Goal: Task Accomplishment & Management: Complete application form

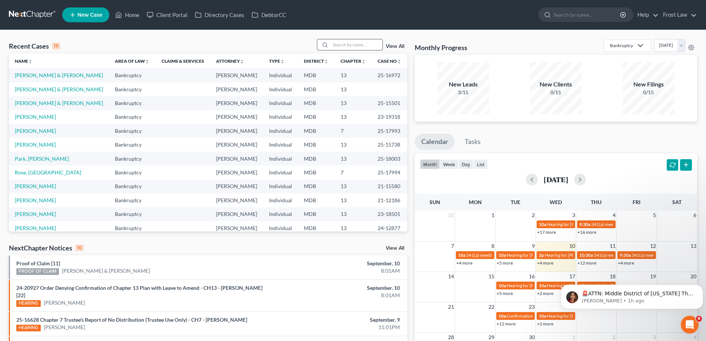
click at [343, 42] on input "search" at bounding box center [357, 44] width 52 height 11
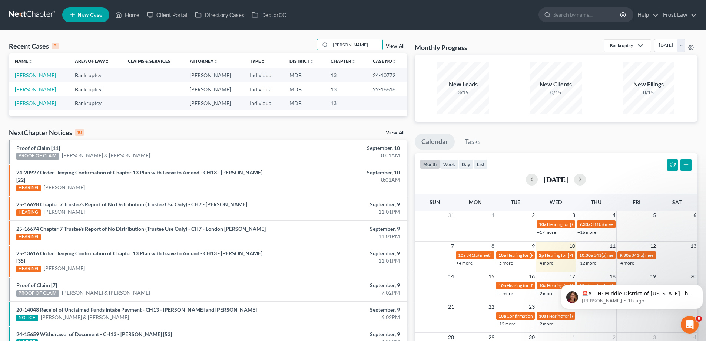
type input "[PERSON_NAME]"
click at [33, 77] on link "[PERSON_NAME]" at bounding box center [35, 75] width 41 height 6
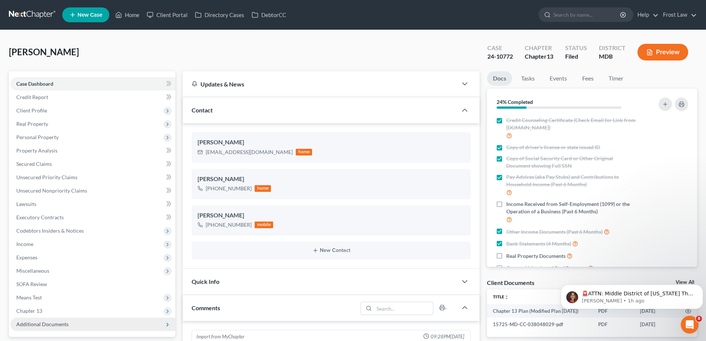
scroll to position [74, 0]
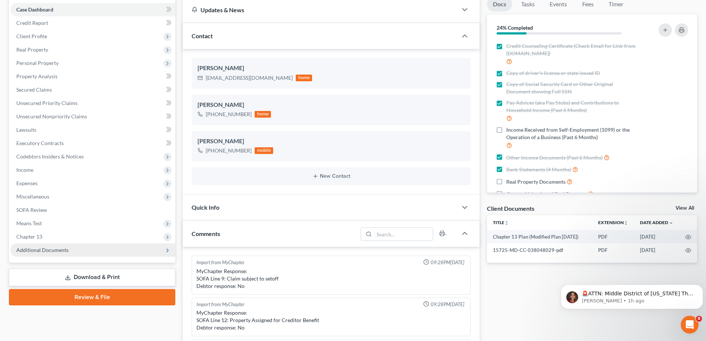
click at [52, 238] on span "Chapter 13" at bounding box center [92, 236] width 165 height 13
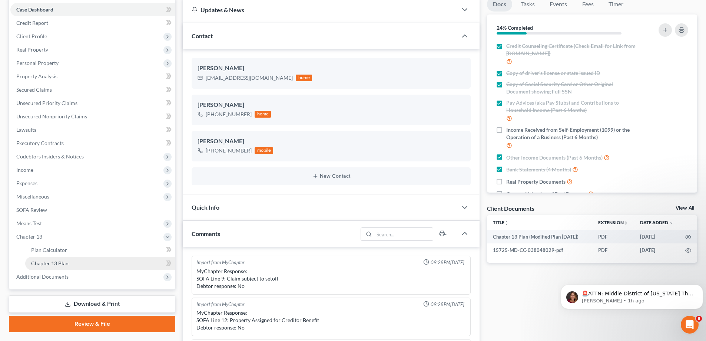
scroll to position [129, 0]
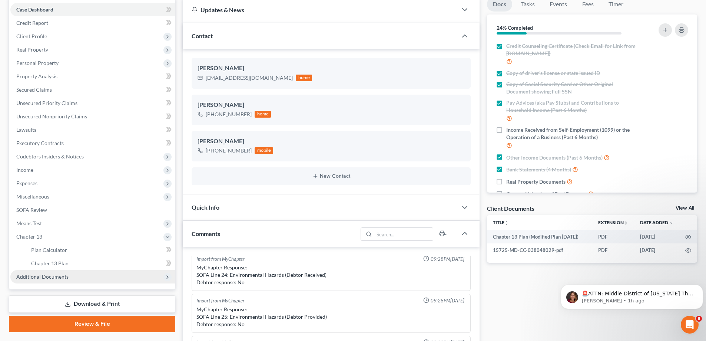
click at [75, 279] on span "Additional Documents" at bounding box center [92, 276] width 165 height 13
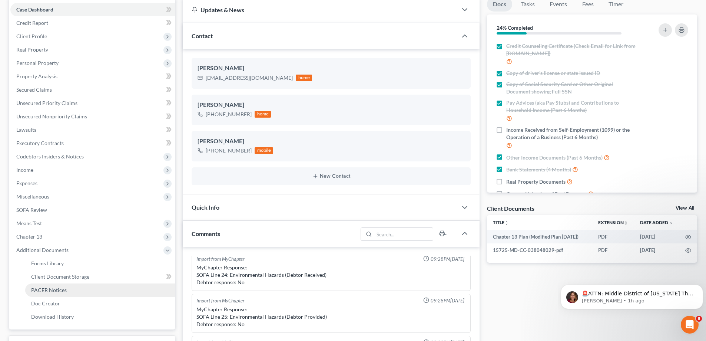
click at [78, 292] on link "PACER Notices" at bounding box center [100, 289] width 150 height 13
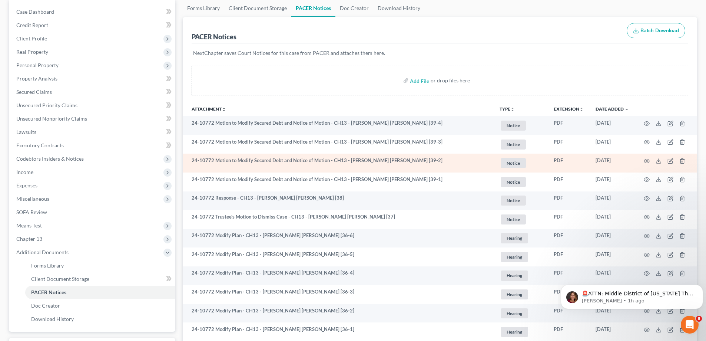
scroll to position [74, 0]
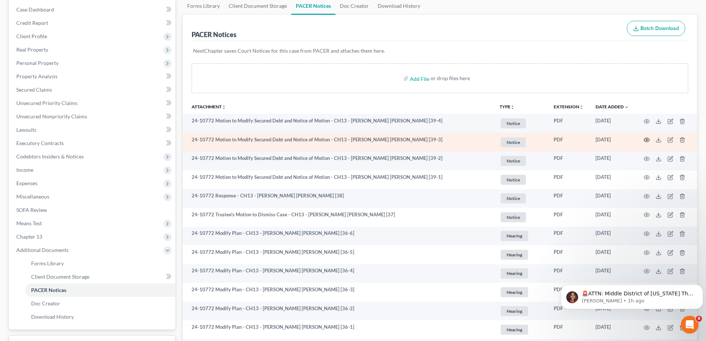
click at [647, 140] on icon "button" at bounding box center [647, 140] width 6 height 6
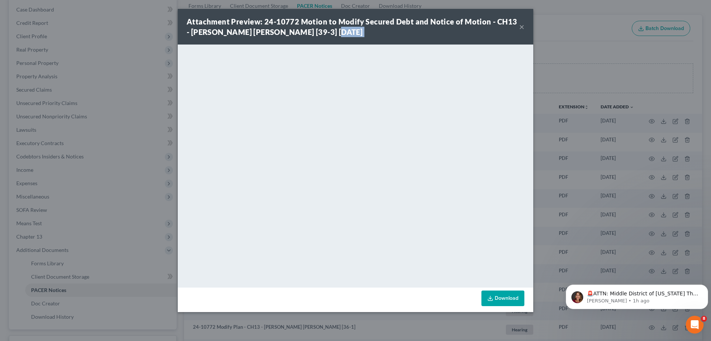
click at [520, 27] on div "Attachment Preview: 24-10772 Motion to Modify Secured Debt and Notice of Motion…" at bounding box center [356, 27] width 356 height 36
click at [521, 27] on button "×" at bounding box center [522, 26] width 5 height 9
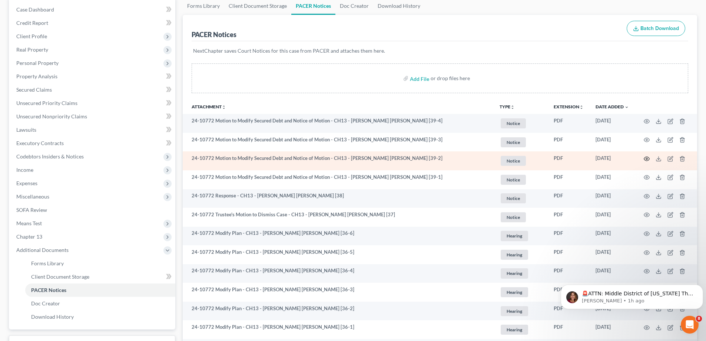
click at [647, 158] on circle "button" at bounding box center [646, 158] width 1 height 1
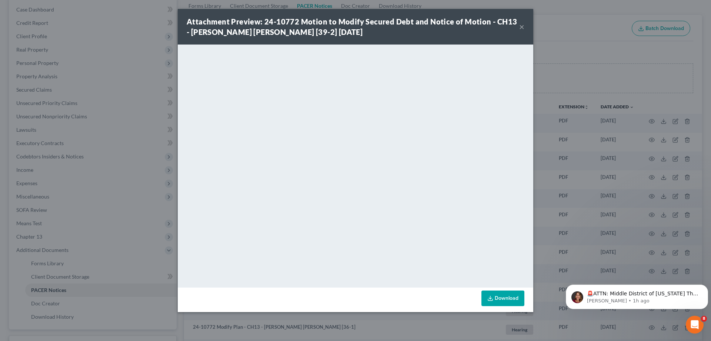
click at [523, 27] on button "×" at bounding box center [522, 26] width 5 height 9
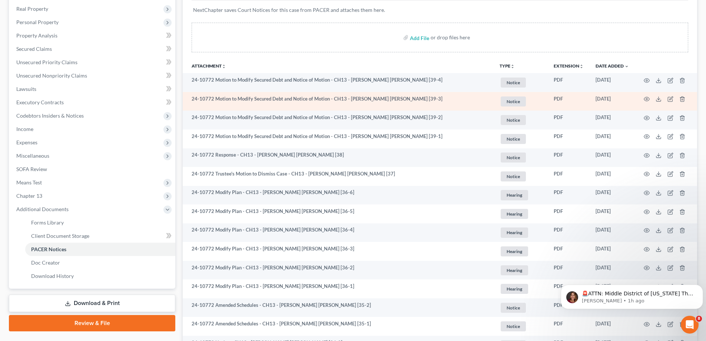
scroll to position [185, 0]
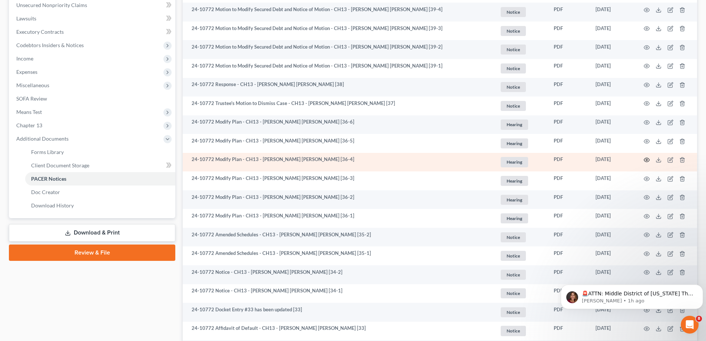
click at [646, 158] on icon "button" at bounding box center [647, 160] width 6 height 6
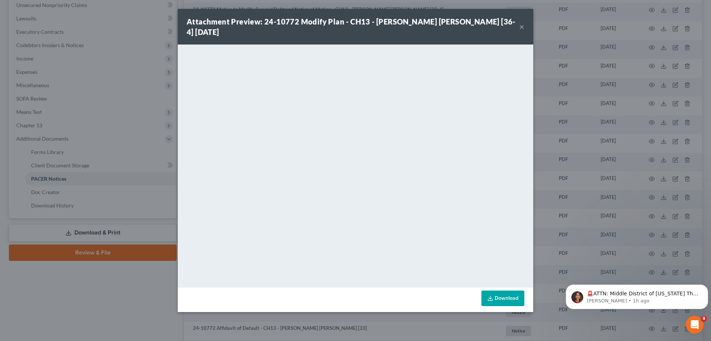
click at [523, 22] on button "×" at bounding box center [522, 26] width 5 height 9
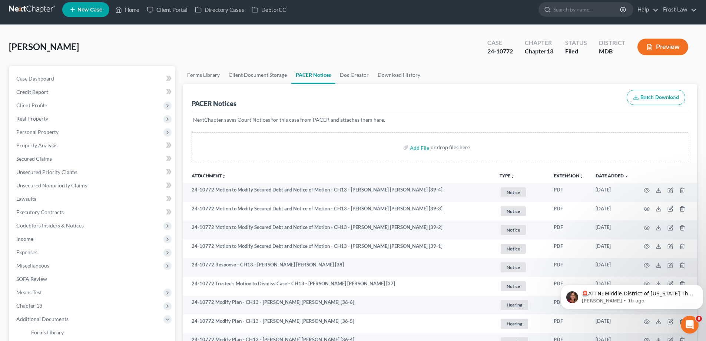
scroll to position [0, 0]
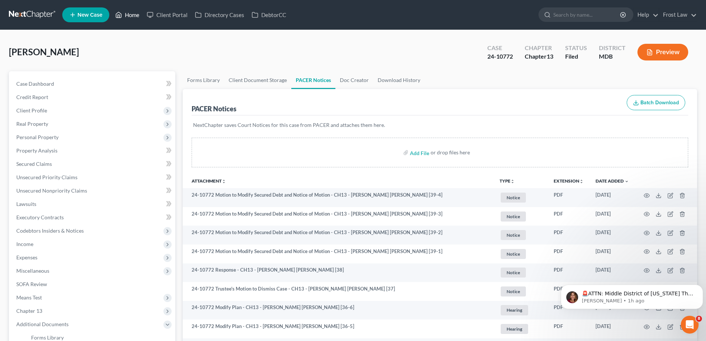
click at [125, 17] on link "Home" at bounding box center [127, 14] width 31 height 13
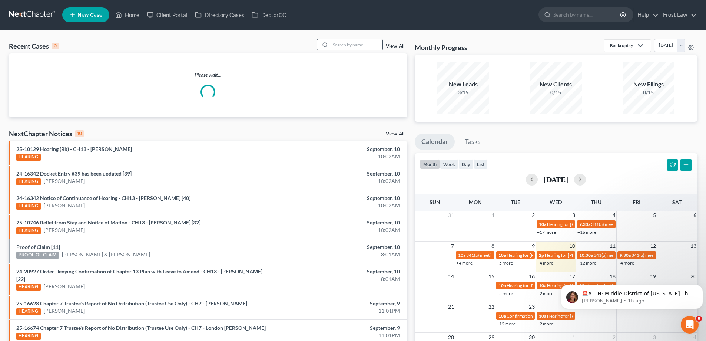
click at [348, 42] on input "search" at bounding box center [357, 44] width 52 height 11
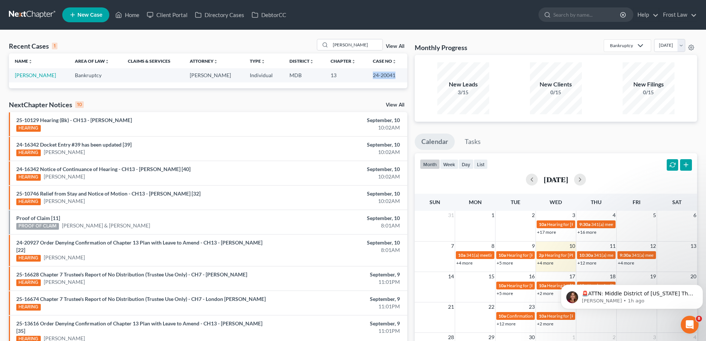
drag, startPoint x: 396, startPoint y: 78, endPoint x: 369, endPoint y: 76, distance: 27.1
click at [369, 76] on td "24-20041" at bounding box center [387, 75] width 40 height 14
copy td "24-20041"
drag, startPoint x: 359, startPoint y: 46, endPoint x: 316, endPoint y: 48, distance: 43.0
click at [316, 48] on div "Recent Cases 1 [PERSON_NAME] View All" at bounding box center [208, 46] width 398 height 14
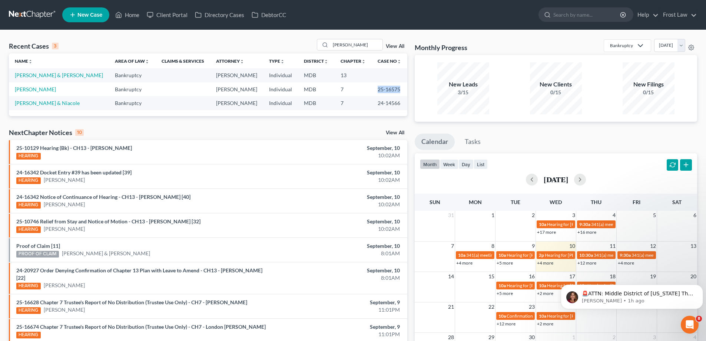
drag, startPoint x: 382, startPoint y: 92, endPoint x: 372, endPoint y: 91, distance: 10.4
click at [372, 91] on td "25-16575" at bounding box center [390, 89] width 36 height 14
copy td "25-16575"
drag, startPoint x: 353, startPoint y: 47, endPoint x: 281, endPoint y: 60, distance: 73.4
click at [281, 62] on div "Recent Cases 3 [PERSON_NAME] View All Name unfold_more expand_more expand_less …" at bounding box center [208, 77] width 398 height 77
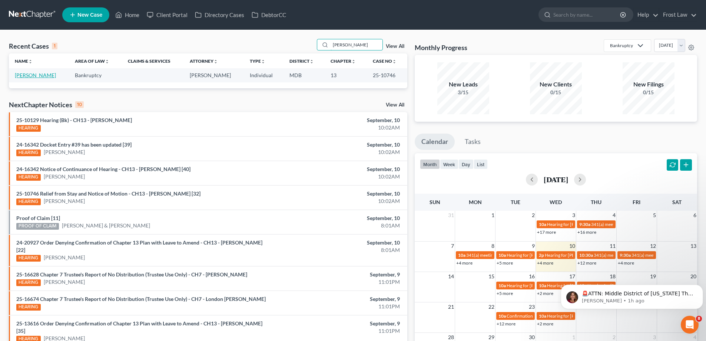
type input "[PERSON_NAME]"
click at [43, 77] on link "[PERSON_NAME]" at bounding box center [35, 75] width 41 height 6
select select "2"
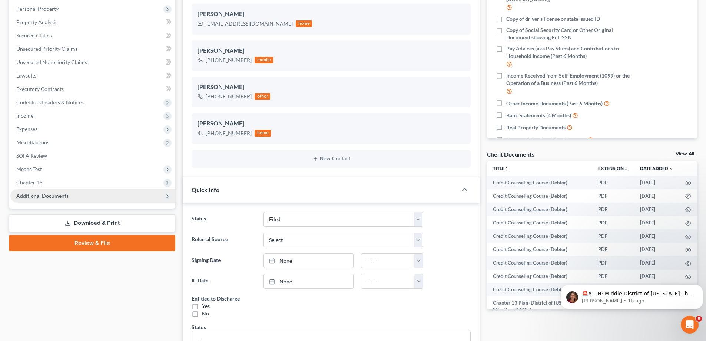
scroll to position [111, 0]
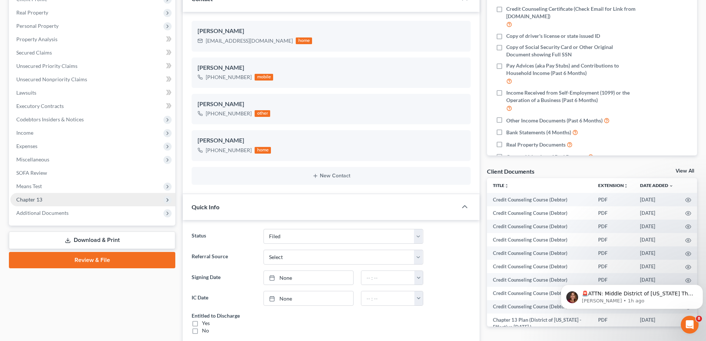
click at [83, 197] on span "Chapter 13" at bounding box center [92, 199] width 165 height 13
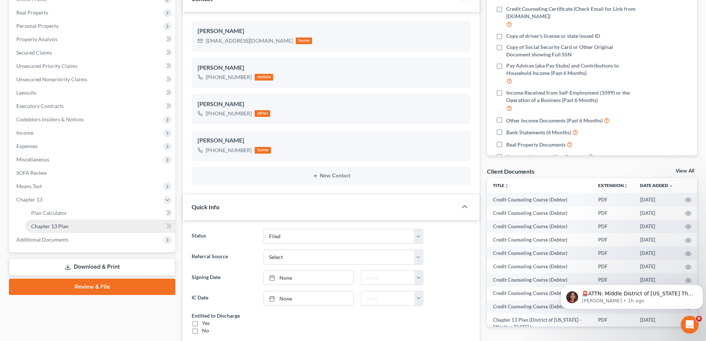
click at [92, 227] on link "Chapter 13 Plan" at bounding box center [100, 225] width 150 height 13
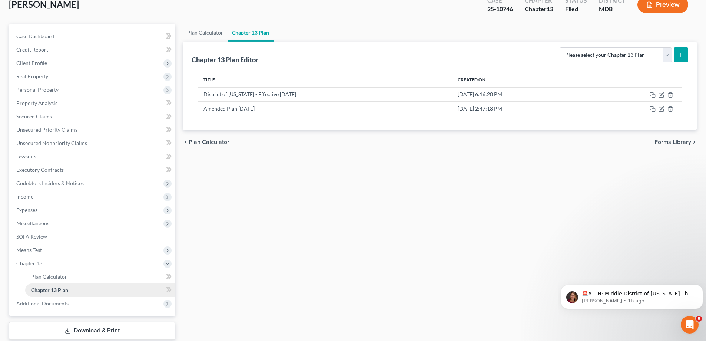
scroll to position [93, 0]
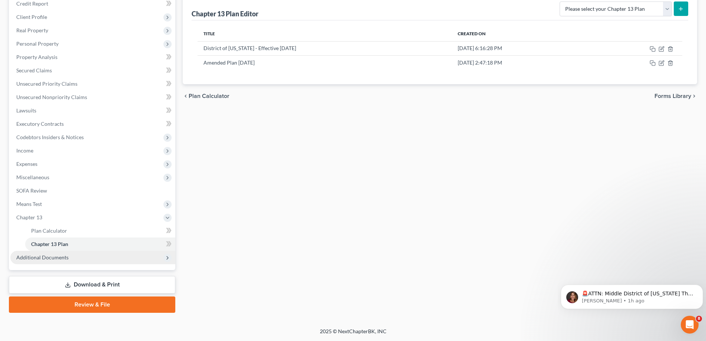
click at [65, 258] on span "Additional Documents" at bounding box center [42, 257] width 52 height 6
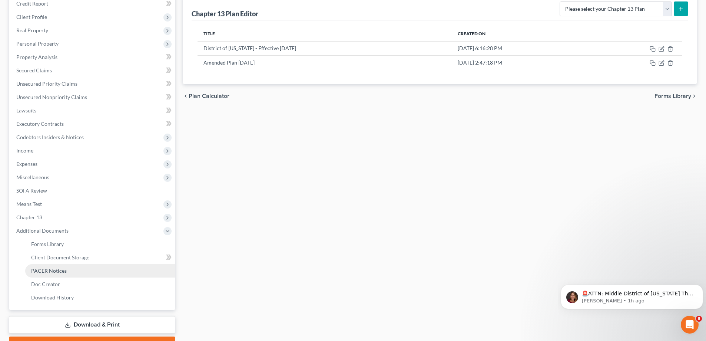
click at [74, 275] on link "PACER Notices" at bounding box center [100, 270] width 150 height 13
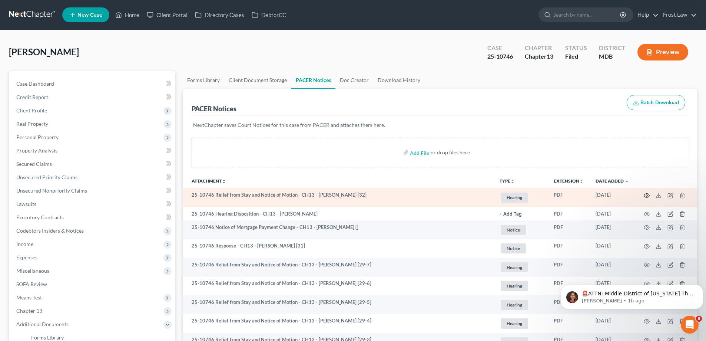
click at [648, 195] on icon "button" at bounding box center [647, 195] width 6 height 6
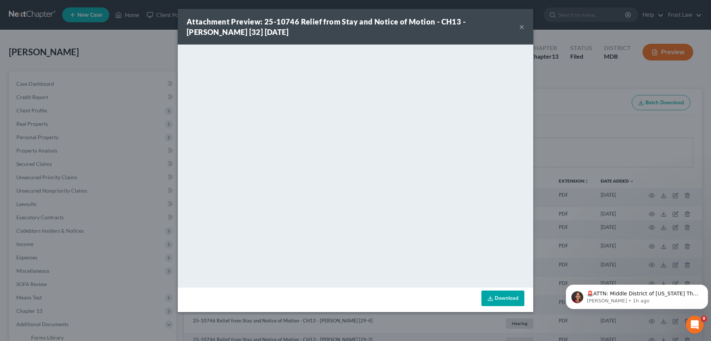
click at [522, 26] on button "×" at bounding box center [522, 26] width 5 height 9
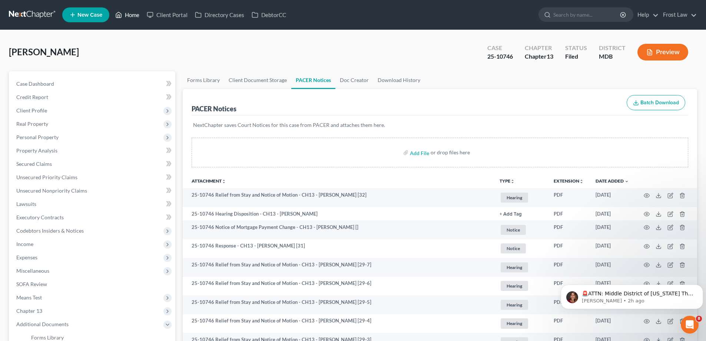
click at [125, 13] on link "Home" at bounding box center [127, 14] width 31 height 13
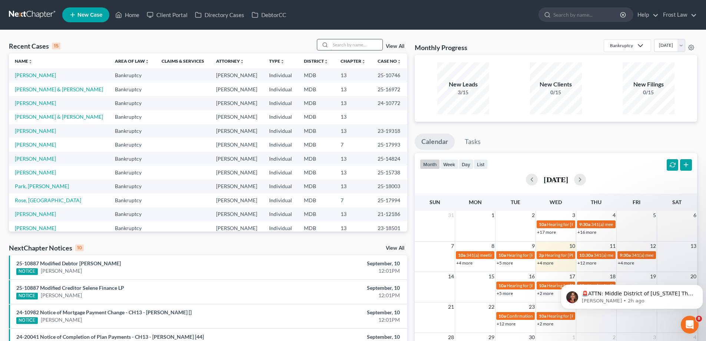
click at [344, 44] on input "search" at bounding box center [357, 44] width 52 height 11
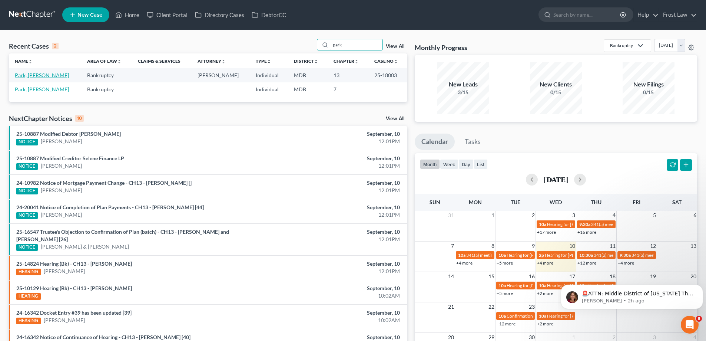
type input "park"
click at [37, 75] on link "Park, [PERSON_NAME]" at bounding box center [42, 75] width 54 height 6
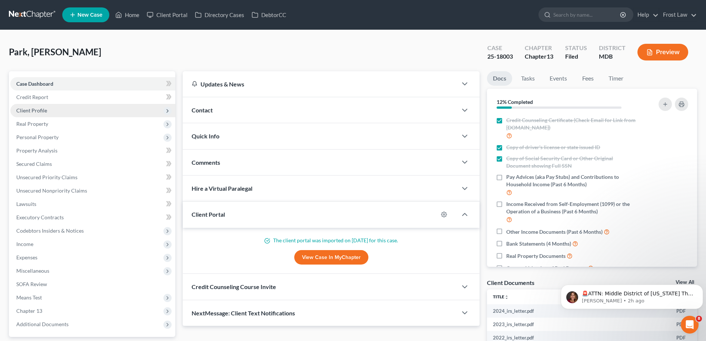
click at [34, 112] on span "Client Profile" at bounding box center [31, 110] width 31 height 6
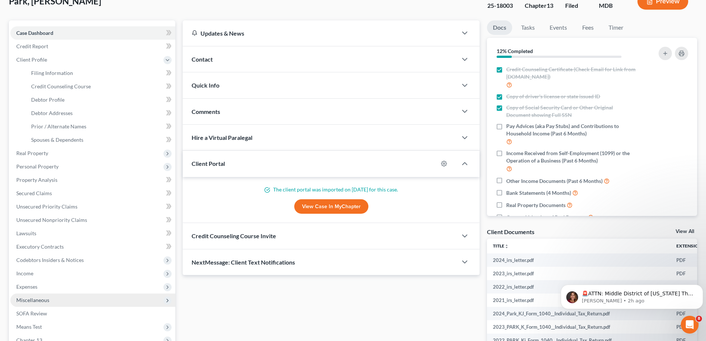
scroll to position [147, 0]
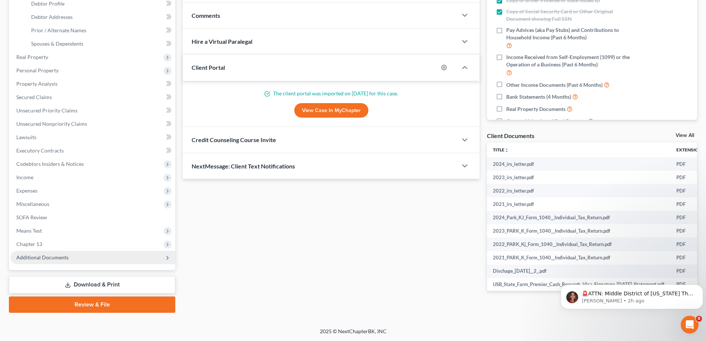
drag, startPoint x: 79, startPoint y: 252, endPoint x: 85, endPoint y: 256, distance: 7.3
click at [79, 252] on span "Additional Documents" at bounding box center [92, 256] width 165 height 13
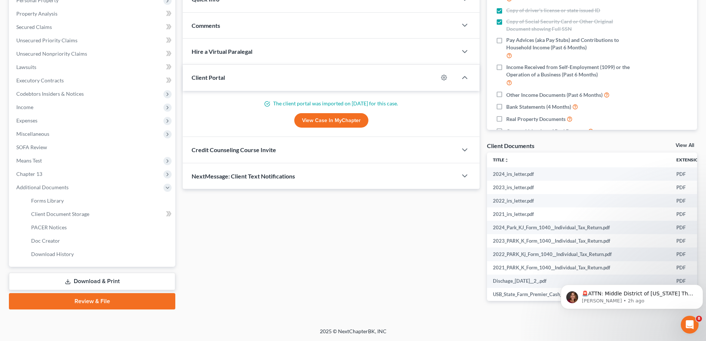
scroll to position [134, 0]
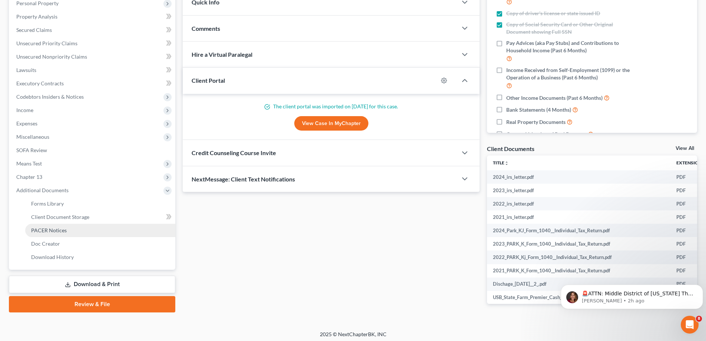
click at [70, 224] on link "PACER Notices" at bounding box center [100, 229] width 150 height 13
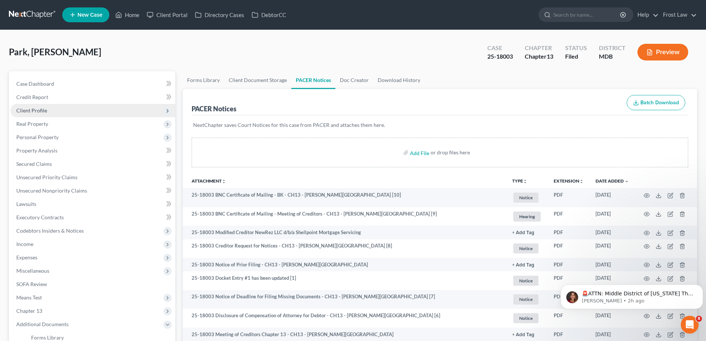
click at [53, 110] on span "Client Profile" at bounding box center [92, 110] width 165 height 13
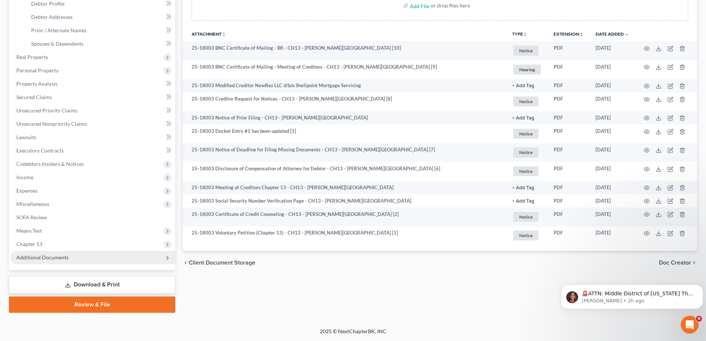
click at [65, 259] on span "Additional Documents" at bounding box center [42, 257] width 52 height 6
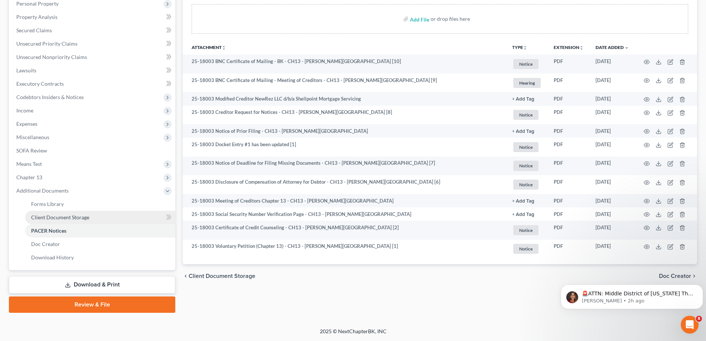
scroll to position [133, 0]
click at [84, 219] on span "Client Document Storage" at bounding box center [60, 217] width 58 height 6
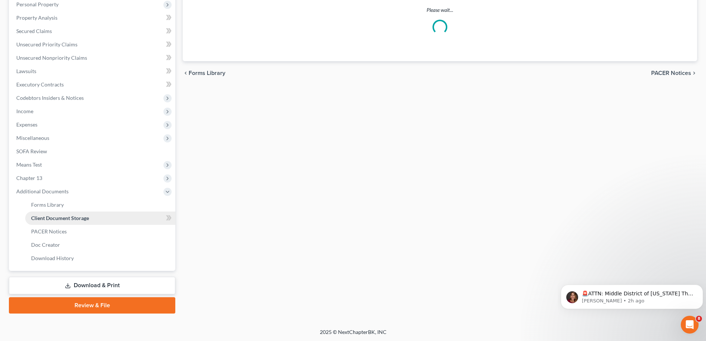
scroll to position [96, 0]
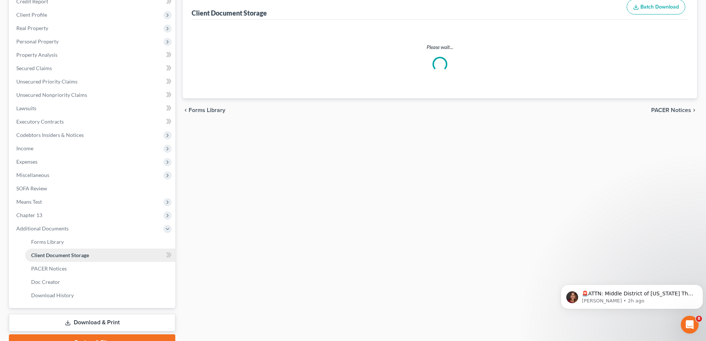
select select "14"
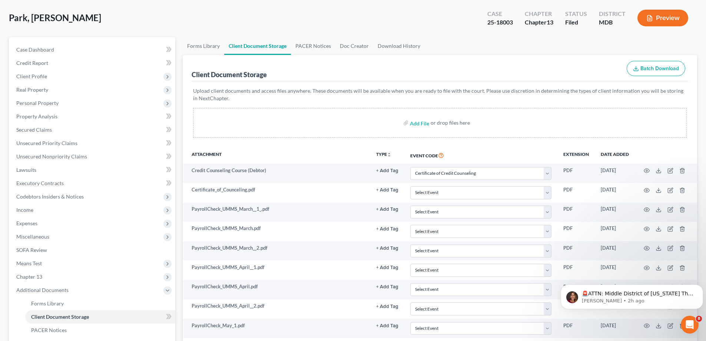
scroll to position [74, 0]
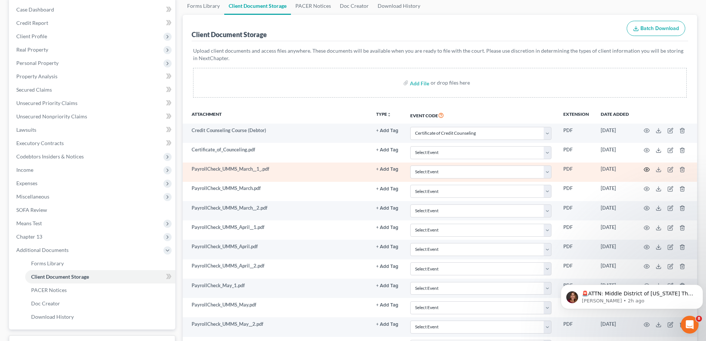
click at [647, 167] on icon "button" at bounding box center [647, 169] width 6 height 6
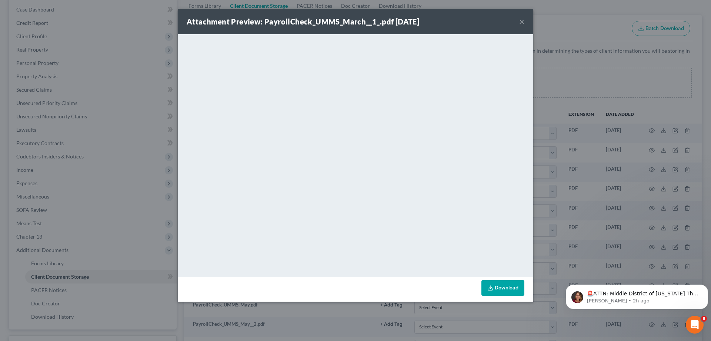
click at [520, 22] on button "×" at bounding box center [522, 21] width 5 height 9
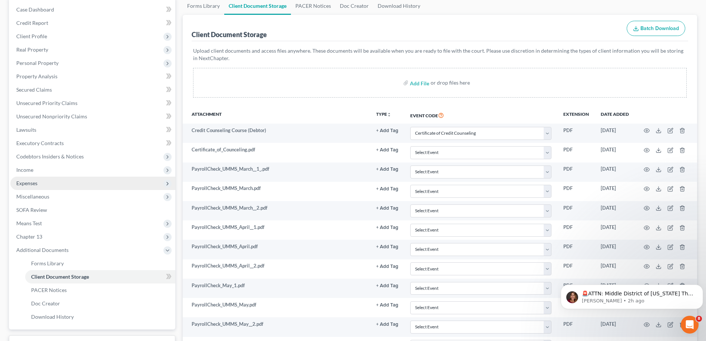
drag, startPoint x: 36, startPoint y: 171, endPoint x: 62, endPoint y: 188, distance: 30.8
click at [36, 171] on span "Income" at bounding box center [92, 169] width 165 height 13
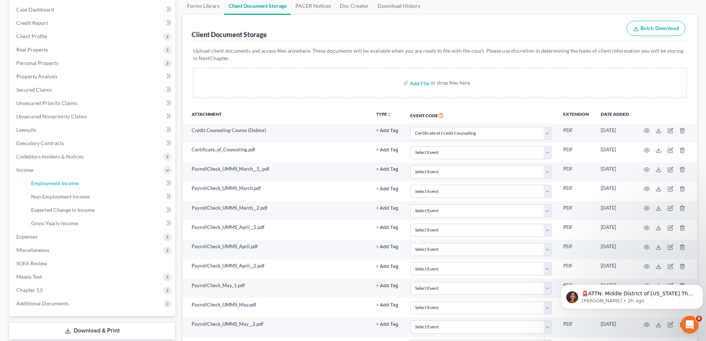
drag, startPoint x: 60, startPoint y: 181, endPoint x: 538, endPoint y: 97, distance: 485.2
click at [60, 180] on span "Employment Income" at bounding box center [54, 183] width 47 height 6
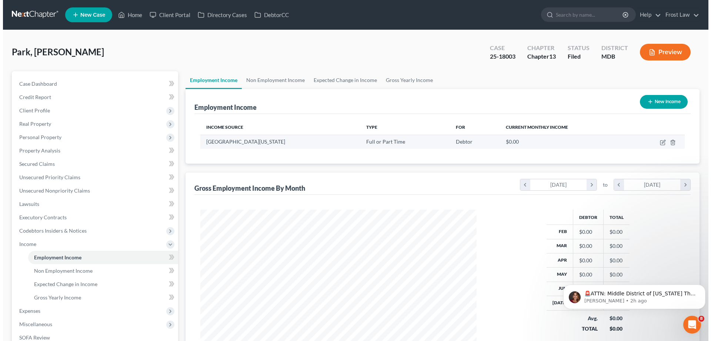
scroll to position [138, 291]
click at [658, 143] on icon "button" at bounding box center [660, 142] width 4 height 4
select select "0"
select select "21"
select select "2"
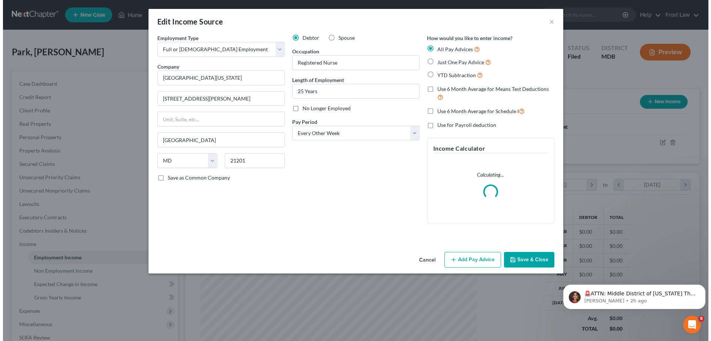
scroll to position [139, 294]
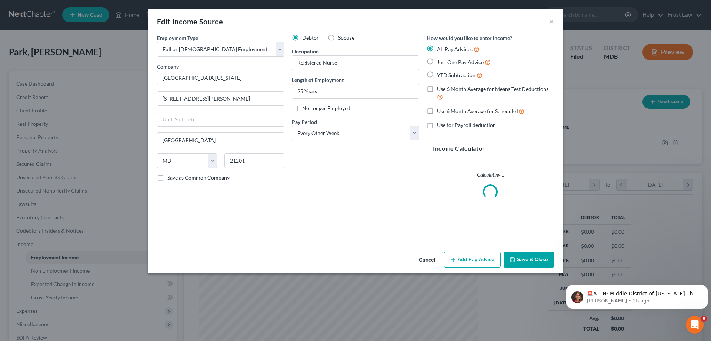
click at [437, 77] on label "YTD Subtraction" at bounding box center [460, 75] width 46 height 9
click at [440, 76] on input "YTD Subtraction" at bounding box center [442, 73] width 5 height 5
radio input "true"
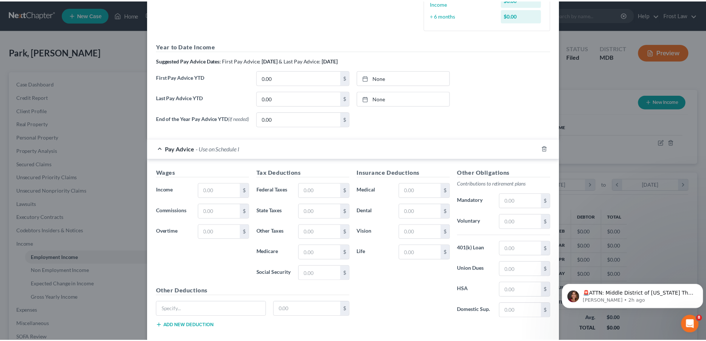
scroll to position [262, 0]
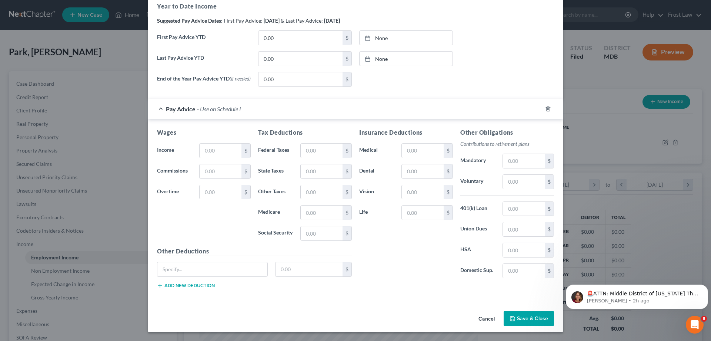
click at [522, 315] on button "Save & Close" at bounding box center [529, 319] width 50 height 16
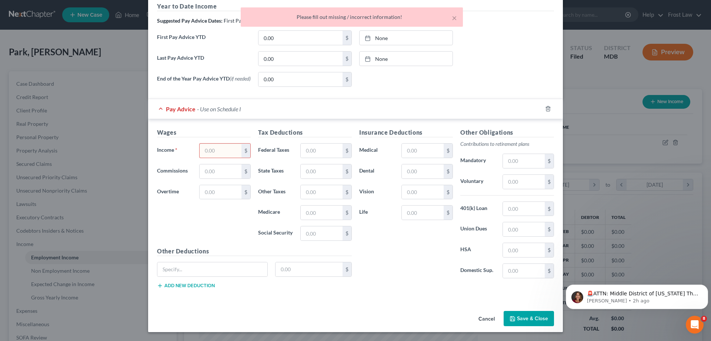
click at [485, 316] on button "Cancel" at bounding box center [487, 318] width 28 height 15
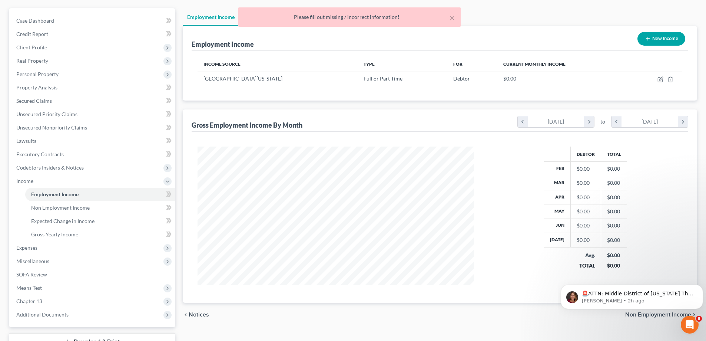
scroll to position [120, 0]
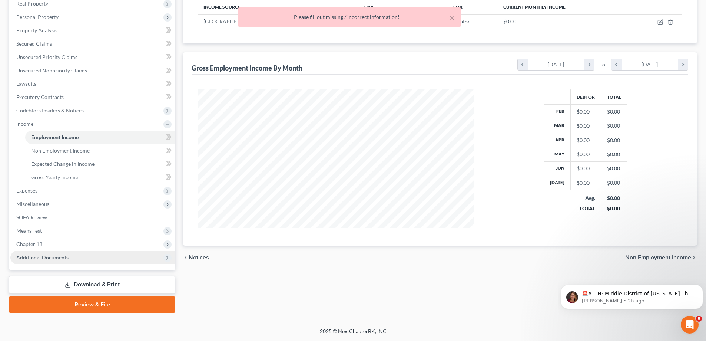
click at [72, 255] on span "Additional Documents" at bounding box center [92, 256] width 165 height 13
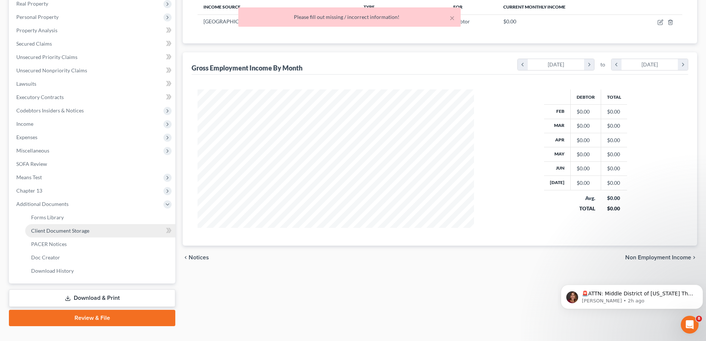
click at [84, 232] on span "Client Document Storage" at bounding box center [60, 230] width 58 height 6
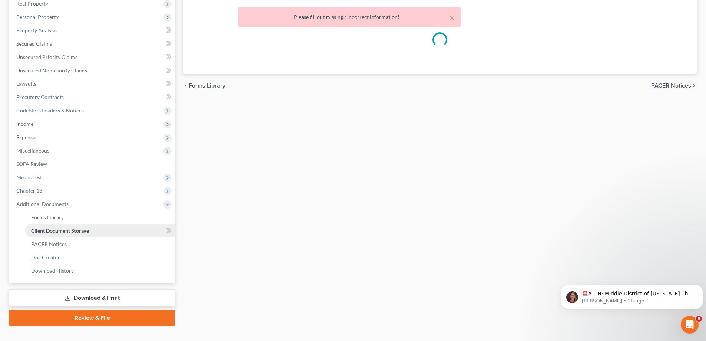
scroll to position [119, 0]
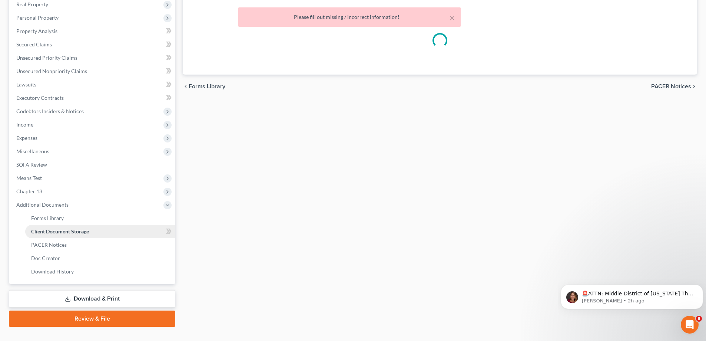
select select "14"
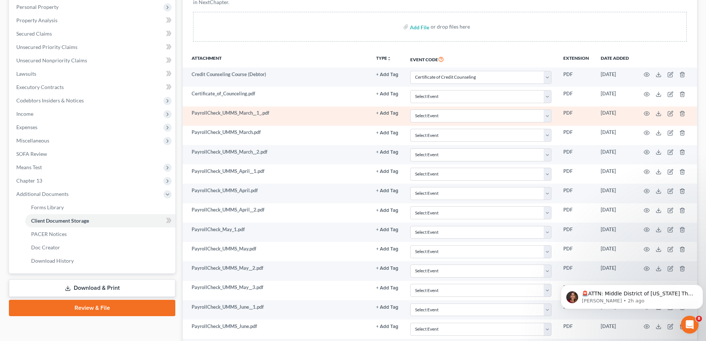
scroll to position [74, 0]
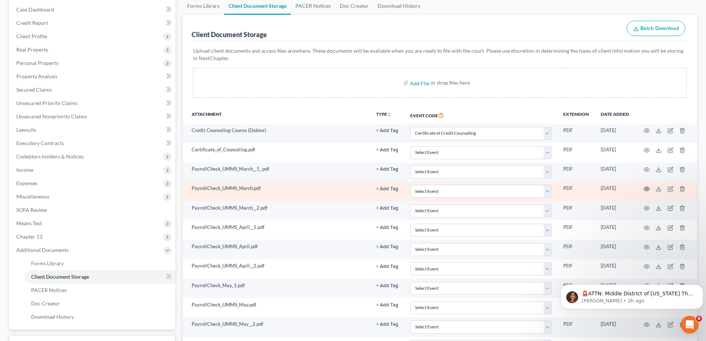
click at [646, 189] on icon "button" at bounding box center [647, 189] width 6 height 6
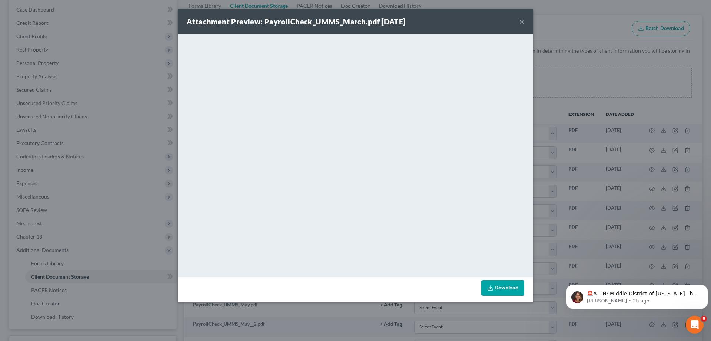
click at [521, 21] on button "×" at bounding box center [522, 21] width 5 height 9
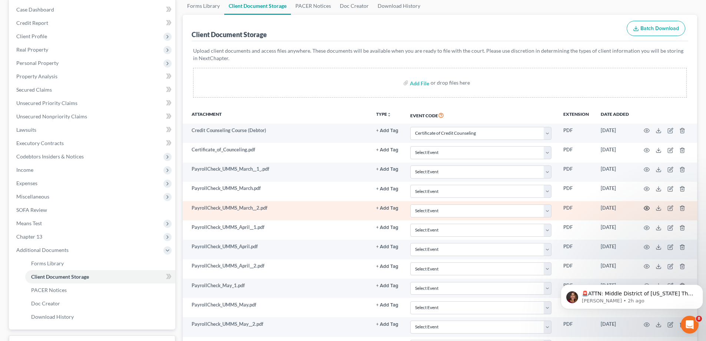
click at [646, 208] on circle "button" at bounding box center [646, 207] width 1 height 1
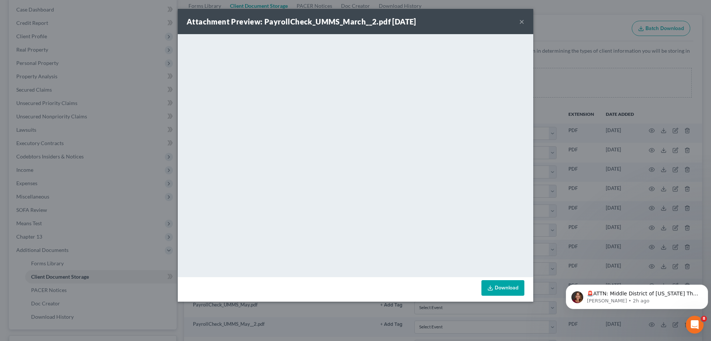
click at [521, 21] on button "×" at bounding box center [522, 21] width 5 height 9
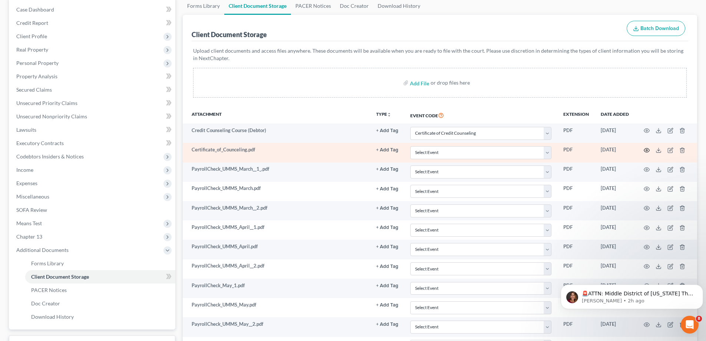
click at [645, 150] on icon "button" at bounding box center [647, 150] width 6 height 6
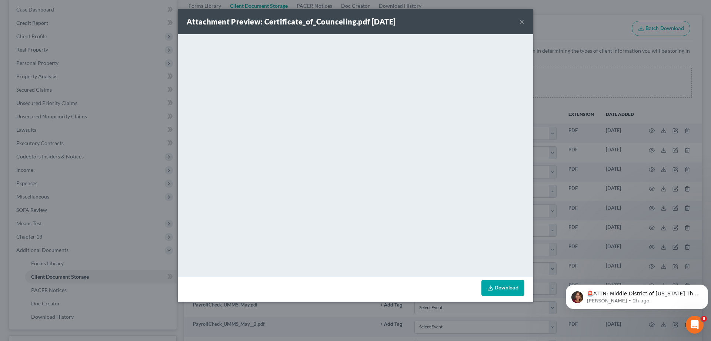
click at [520, 20] on button "×" at bounding box center [522, 21] width 5 height 9
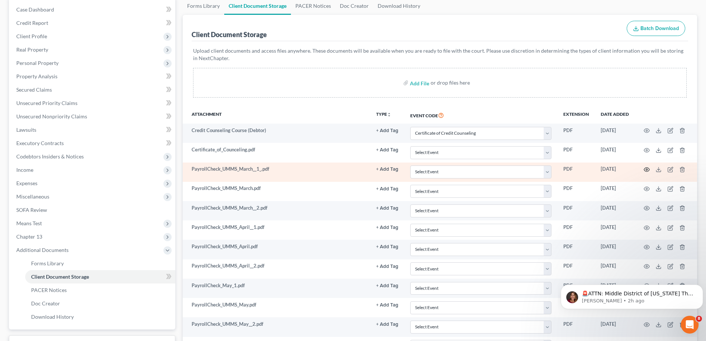
click at [646, 170] on icon "button" at bounding box center [647, 169] width 6 height 6
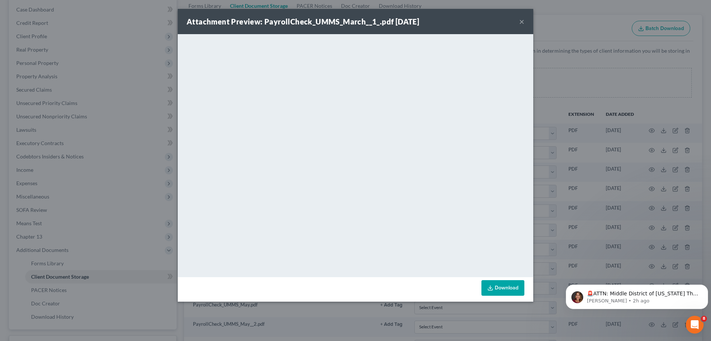
drag, startPoint x: 585, startPoint y: 1, endPoint x: 446, endPoint y: 44, distance: 145.9
click at [584, 1] on div "Attachment Preview: PayrollCheck_UMMS_March__1_.pdf [DATE] × <object ng-attr-da…" at bounding box center [355, 170] width 711 height 341
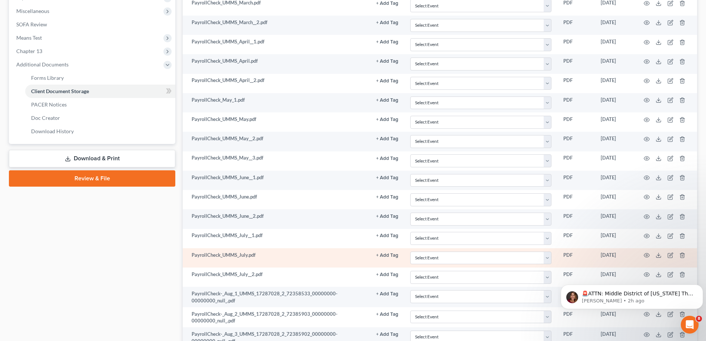
scroll to position [296, 0]
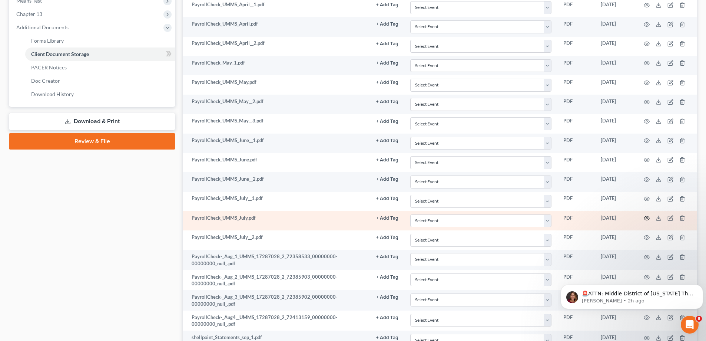
click at [645, 218] on icon "button" at bounding box center [647, 218] width 6 height 6
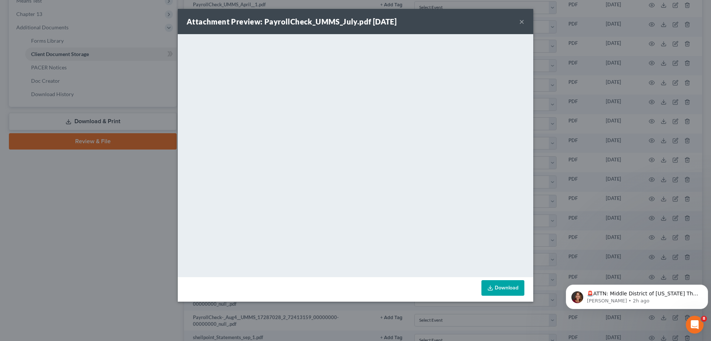
click at [521, 21] on button "×" at bounding box center [522, 21] width 5 height 9
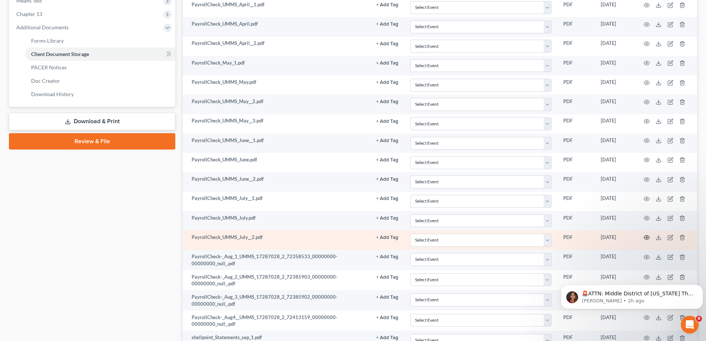
click at [648, 238] on icon "button" at bounding box center [647, 237] width 6 height 6
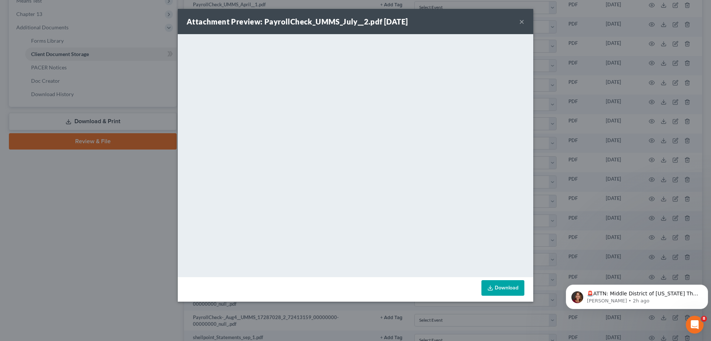
click at [521, 24] on button "×" at bounding box center [522, 21] width 5 height 9
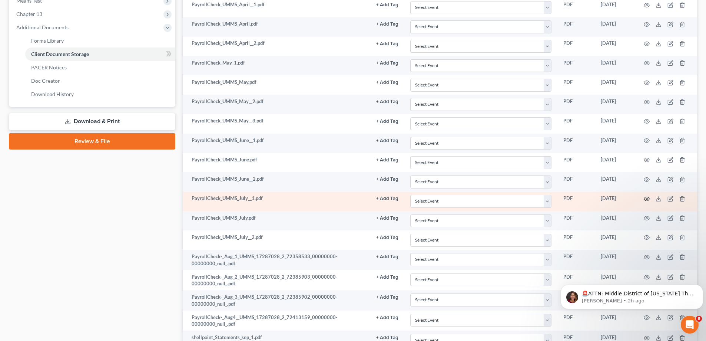
click at [644, 198] on icon "button" at bounding box center [647, 199] width 6 height 6
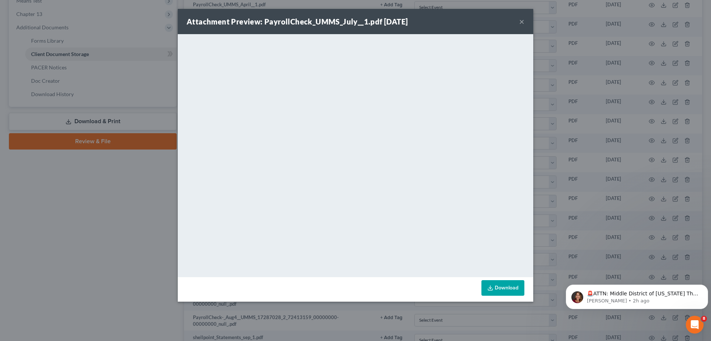
click at [521, 20] on button "×" at bounding box center [522, 21] width 5 height 9
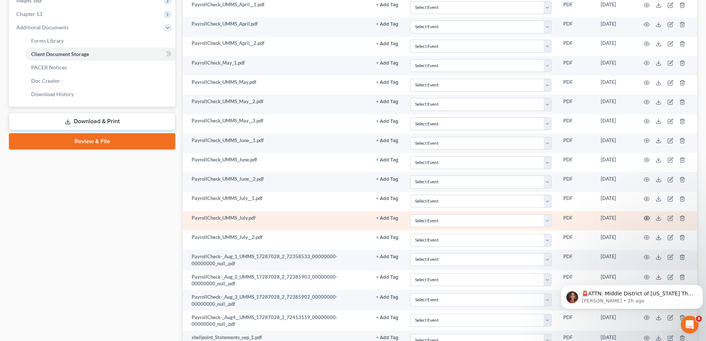
click at [648, 218] on icon "button" at bounding box center [647, 218] width 6 height 6
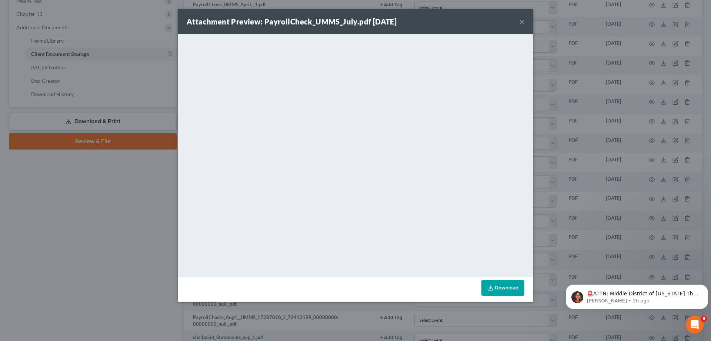
click at [520, 20] on button "×" at bounding box center [522, 21] width 5 height 9
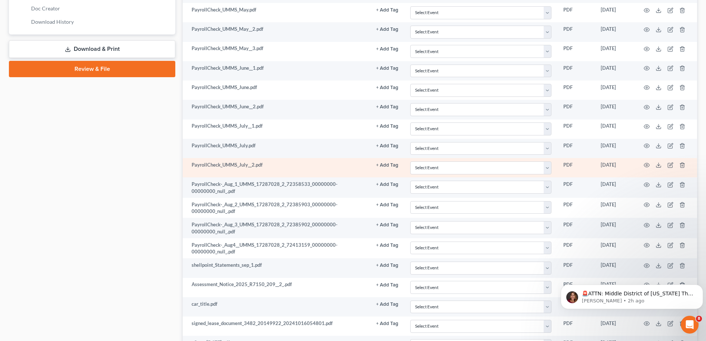
scroll to position [371, 0]
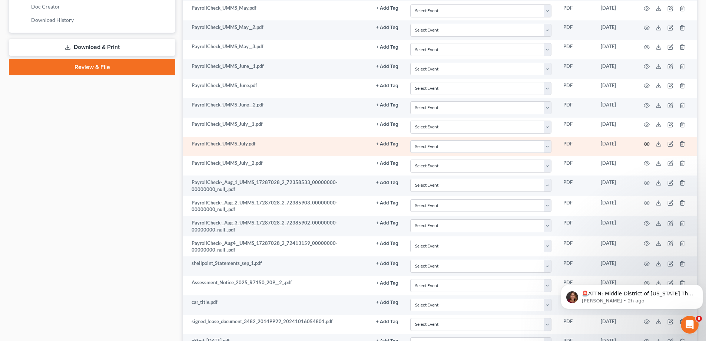
click at [647, 145] on circle "button" at bounding box center [646, 143] width 1 height 1
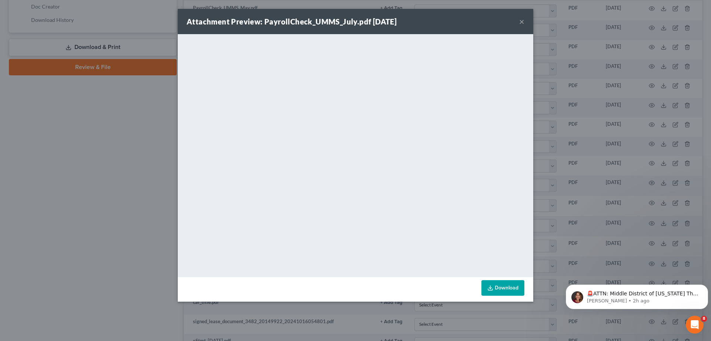
click at [523, 21] on button "×" at bounding box center [522, 21] width 5 height 9
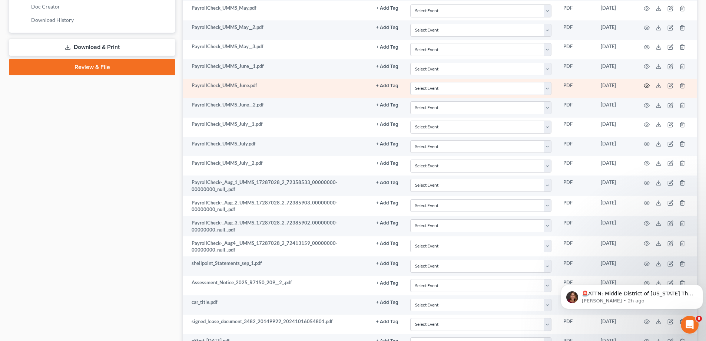
click at [647, 87] on icon "button" at bounding box center [647, 86] width 6 height 6
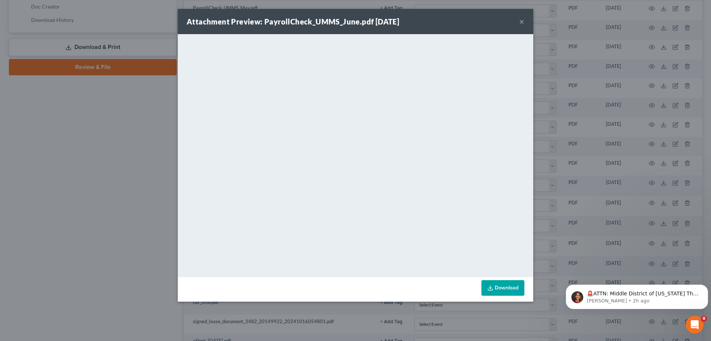
click at [521, 24] on button "×" at bounding box center [522, 21] width 5 height 9
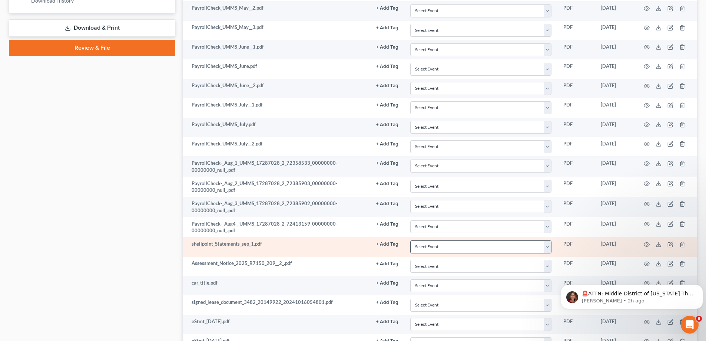
scroll to position [408, 0]
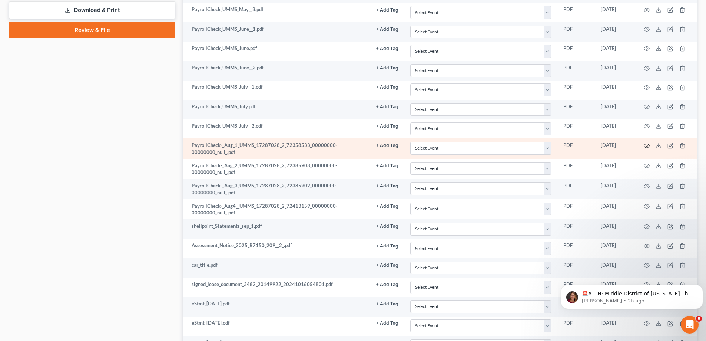
click at [646, 145] on circle "button" at bounding box center [646, 145] width 1 height 1
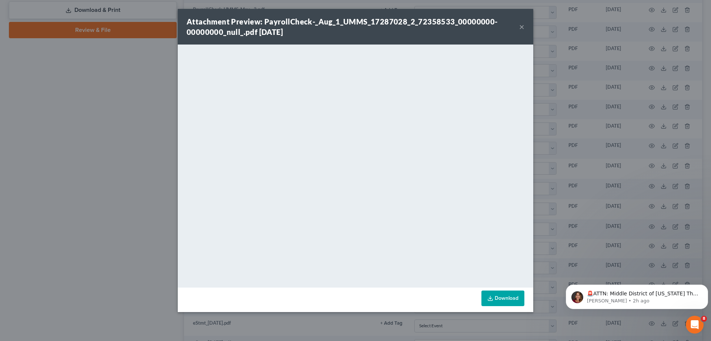
drag, startPoint x: 520, startPoint y: 25, endPoint x: 632, endPoint y: 109, distance: 139.5
click at [521, 25] on button "×" at bounding box center [522, 26] width 5 height 9
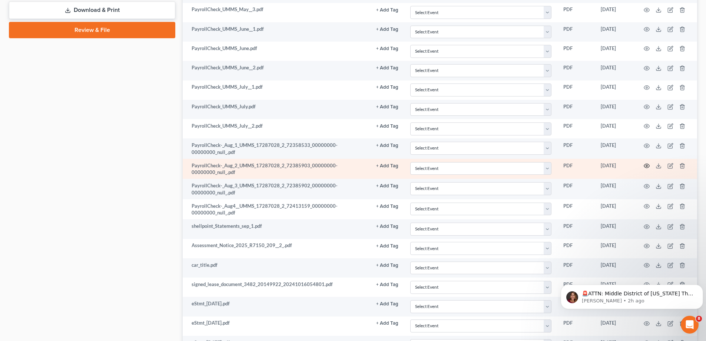
click at [644, 167] on icon "button" at bounding box center [647, 166] width 6 height 6
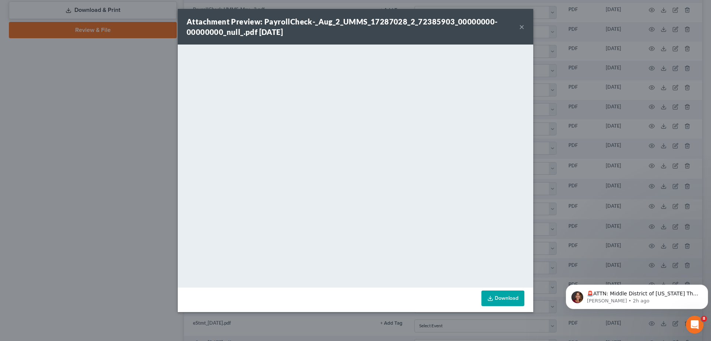
click at [521, 26] on button "×" at bounding box center [522, 26] width 5 height 9
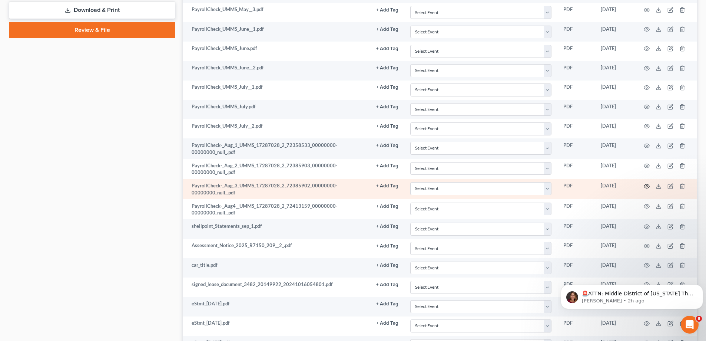
click at [647, 184] on icon "button" at bounding box center [647, 186] width 6 height 4
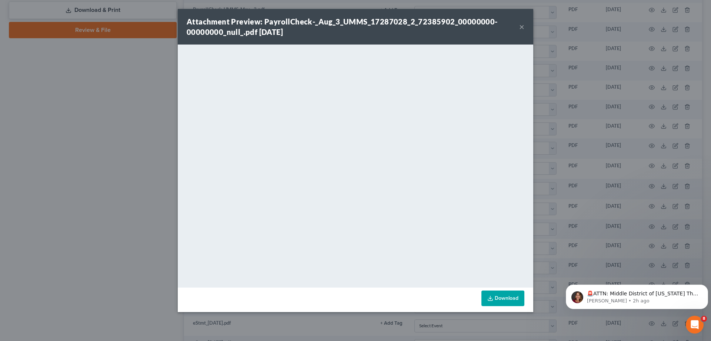
click at [520, 26] on button "×" at bounding box center [522, 26] width 5 height 9
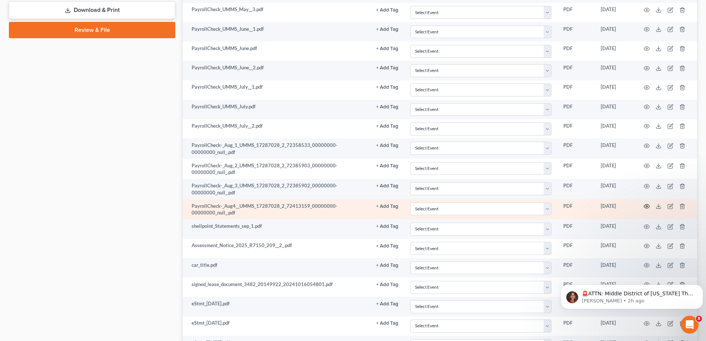
click at [645, 208] on icon "button" at bounding box center [647, 206] width 6 height 4
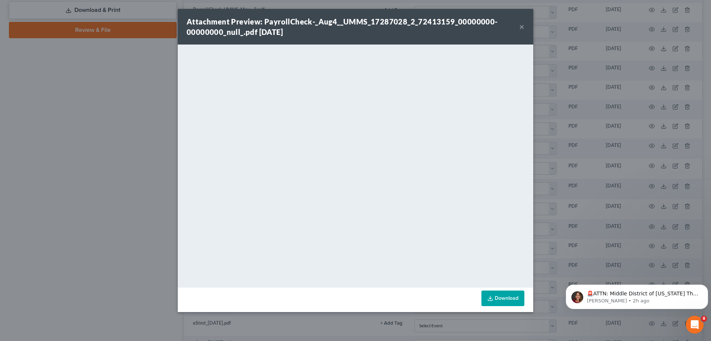
click at [522, 28] on button "×" at bounding box center [522, 26] width 5 height 9
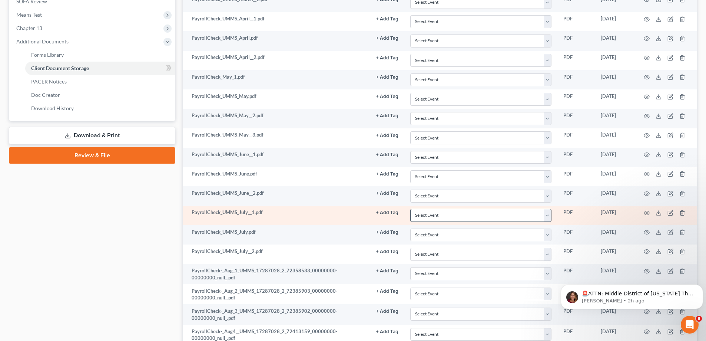
scroll to position [259, 0]
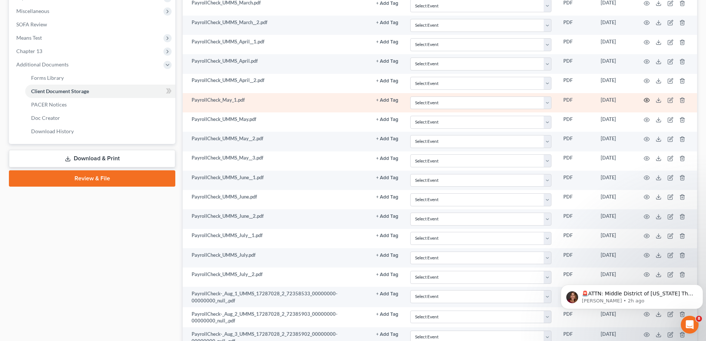
click at [645, 99] on icon "button" at bounding box center [647, 100] width 6 height 6
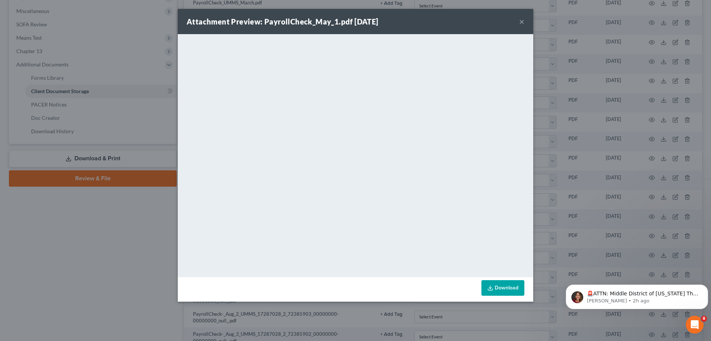
click at [521, 22] on button "×" at bounding box center [522, 21] width 5 height 9
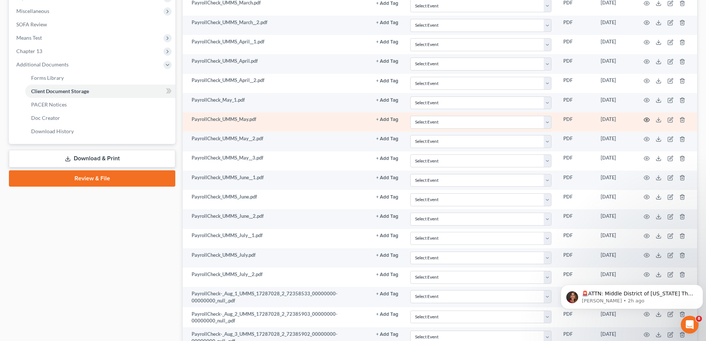
click at [647, 118] on icon "button" at bounding box center [647, 120] width 6 height 6
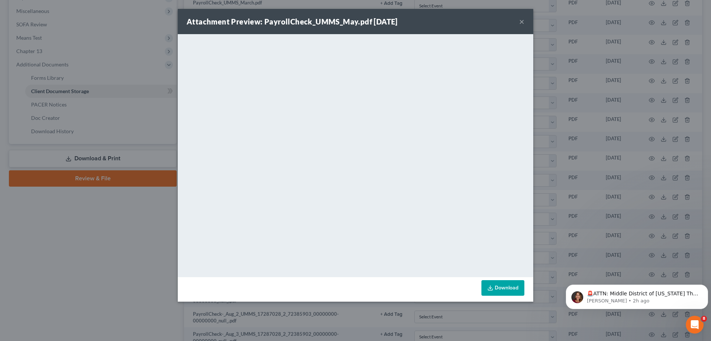
click at [522, 22] on button "×" at bounding box center [522, 21] width 5 height 9
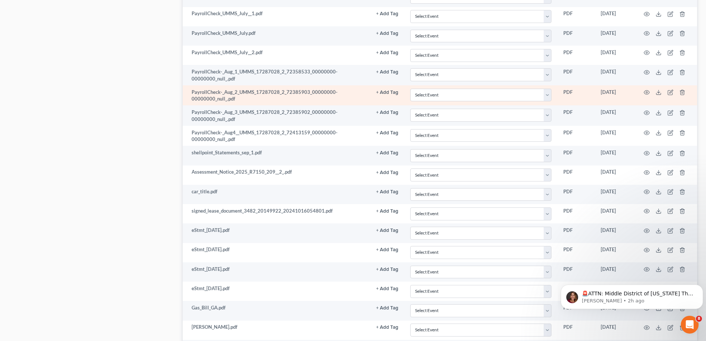
scroll to position [482, 0]
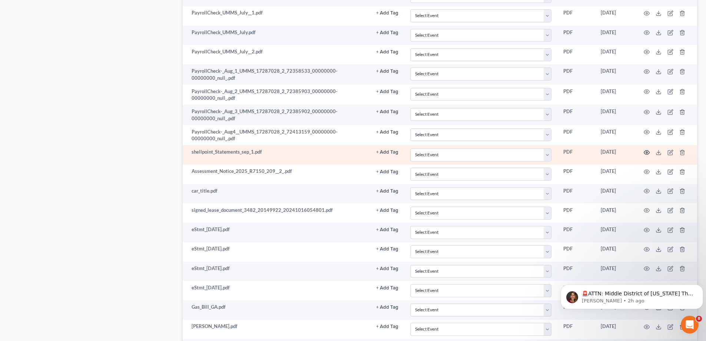
click at [647, 152] on circle "button" at bounding box center [646, 152] width 1 height 1
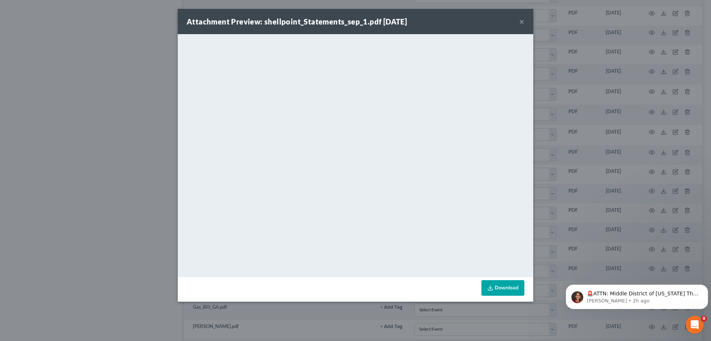
click at [522, 23] on button "×" at bounding box center [522, 21] width 5 height 9
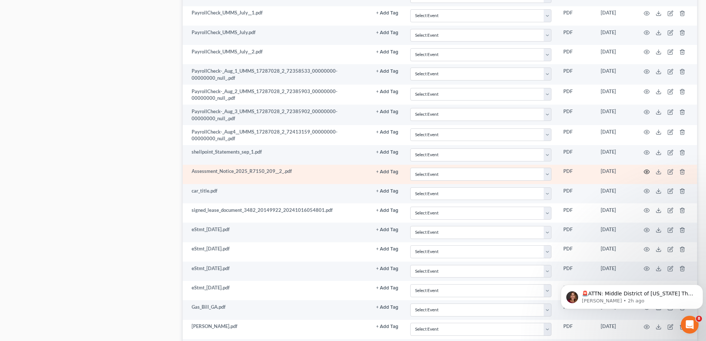
click at [647, 172] on icon "button" at bounding box center [647, 172] width 6 height 6
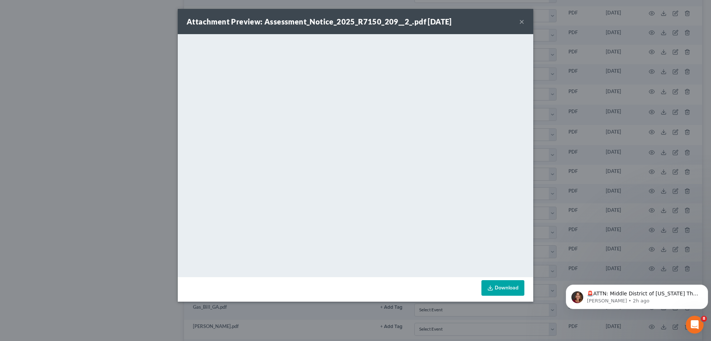
click at [524, 20] on button "×" at bounding box center [522, 21] width 5 height 9
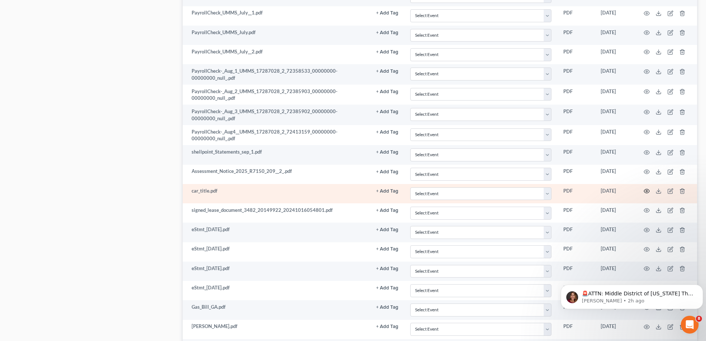
click at [646, 190] on circle "button" at bounding box center [646, 190] width 1 height 1
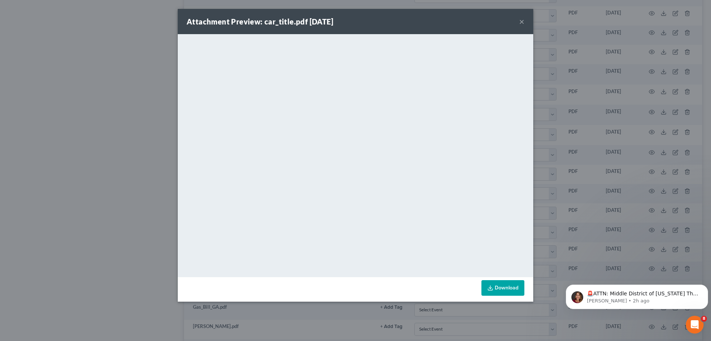
click at [524, 20] on button "×" at bounding box center [522, 21] width 5 height 9
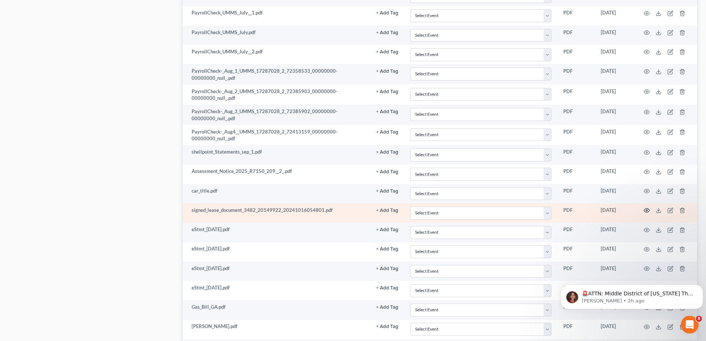
click at [646, 212] on icon "button" at bounding box center [647, 210] width 6 height 6
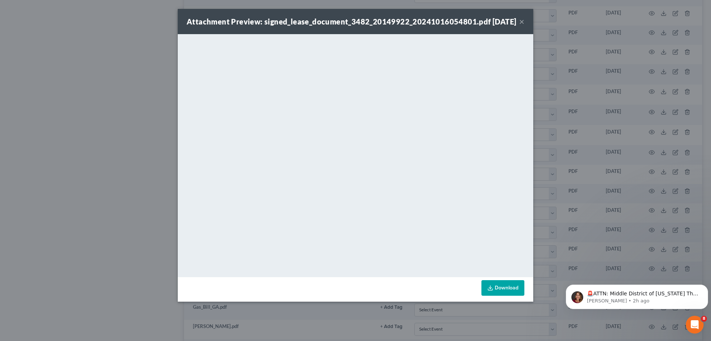
click at [522, 26] on button "×" at bounding box center [522, 21] width 5 height 9
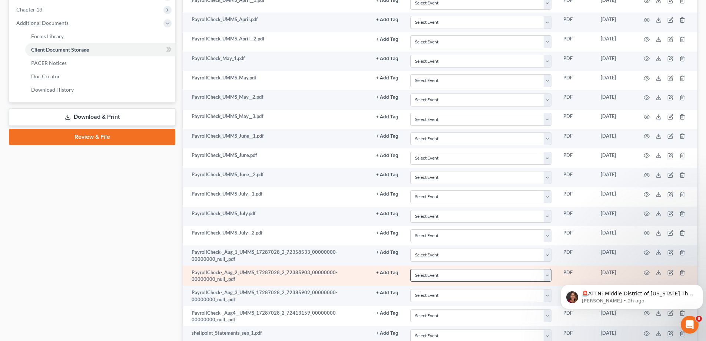
scroll to position [333, 0]
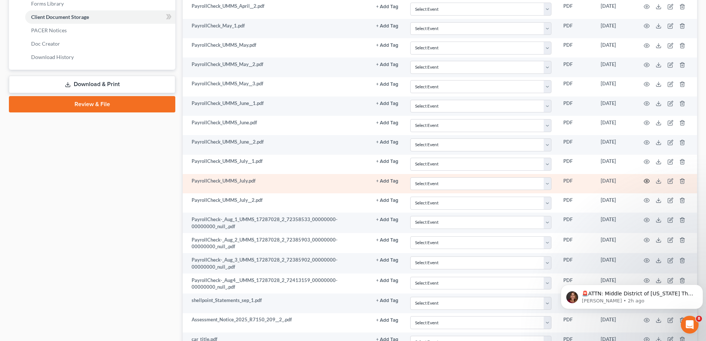
click at [644, 180] on icon "button" at bounding box center [647, 181] width 6 height 6
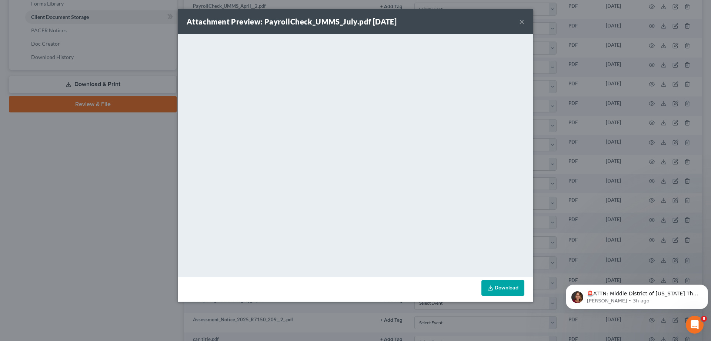
click at [506, 285] on link "Download" at bounding box center [503, 288] width 43 height 16
click at [518, 19] on div "Attachment Preview: PayrollCheck_UMMS_July.pdf [DATE] ×" at bounding box center [356, 21] width 356 height 25
click at [521, 22] on button "×" at bounding box center [522, 21] width 5 height 9
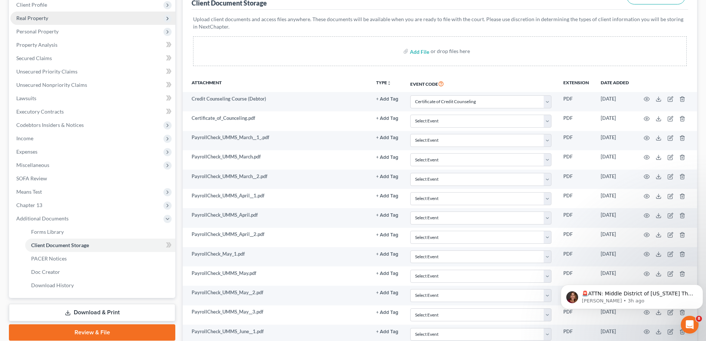
scroll to position [0, 0]
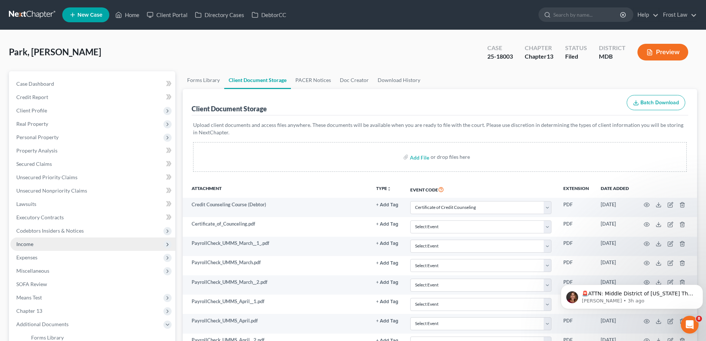
click at [55, 244] on span "Income" at bounding box center [92, 243] width 165 height 13
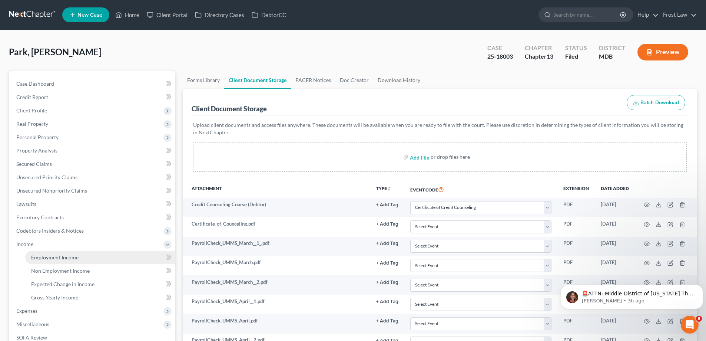
click at [99, 256] on link "Employment Income" at bounding box center [100, 256] width 150 height 13
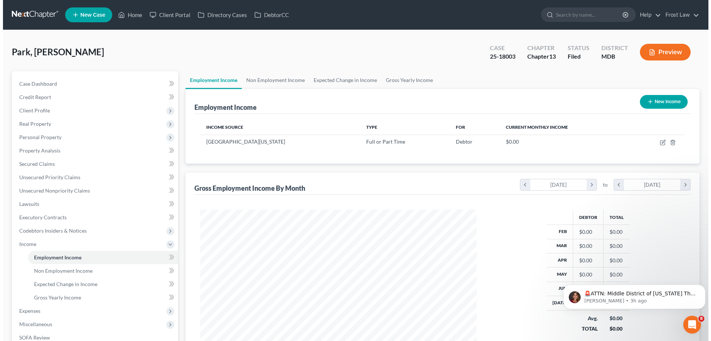
scroll to position [138, 291]
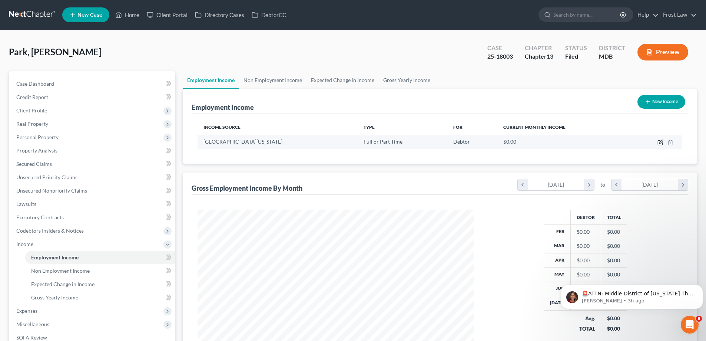
click at [660, 145] on icon "button" at bounding box center [660, 142] width 4 height 4
select select "0"
select select "21"
select select "2"
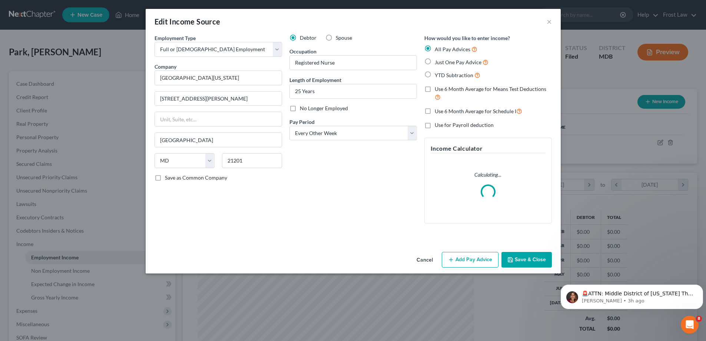
scroll to position [139, 294]
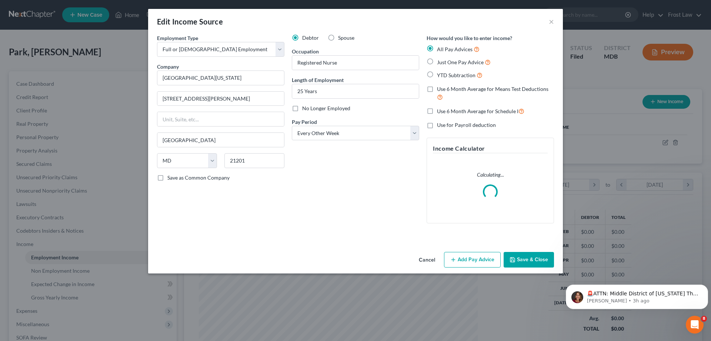
click at [519, 252] on button "Save & Close" at bounding box center [529, 260] width 50 height 16
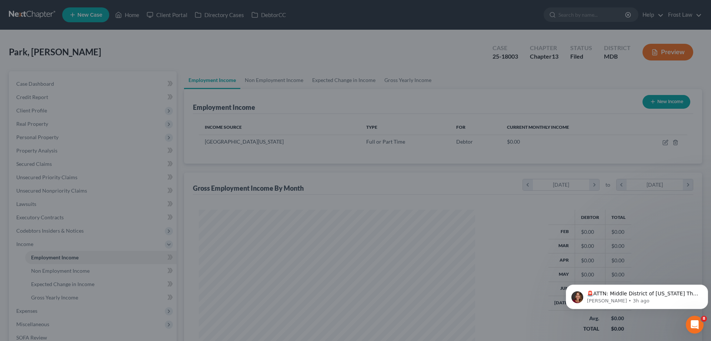
scroll to position [370407, 370254]
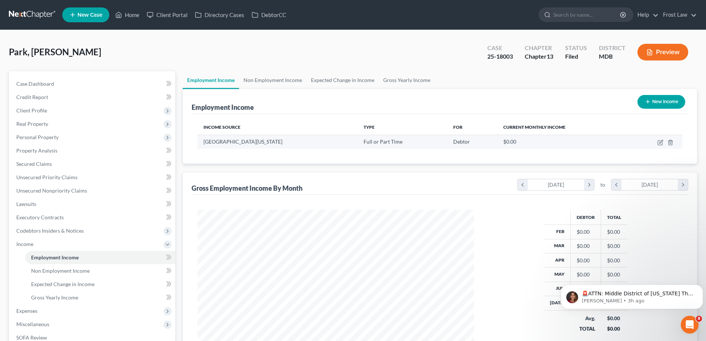
drag, startPoint x: 305, startPoint y: 142, endPoint x: 200, endPoint y: 148, distance: 105.1
click at [200, 148] on td "[GEOGRAPHIC_DATA][US_STATE]" at bounding box center [278, 142] width 160 height 14
copy span "[GEOGRAPHIC_DATA][US_STATE]"
click at [662, 106] on button "New Income" at bounding box center [661, 102] width 48 height 14
select select "0"
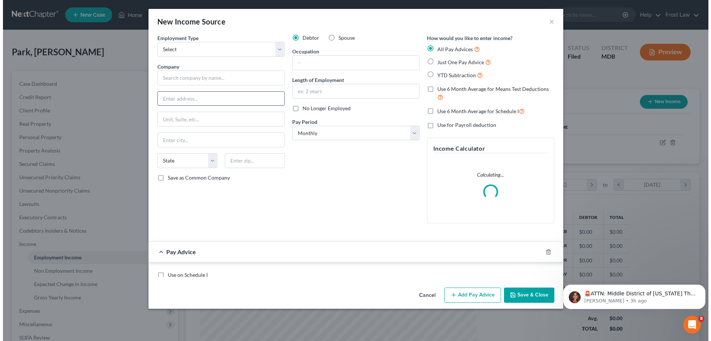
scroll to position [139, 294]
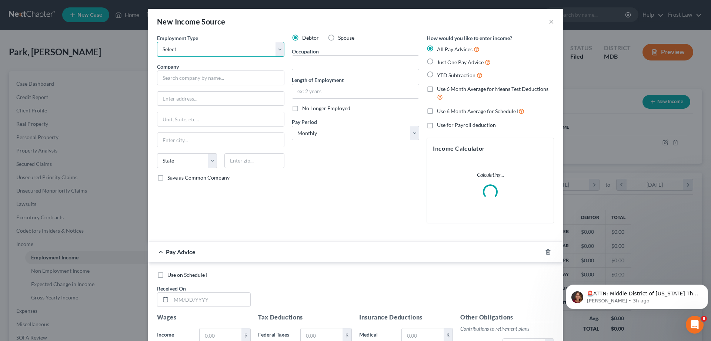
drag, startPoint x: 219, startPoint y: 52, endPoint x: 212, endPoint y: 56, distance: 8.2
click at [219, 52] on select "Select Full or [DEMOGRAPHIC_DATA] Employment Self Employment" at bounding box center [220, 49] width 127 height 15
select select "0"
click at [157, 42] on select "Select Full or [DEMOGRAPHIC_DATA] Employment Self Employment" at bounding box center [220, 49] width 127 height 15
click at [191, 79] on input "text" at bounding box center [220, 77] width 127 height 15
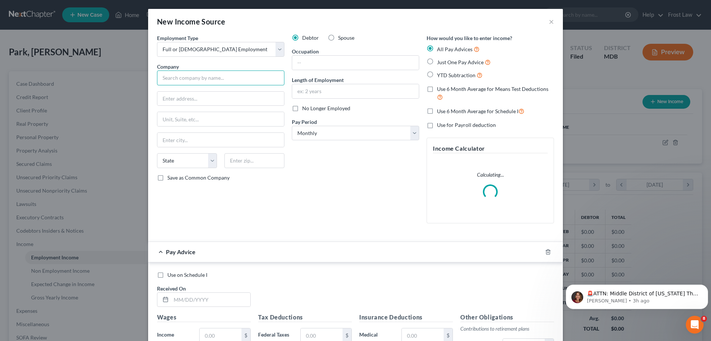
paste input "[GEOGRAPHIC_DATA][US_STATE]"
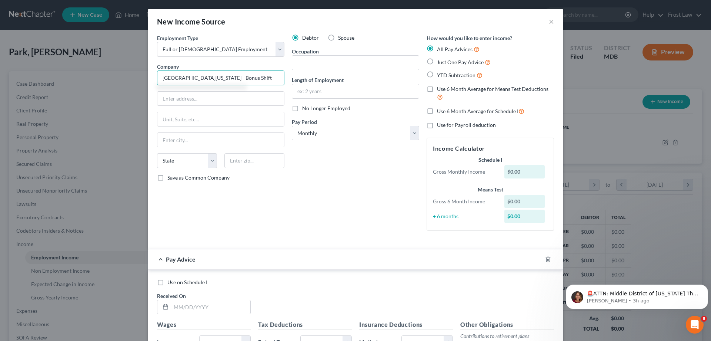
scroll to position [0, 3]
type input "[GEOGRAPHIC_DATA][US_STATE] - Bonus Shift"
click at [437, 62] on label "Just One Pay Advice" at bounding box center [464, 62] width 54 height 9
click at [440, 62] on input "Just One Pay Advice" at bounding box center [442, 60] width 5 height 5
radio input "true"
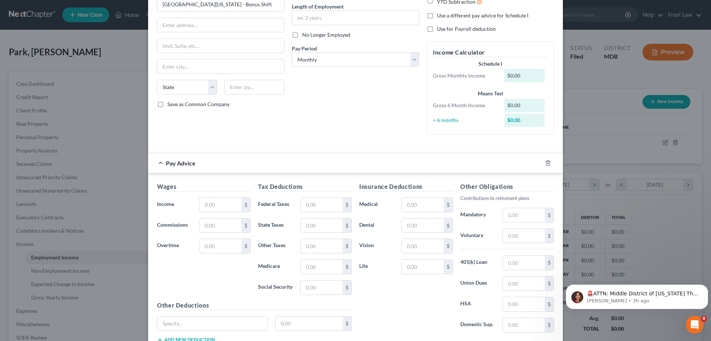
scroll to position [74, 0]
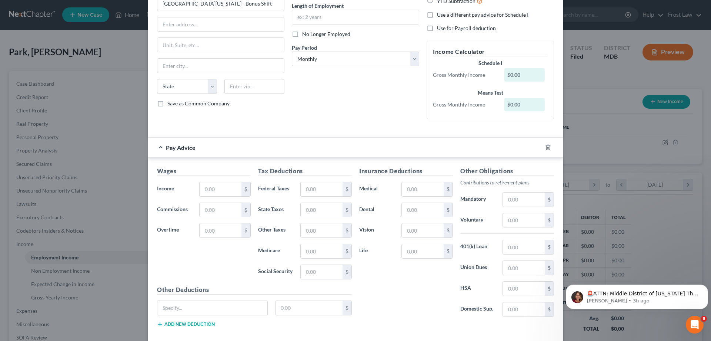
click at [220, 180] on div "Wages Income * $ Commissions $ Overtime $" at bounding box center [203, 225] width 101 height 119
click at [223, 194] on input "text" at bounding box center [221, 189] width 42 height 14
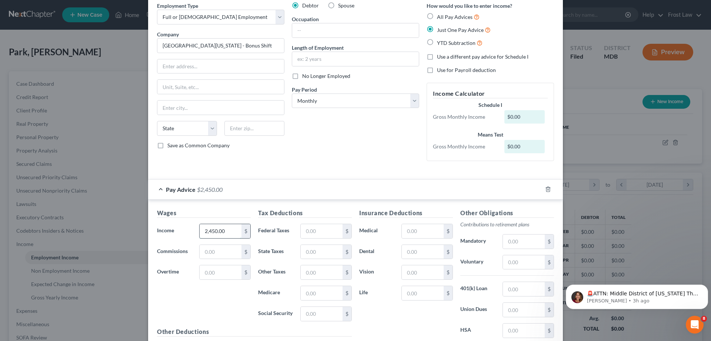
scroll to position [0, 0]
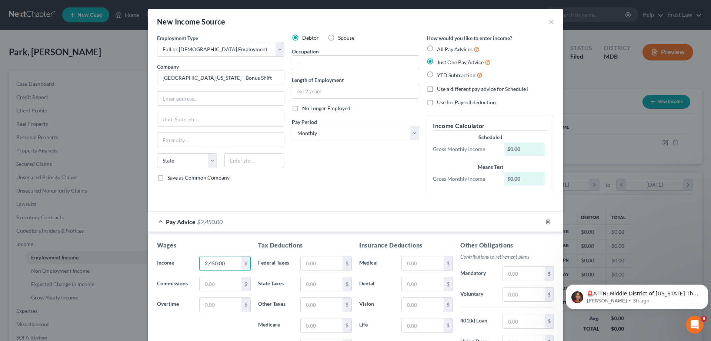
type input "2,450.00"
click at [301, 270] on div "$" at bounding box center [327, 263] width 52 height 15
click at [307, 265] on input "text" at bounding box center [322, 263] width 42 height 14
paste input "119.38"
type input "119.38"
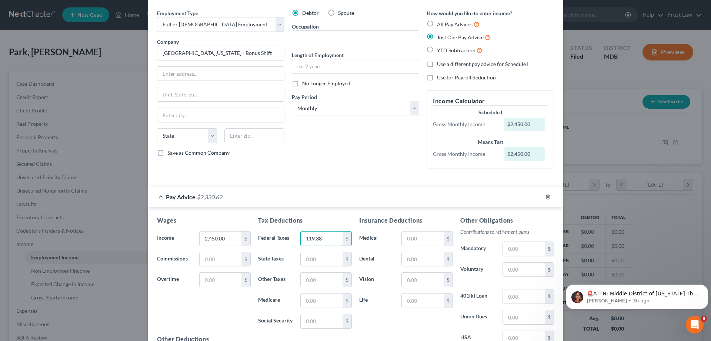
scroll to position [74, 0]
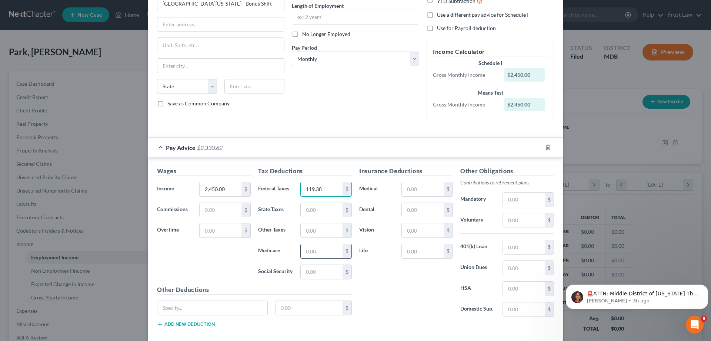
click at [323, 255] on input "text" at bounding box center [322, 251] width 42 height 14
paste input "74.95"
type input "74.95"
click at [311, 213] on input "text" at bounding box center [322, 210] width 42 height 14
click at [306, 226] on input "text" at bounding box center [322, 230] width 42 height 14
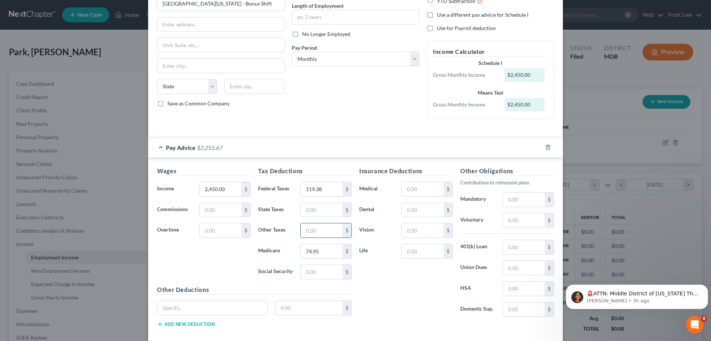
paste input "74.95"
type input "74.95"
click at [316, 207] on input "text" at bounding box center [322, 210] width 42 height 14
paste input "111.26"
type input "111.26"
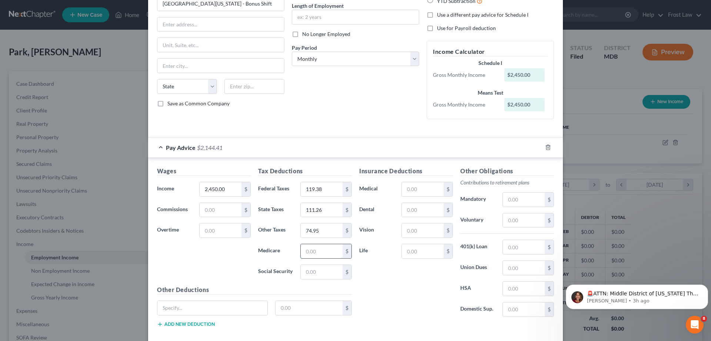
click at [328, 254] on input "text" at bounding box center [322, 251] width 42 height 14
type input "35.52"
click at [311, 270] on input "text" at bounding box center [322, 272] width 42 height 14
paste input "151.90"
type input "151.90"
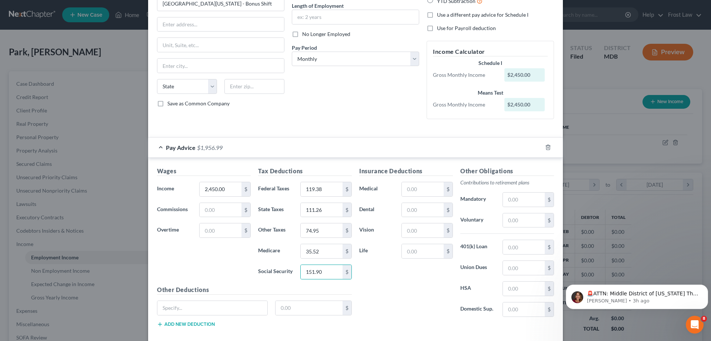
click at [367, 284] on div "Insurance Deductions Medical $ Dental $ Vision $ Life $" at bounding box center [406, 244] width 101 height 156
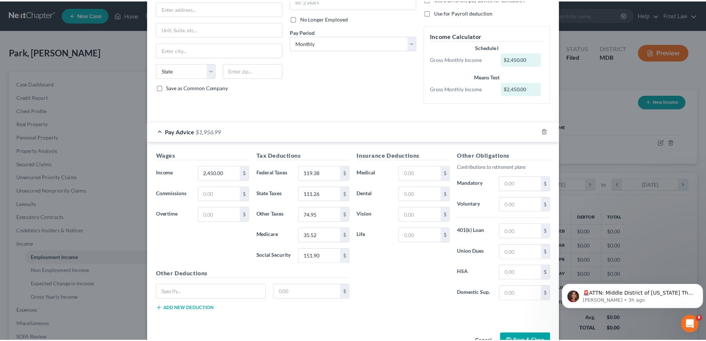
scroll to position [113, 0]
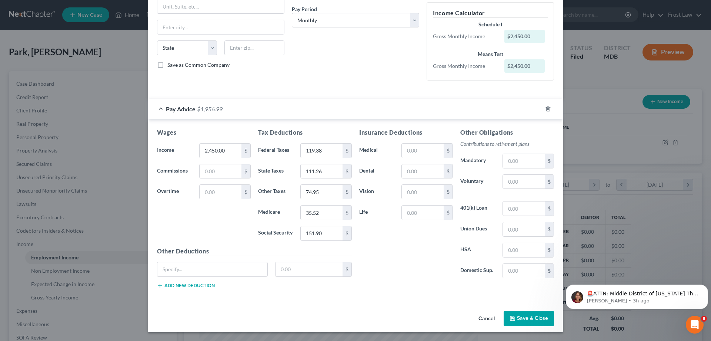
click at [528, 317] on button "Save & Close" at bounding box center [529, 319] width 50 height 16
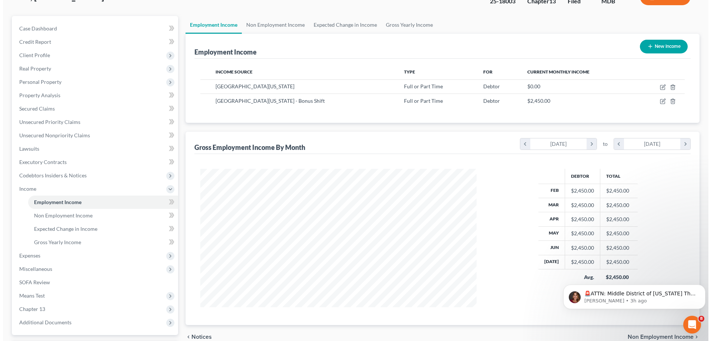
scroll to position [0, 0]
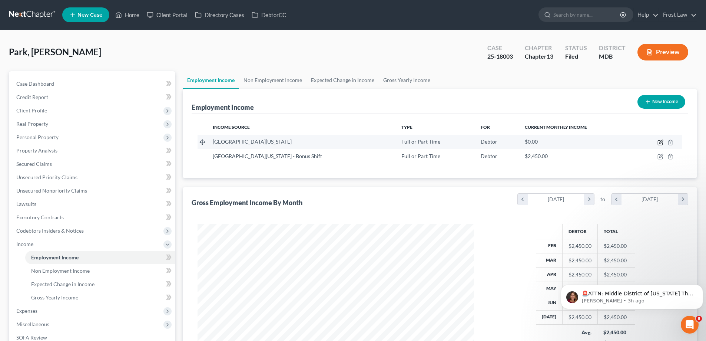
click at [658, 143] on icon "button" at bounding box center [660, 142] width 4 height 4
select select "0"
select select "21"
select select "2"
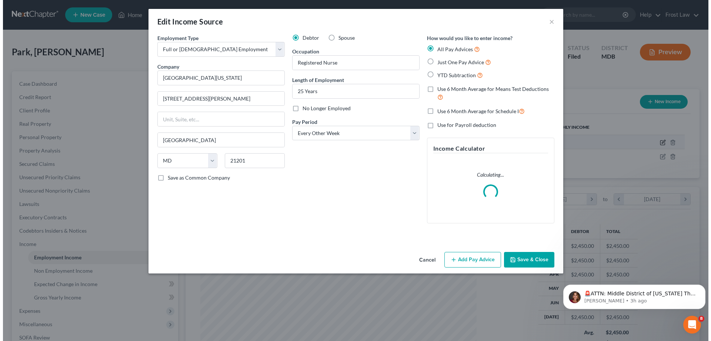
scroll to position [139, 294]
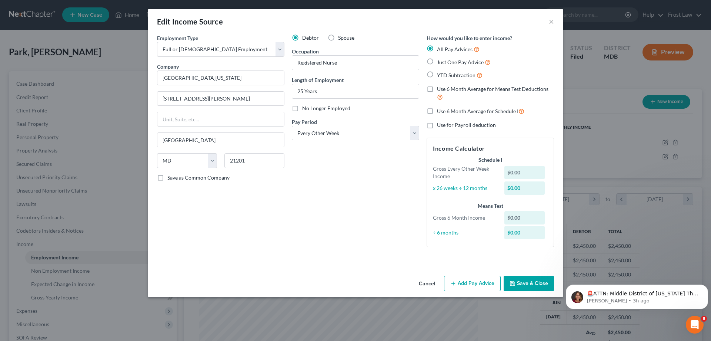
click at [437, 77] on label "YTD Subtraction" at bounding box center [460, 75] width 46 height 9
click at [440, 76] on input "YTD Subtraction" at bounding box center [442, 73] width 5 height 5
radio input "true"
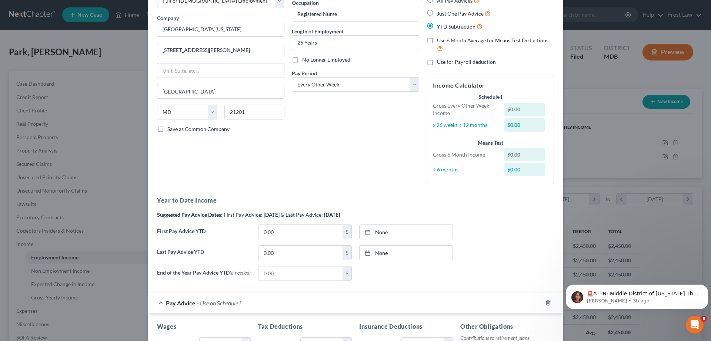
scroll to position [148, 0]
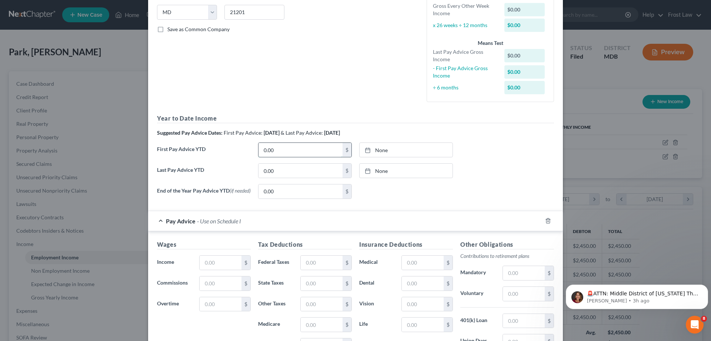
click at [293, 154] on input "0.00" at bounding box center [301, 150] width 84 height 14
click at [297, 167] on input "0.00" at bounding box center [301, 170] width 84 height 14
type input "117,344.41"
click at [283, 147] on input "0.00" at bounding box center [301, 150] width 84 height 14
paste input "21,464.5"
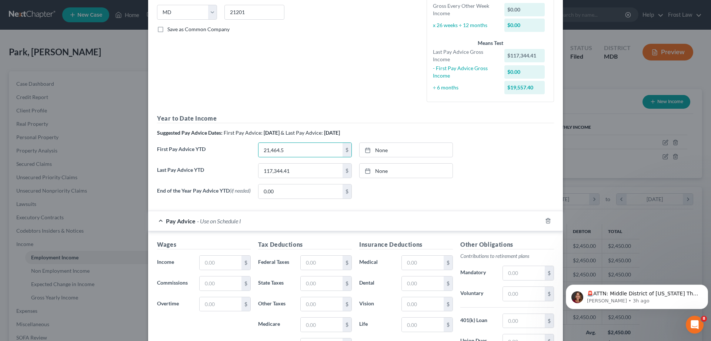
click at [396, 201] on div "End of the Year Pay Advice YTD (if needed) 0.00 $ None close Date Time chevron_…" at bounding box center [355, 194] width 405 height 21
click at [304, 153] on input "21,464.5" at bounding box center [301, 150] width 84 height 14
click at [307, 149] on input "21,464.5" at bounding box center [301, 150] width 84 height 14
type input "21,464.50"
click at [387, 189] on div "None close Date Time chevron_left [DATE] chevron_right Su M Tu W Th F Sa 31 1 2…" at bounding box center [406, 191] width 101 height 15
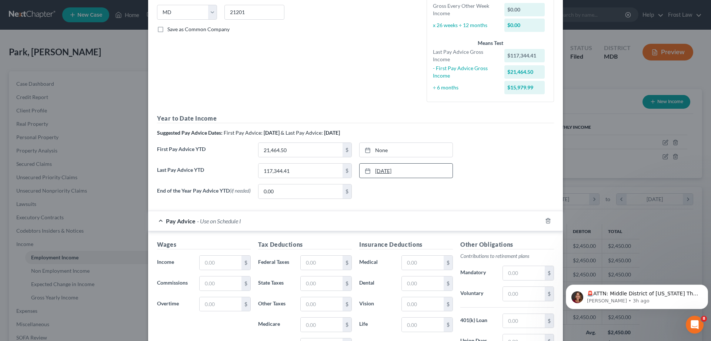
click at [385, 173] on link "[DATE]" at bounding box center [406, 170] width 93 height 14
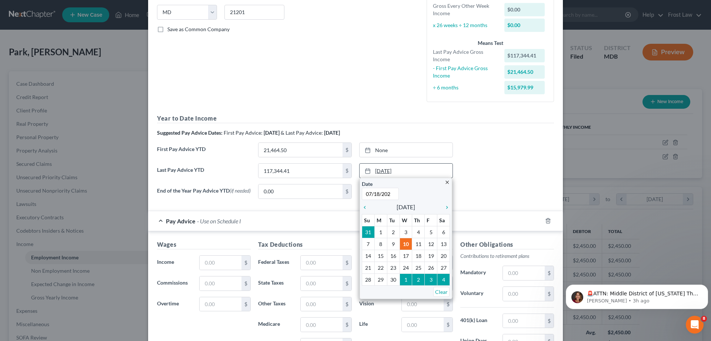
type input "[DATE]"
click at [540, 177] on div "Last Pay Advice YTD 117,344.41 $ [DATE] close Date [DATE] Time 12:00 AM chevron…" at bounding box center [355, 173] width 405 height 21
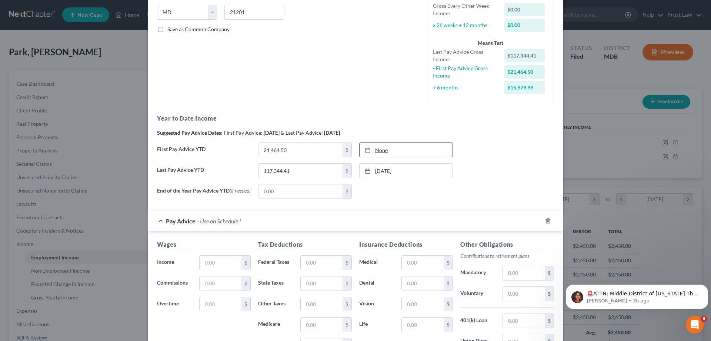
click at [411, 147] on link "None" at bounding box center [406, 150] width 93 height 14
type input "[DATE]"
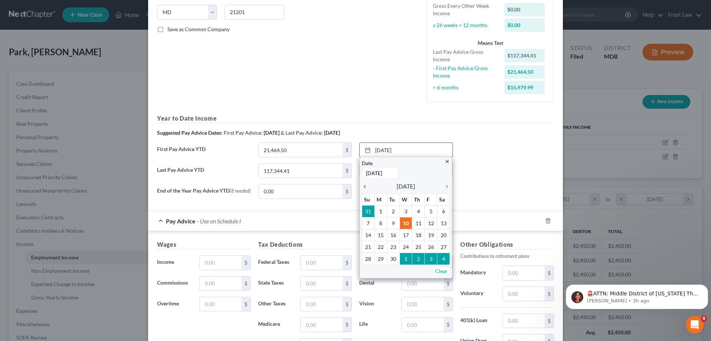
click at [364, 187] on icon "chevron_left" at bounding box center [367, 186] width 10 height 6
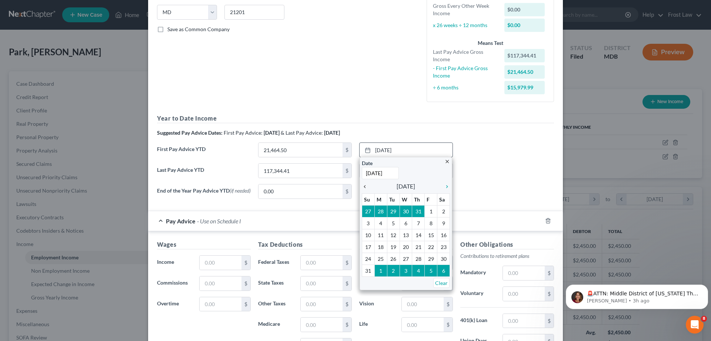
click at [364, 187] on icon "chevron_left" at bounding box center [367, 186] width 10 height 6
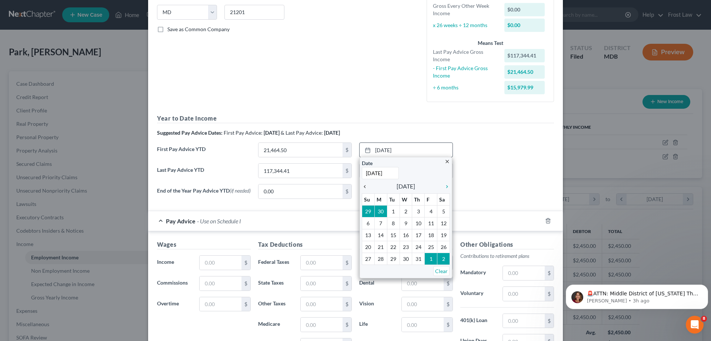
click at [364, 187] on icon "chevron_left" at bounding box center [367, 186] width 10 height 6
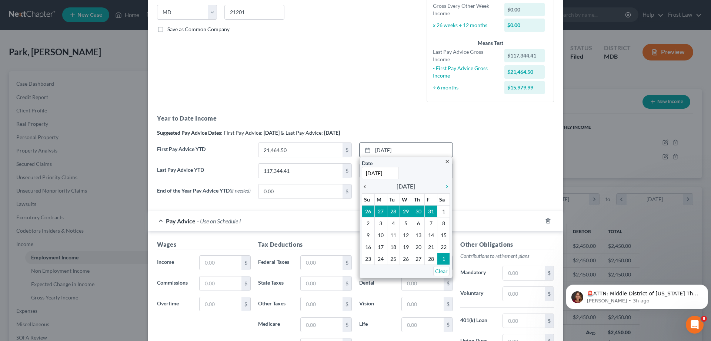
click at [364, 187] on icon "chevron_left" at bounding box center [367, 186] width 10 height 6
click at [444, 185] on icon "chevron_right" at bounding box center [446, 186] width 10 height 6
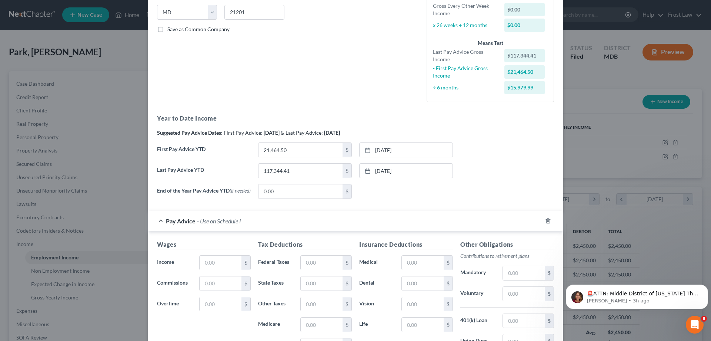
click at [476, 182] on div "Last Pay Advice YTD 117,344.41 $ [DATE] close Date [DATE] Time 12:00 AM chevron…" at bounding box center [355, 173] width 405 height 21
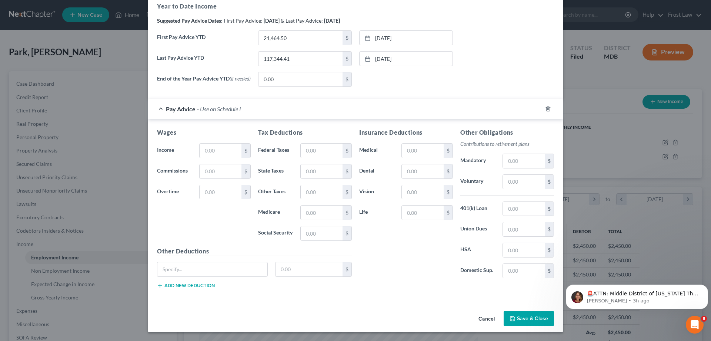
scroll to position [262, 0]
click at [517, 313] on button "Save & Close" at bounding box center [529, 319] width 50 height 16
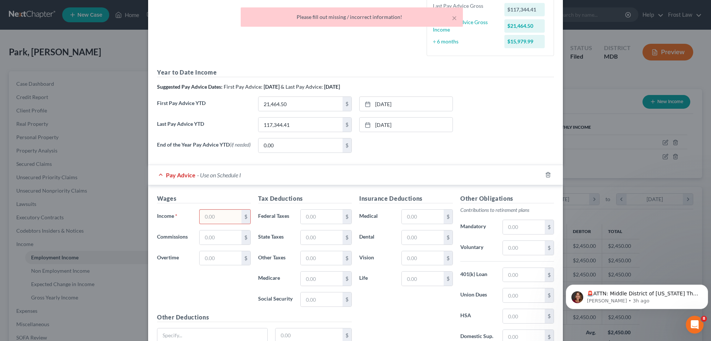
scroll to position [188, 0]
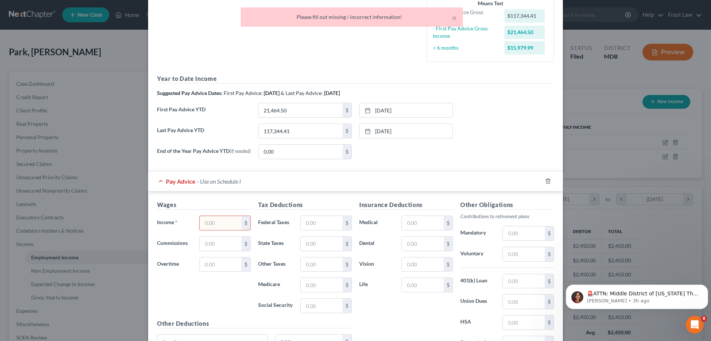
click at [215, 224] on input "text" at bounding box center [221, 223] width 42 height 14
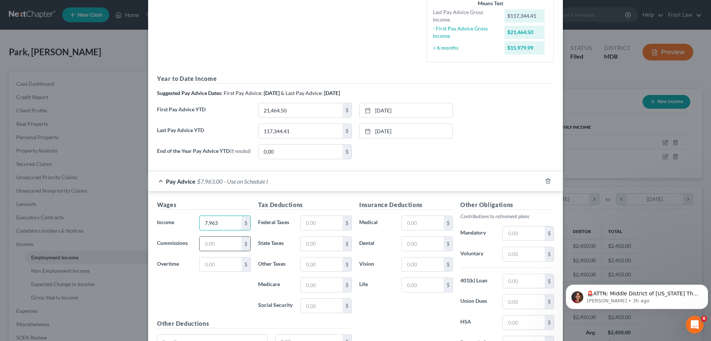
type input "7,963"
click at [214, 250] on input "text" at bounding box center [221, 243] width 42 height 14
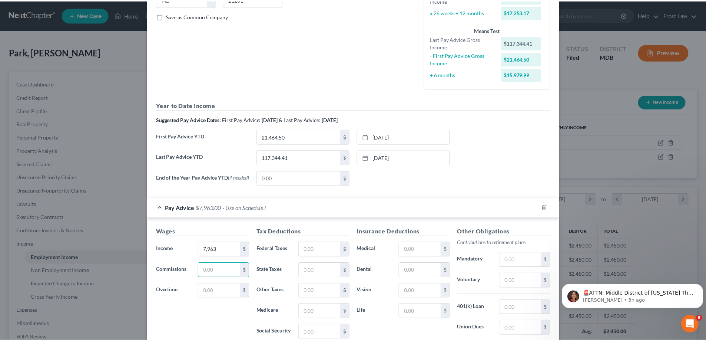
scroll to position [262, 0]
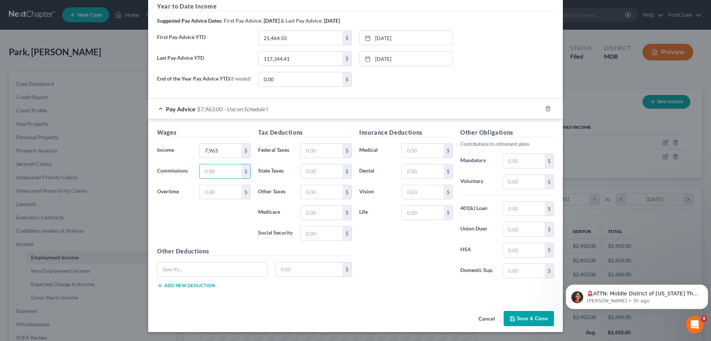
click at [515, 314] on button "Save & Close" at bounding box center [529, 319] width 50 height 16
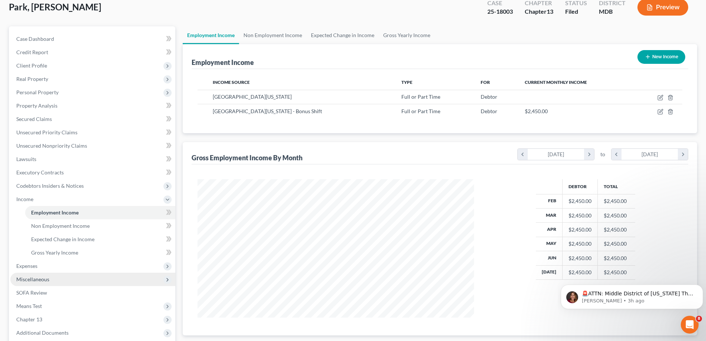
scroll to position [74, 0]
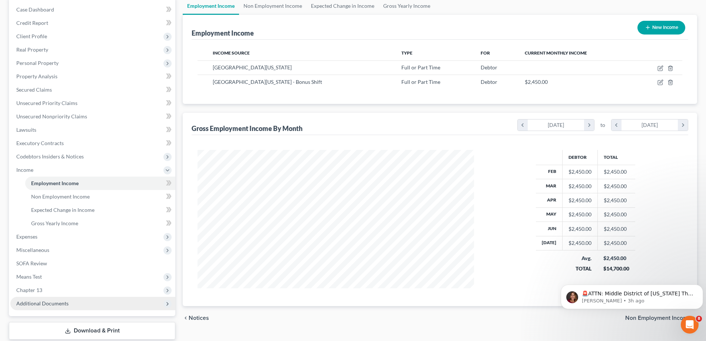
click at [83, 300] on span "Additional Documents" at bounding box center [92, 302] width 165 height 13
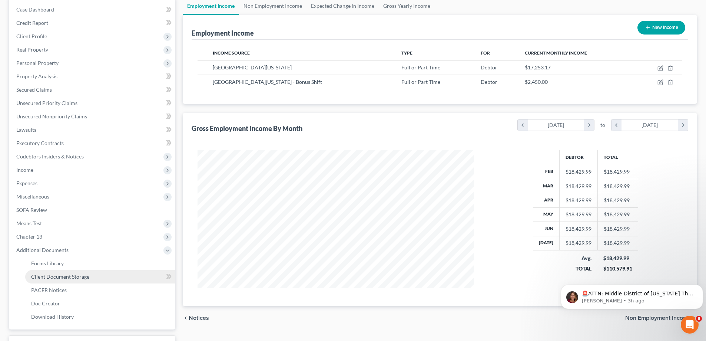
click at [90, 279] on link "Client Document Storage" at bounding box center [100, 276] width 150 height 13
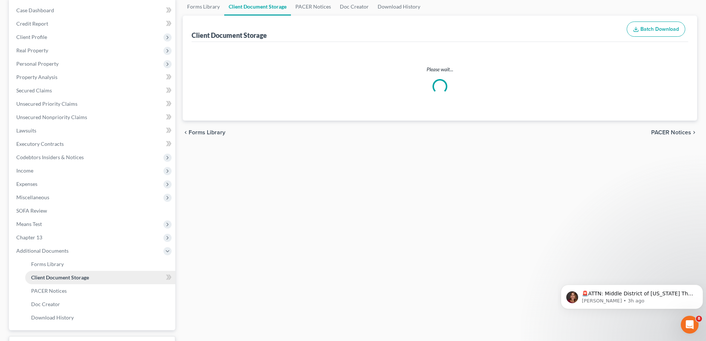
scroll to position [38, 0]
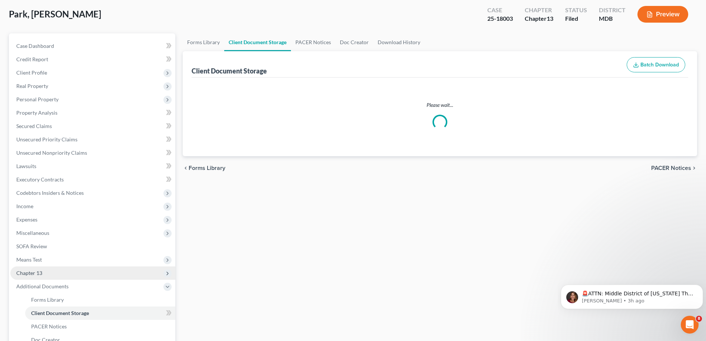
select select "14"
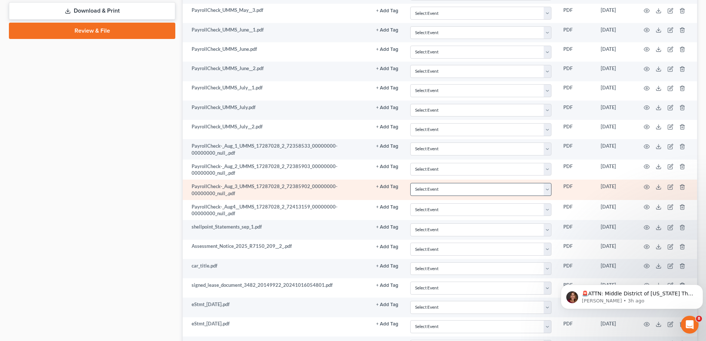
scroll to position [408, 0]
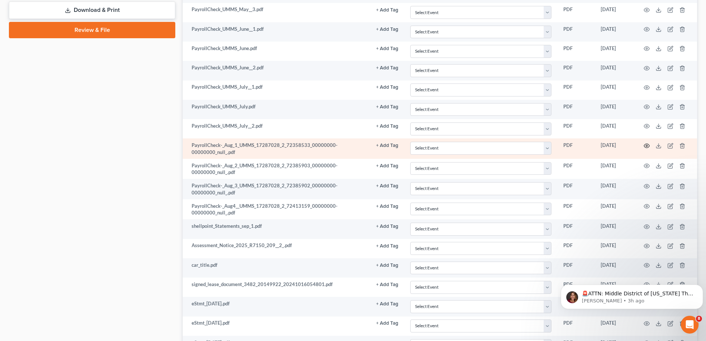
click at [647, 146] on circle "button" at bounding box center [646, 145] width 1 height 1
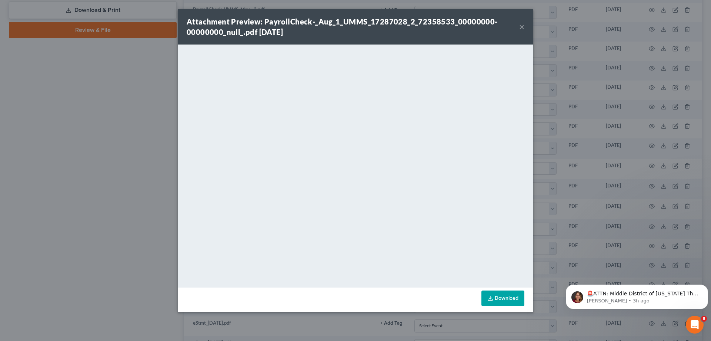
click at [525, 25] on div "Attachment Preview: PayrollCheck-_Aug_1_UMMS_17287028_2_72358533_00000000-00000…" at bounding box center [356, 27] width 356 height 36
click at [521, 27] on button "×" at bounding box center [522, 26] width 5 height 9
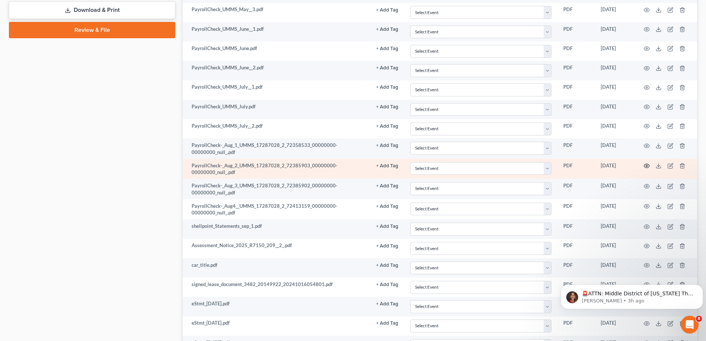
click at [645, 167] on icon "button" at bounding box center [647, 166] width 6 height 6
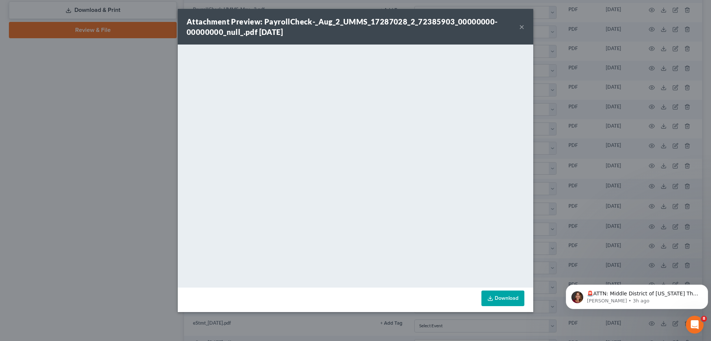
click at [520, 28] on button "×" at bounding box center [522, 26] width 5 height 9
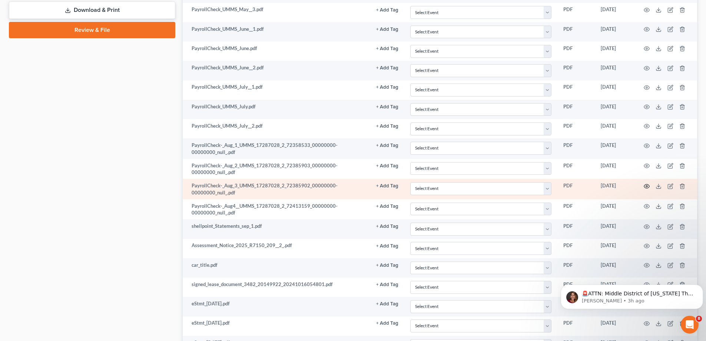
click at [646, 185] on icon "button" at bounding box center [647, 186] width 6 height 6
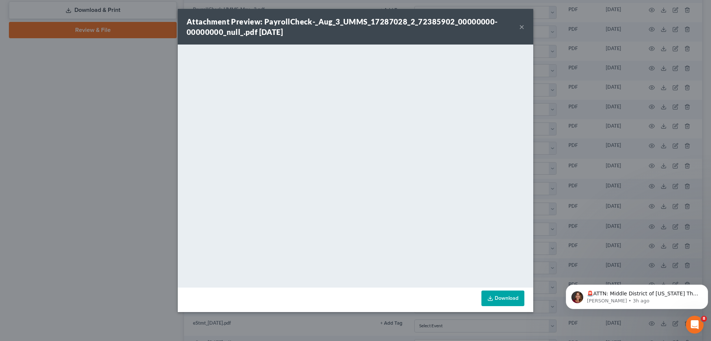
click at [521, 26] on button "×" at bounding box center [522, 26] width 5 height 9
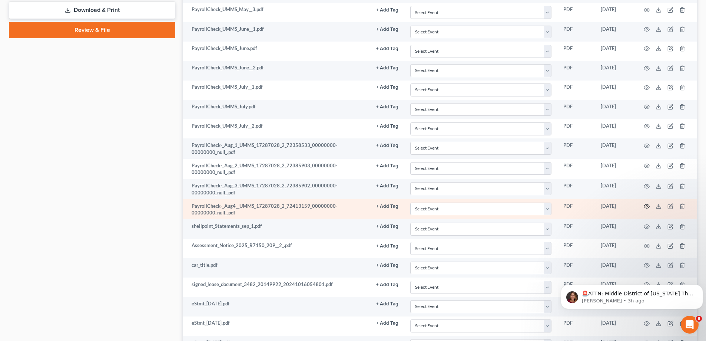
click at [648, 208] on icon "button" at bounding box center [647, 206] width 6 height 6
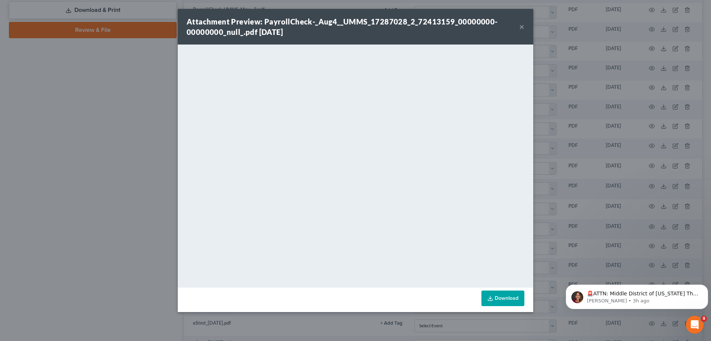
click at [522, 28] on button "×" at bounding box center [522, 26] width 5 height 9
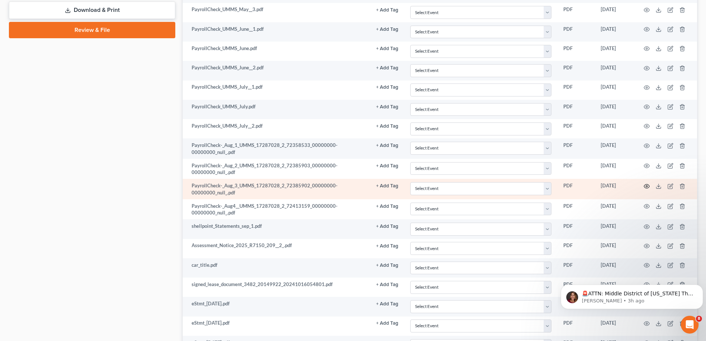
click at [647, 188] on icon "button" at bounding box center [647, 186] width 6 height 4
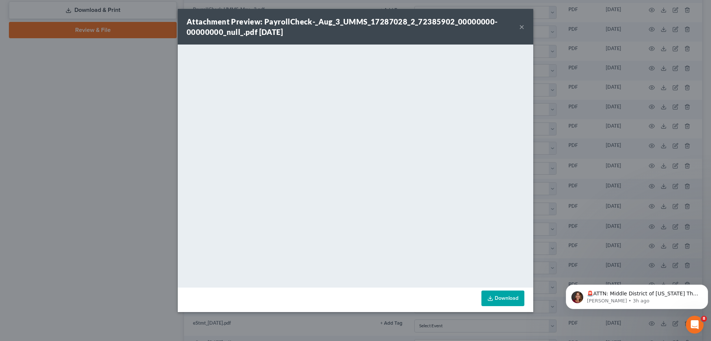
click at [521, 26] on button "×" at bounding box center [522, 26] width 5 height 9
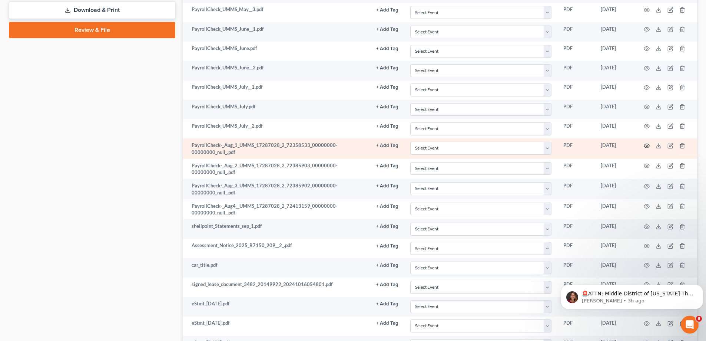
click at [645, 143] on icon "button" at bounding box center [647, 146] width 6 height 6
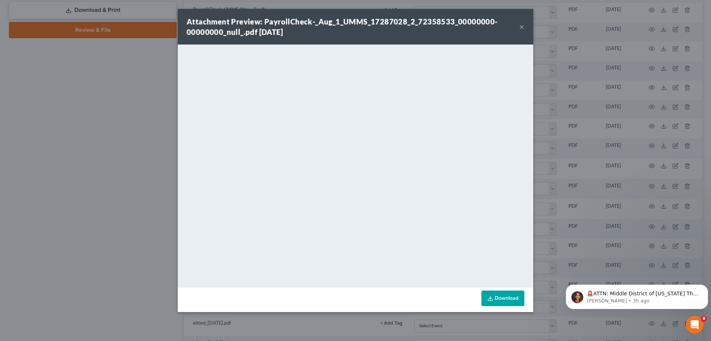
click at [520, 27] on button "×" at bounding box center [522, 26] width 5 height 9
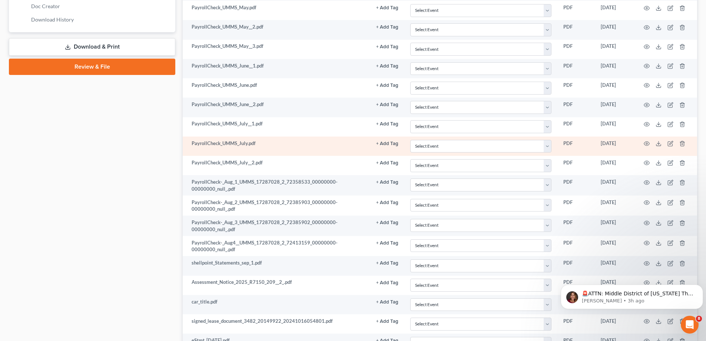
scroll to position [371, 0]
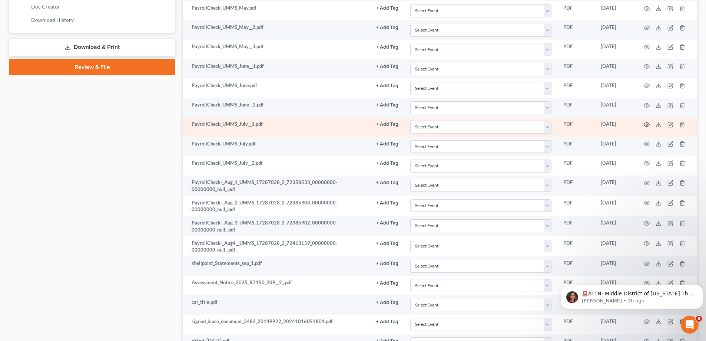
click at [647, 126] on icon "button" at bounding box center [647, 125] width 6 height 6
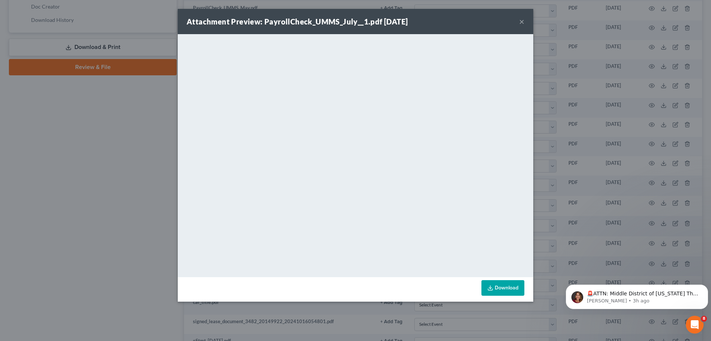
click at [521, 20] on button "×" at bounding box center [522, 21] width 5 height 9
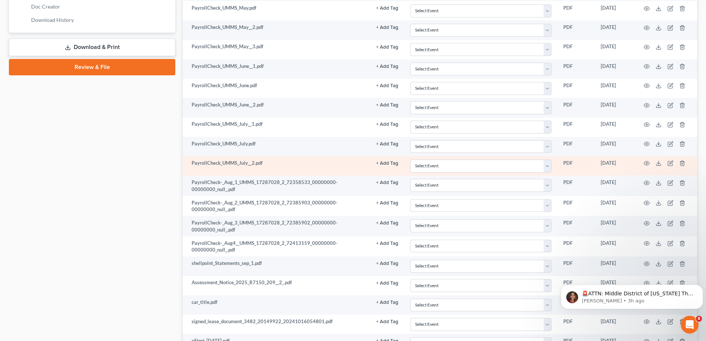
click at [650, 162] on td at bounding box center [666, 165] width 62 height 19
click at [646, 162] on icon "button" at bounding box center [647, 163] width 6 height 6
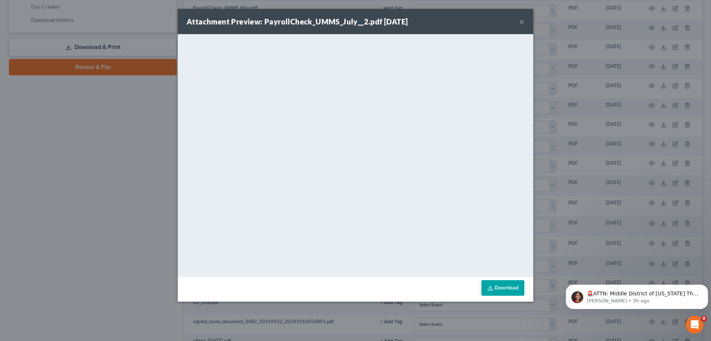
click at [522, 22] on button "×" at bounding box center [522, 21] width 5 height 9
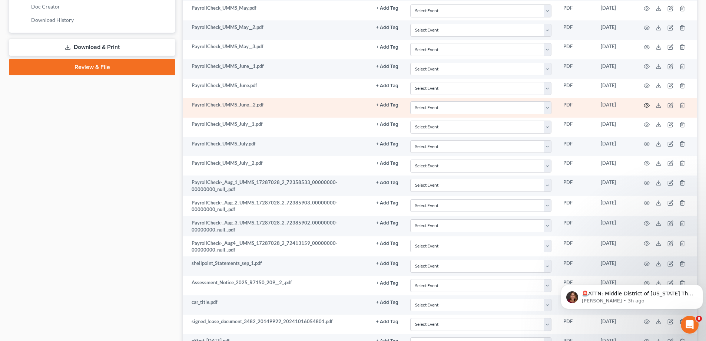
click at [647, 103] on icon "button" at bounding box center [647, 105] width 6 height 4
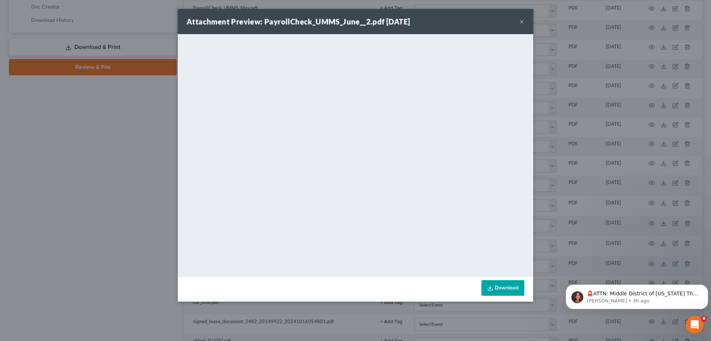
click at [521, 19] on button "×" at bounding box center [522, 21] width 5 height 9
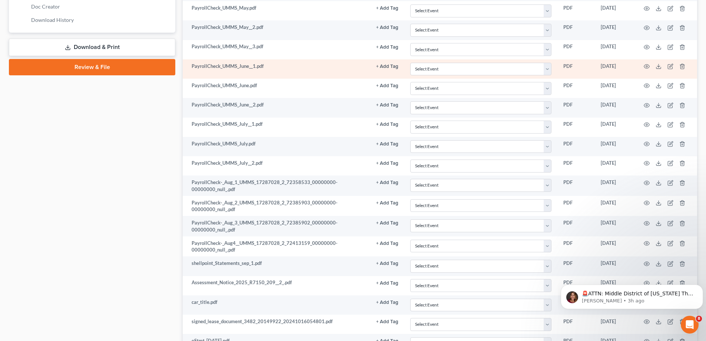
click at [643, 65] on td at bounding box center [666, 68] width 62 height 19
click at [647, 65] on icon "button" at bounding box center [647, 66] width 6 height 6
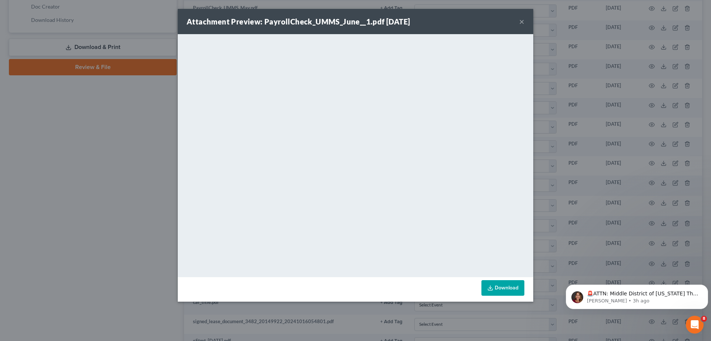
click at [521, 22] on button "×" at bounding box center [522, 21] width 5 height 9
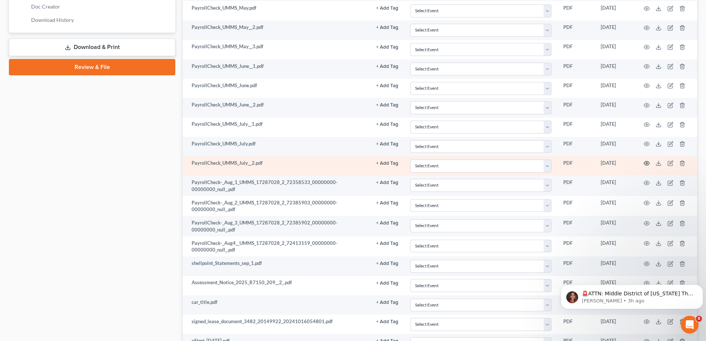
click at [645, 162] on icon "button" at bounding box center [647, 163] width 6 height 4
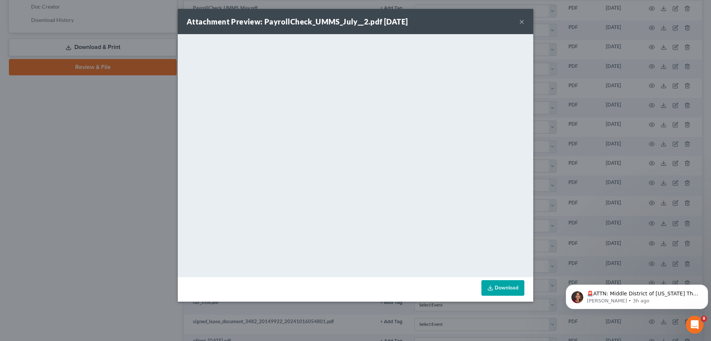
click at [522, 23] on button "×" at bounding box center [522, 21] width 5 height 9
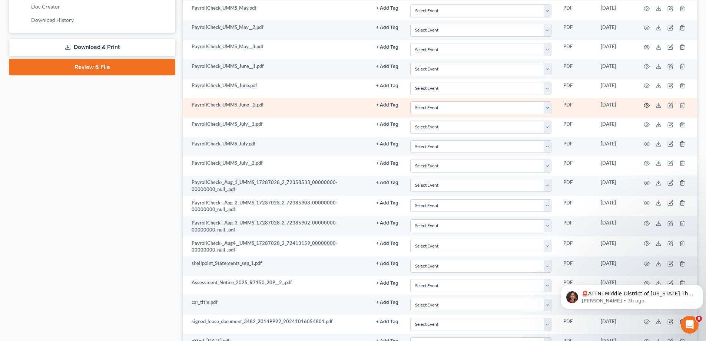
click at [644, 106] on icon "button" at bounding box center [647, 105] width 6 height 6
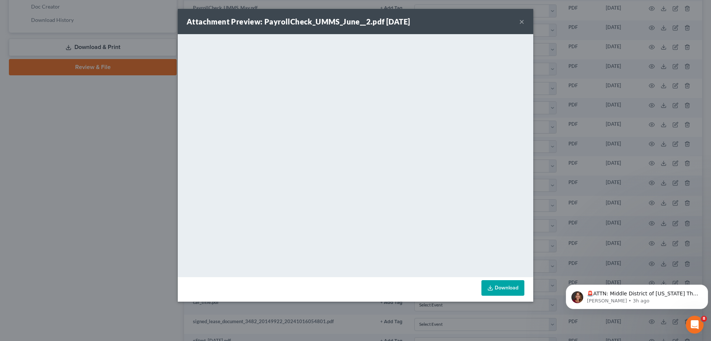
click at [523, 21] on button "×" at bounding box center [522, 21] width 5 height 9
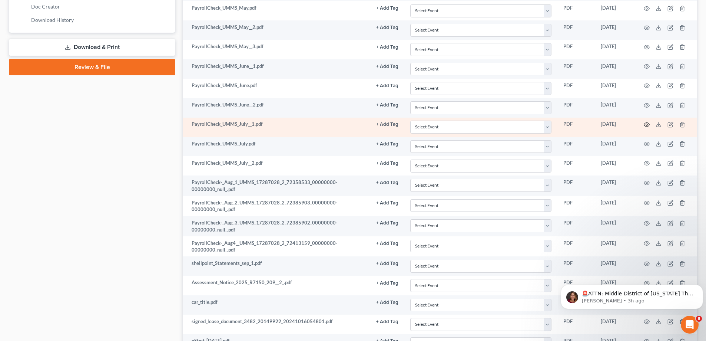
click at [645, 126] on icon "button" at bounding box center [647, 125] width 6 height 6
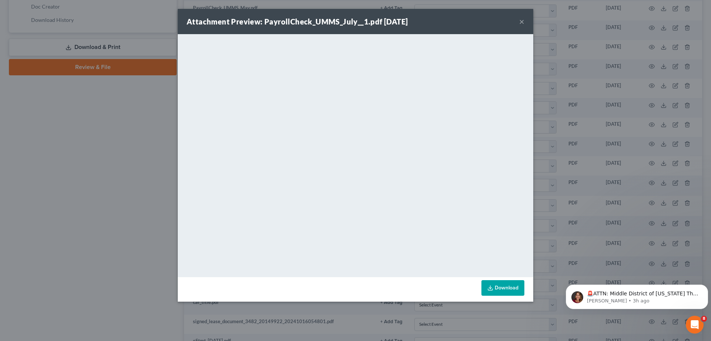
click at [505, 285] on link "Download" at bounding box center [503, 288] width 43 height 16
click at [520, 22] on button "×" at bounding box center [522, 21] width 5 height 9
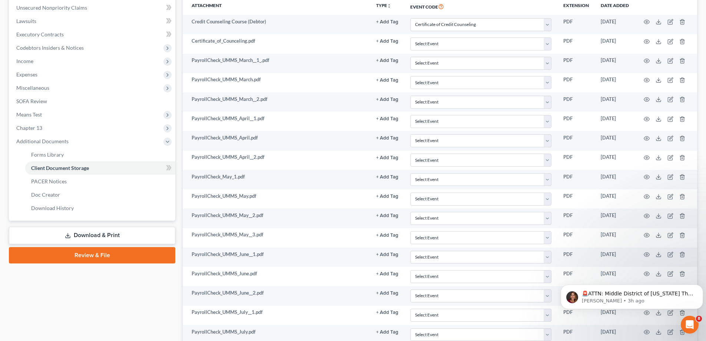
scroll to position [0, 0]
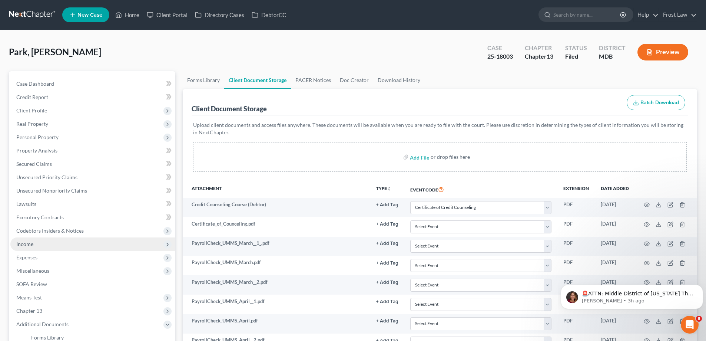
click at [55, 247] on span "Income" at bounding box center [92, 243] width 165 height 13
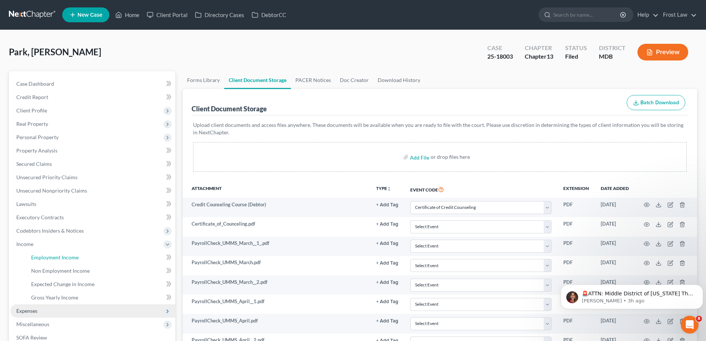
click at [53, 253] on link "Employment Income" at bounding box center [100, 256] width 150 height 13
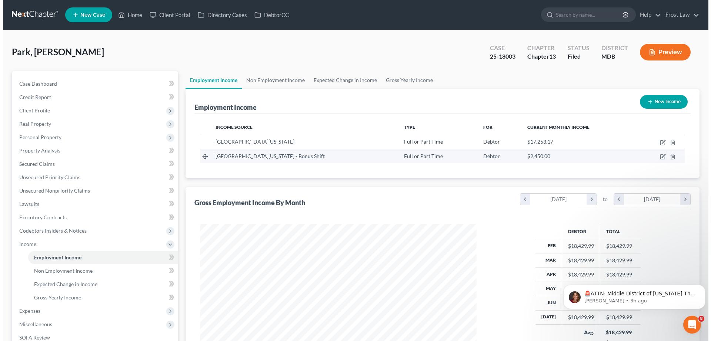
scroll to position [138, 291]
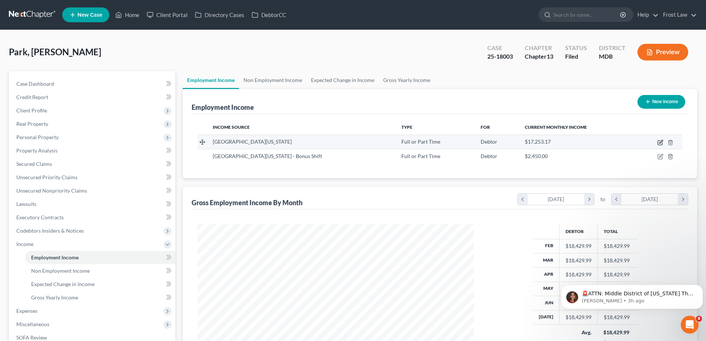
click at [662, 143] on icon "button" at bounding box center [660, 142] width 4 height 4
select select "0"
select select "21"
select select "2"
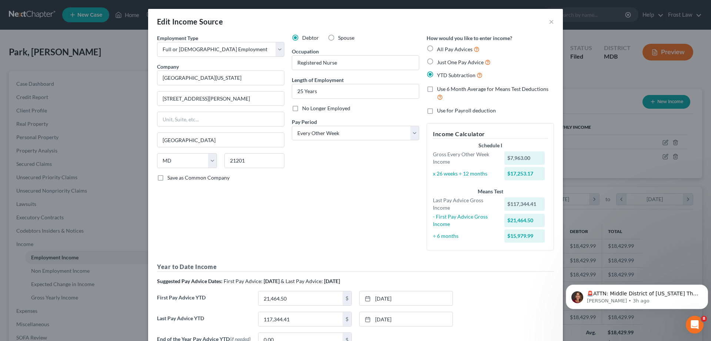
scroll to position [81, 0]
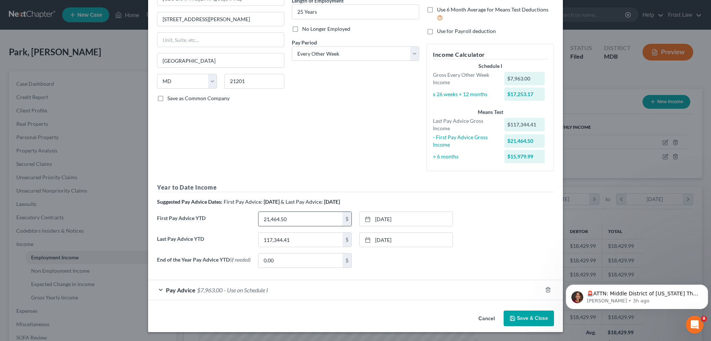
click at [288, 219] on input "21,464.50" at bounding box center [301, 219] width 84 height 14
click at [265, 216] on input "21,464.50" at bounding box center [301, 219] width 84 height 14
drag, startPoint x: 267, startPoint y: 215, endPoint x: 260, endPoint y: 217, distance: 6.5
click at [260, 217] on input "21,464.50" at bounding box center [301, 219] width 84 height 14
click at [298, 220] on input "21,464.50" at bounding box center [301, 219] width 84 height 14
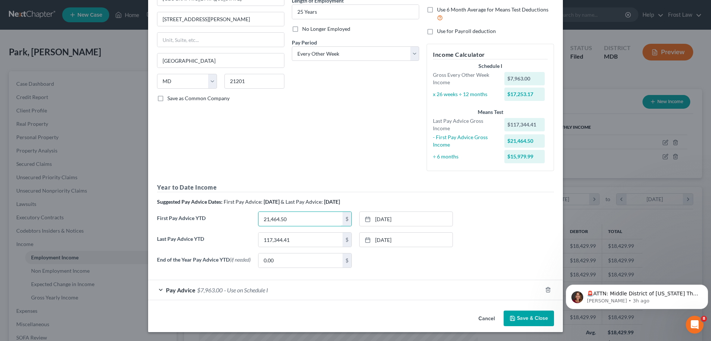
drag, startPoint x: 298, startPoint y: 220, endPoint x: 250, endPoint y: 214, distance: 48.9
click at [250, 214] on div "First Pay Advice YTD 21,464.50 $ [DATE] close Date [DATE] Time 12:00 AM chevron…" at bounding box center [355, 221] width 405 height 21
paste input "13,533.5"
type input "13,533.50"
click at [374, 259] on div "None close Date Time chevron_left [DATE] chevron_right Su M Tu W Th F Sa 31 1 2…" at bounding box center [406, 260] width 101 height 15
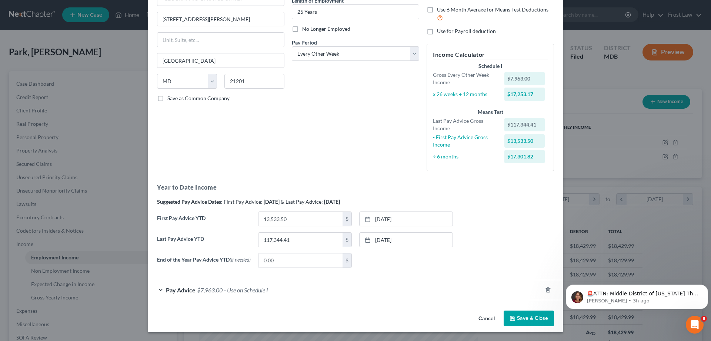
click at [166, 290] on span "Pay Advice" at bounding box center [181, 289] width 30 height 7
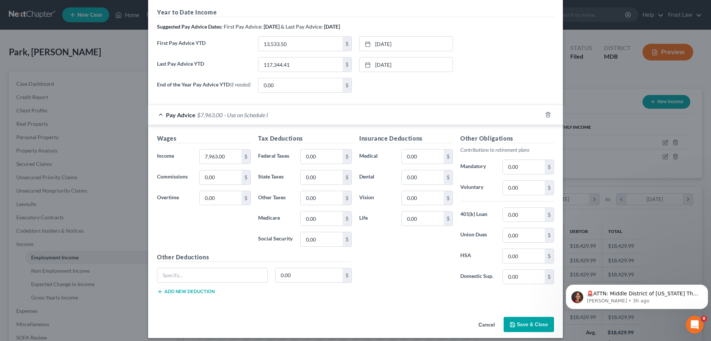
scroll to position [262, 0]
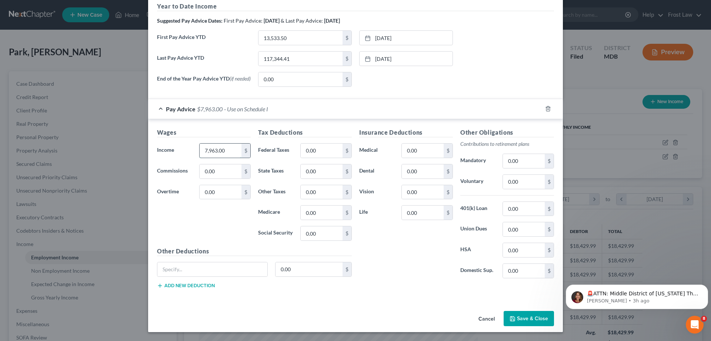
paste input "8,212.18"
type input "8,212.18"
click at [234, 223] on div "Wages Income * 8,212.18 $ Commissions 0.00 $ Overtime 0.00 $" at bounding box center [203, 187] width 101 height 119
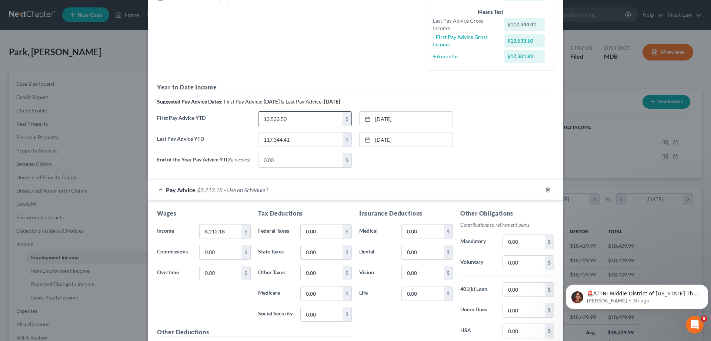
scroll to position [188, 0]
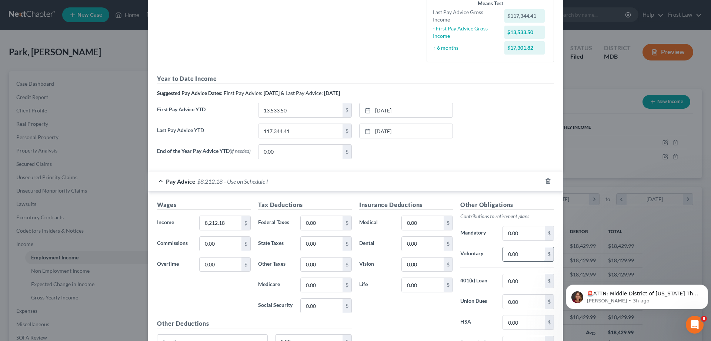
click at [523, 255] on input "0.00" at bounding box center [524, 254] width 42 height 14
paste input "163.44"
type input "163.44"
click at [427, 246] on input "0.00" at bounding box center [423, 243] width 42 height 14
paste input "13.89"
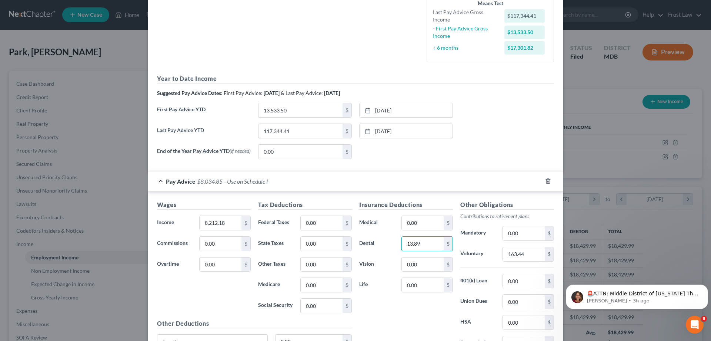
type input "13.89"
click at [421, 229] on input "0.00" at bounding box center [423, 223] width 42 height 14
paste input "95.47"
type input "95.47"
click at [416, 266] on input "0.00" at bounding box center [423, 264] width 42 height 14
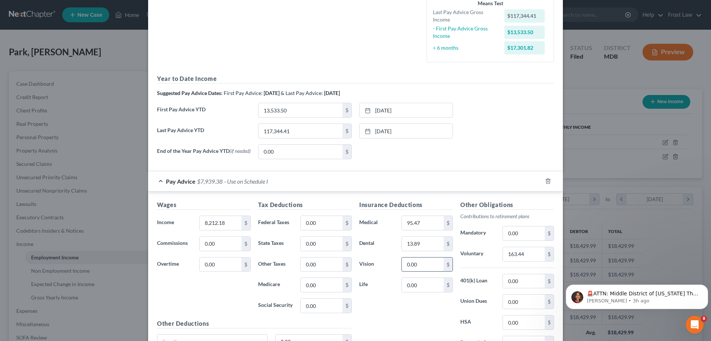
paste input "2.99"
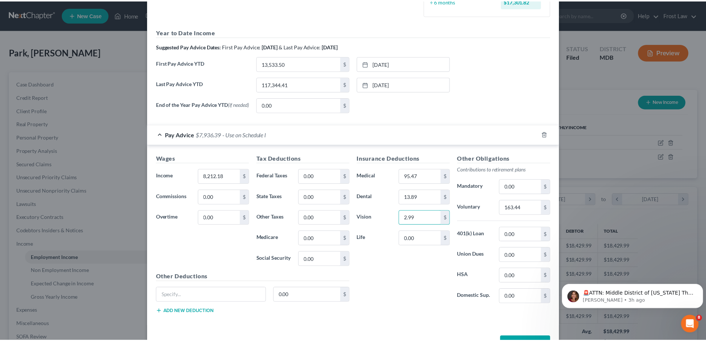
scroll to position [262, 0]
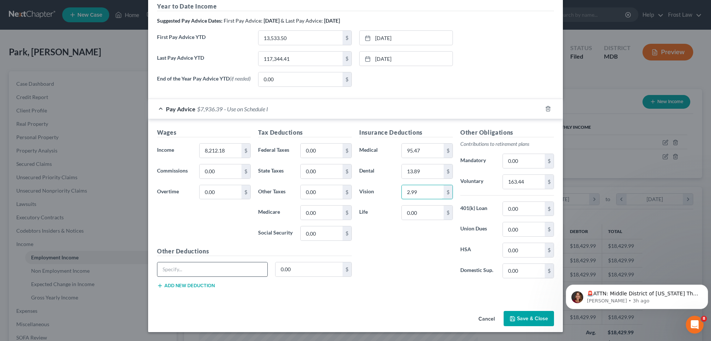
type input "2.99"
drag, startPoint x: 205, startPoint y: 265, endPoint x: 198, endPoint y: 265, distance: 7.4
click at [205, 265] on input "text" at bounding box center [212, 269] width 110 height 14
type input "Parking"
type input "41.00"
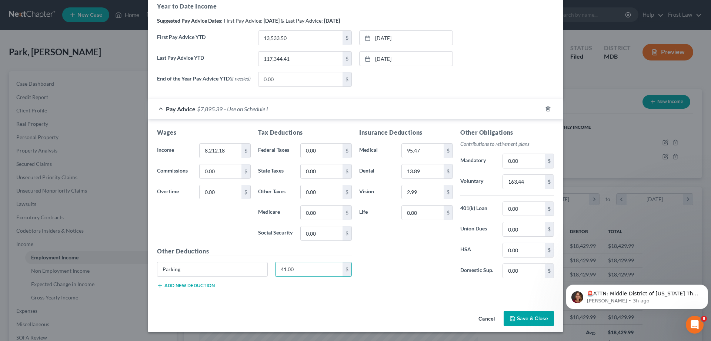
click at [322, 142] on div "Tax Deductions Federal Taxes 0.00 $ State Taxes 0.00 $ Other Taxes 0.00 $ Medic…" at bounding box center [305, 187] width 101 height 119
click at [321, 149] on input "0.00" at bounding box center [322, 150] width 42 height 14
paste input "1,287.51"
type input "1,287.51"
click at [326, 191] on input "0.00" at bounding box center [322, 192] width 42 height 14
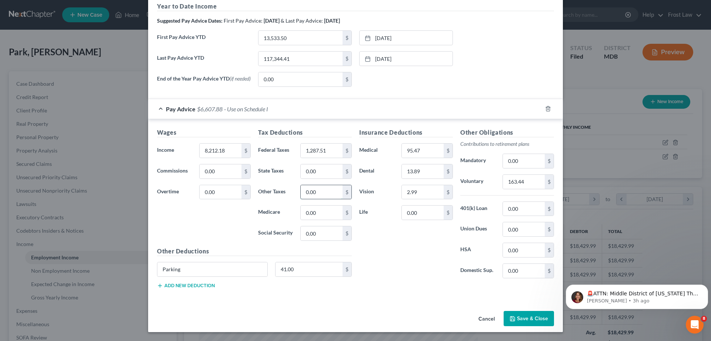
paste input "249.21"
type input "249.21"
click at [325, 173] on input "0.00" at bounding box center [322, 171] width 42 height 14
paste input "392.27"
type input "392.27"
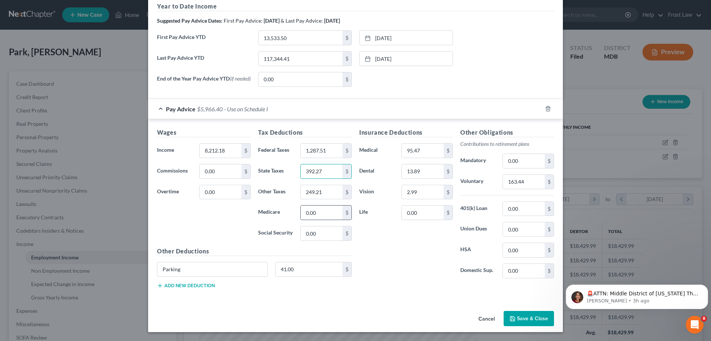
click at [316, 209] on input "0.00" at bounding box center [322, 212] width 42 height 14
paste input "116.86"
type input "116.86"
click at [320, 232] on input "0.00" at bounding box center [322, 233] width 42 height 14
paste input "499.65"
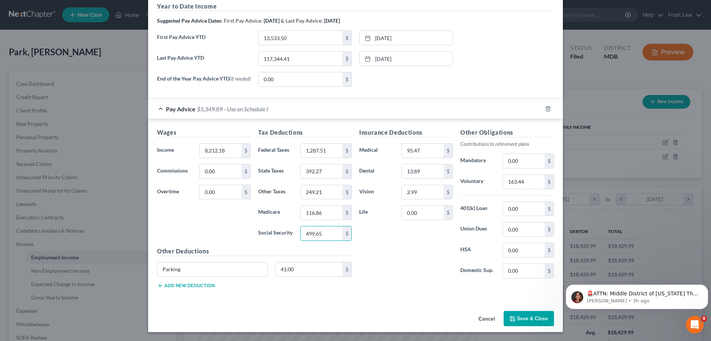
type input "499.65"
click at [533, 183] on input "163.44" at bounding box center [524, 182] width 42 height 14
paste input "980.6"
type input "980.64"
click at [392, 282] on div "Insurance Deductions Medical 95.47 $ Dental 13.89 $ Vision 2.99 $ Life 0.00 $" at bounding box center [406, 206] width 101 height 156
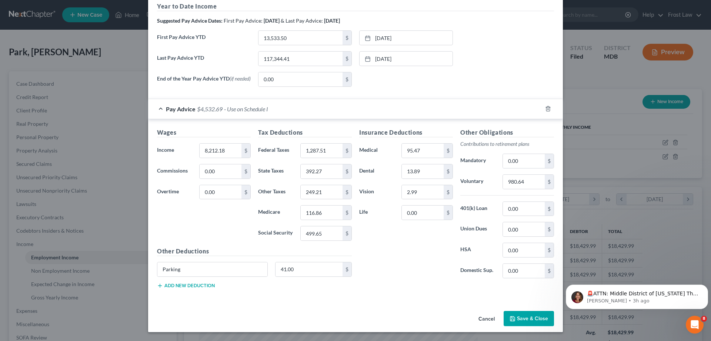
click at [520, 321] on button "Save & Close" at bounding box center [529, 319] width 50 height 16
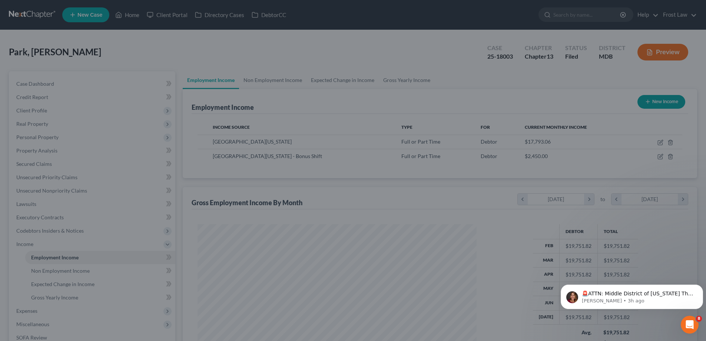
scroll to position [370407, 370254]
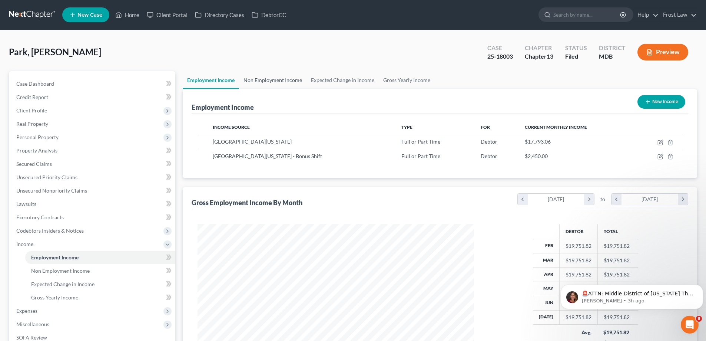
click at [252, 81] on link "Non Employment Income" at bounding box center [272, 80] width 67 height 18
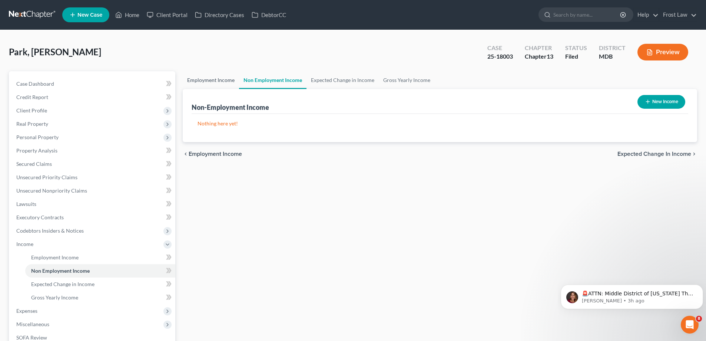
click at [219, 78] on link "Employment Income" at bounding box center [211, 80] width 56 height 18
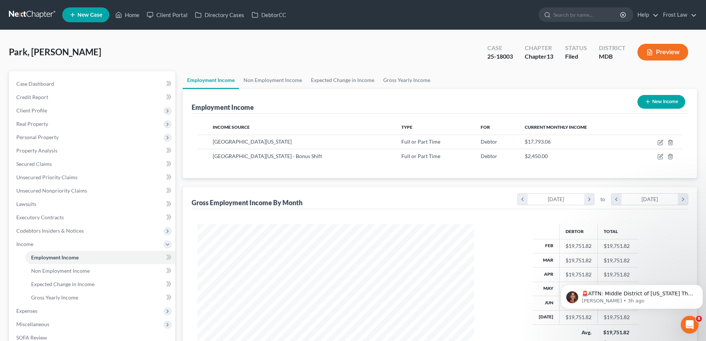
scroll to position [138, 291]
click at [56, 246] on span "Income" at bounding box center [92, 243] width 165 height 13
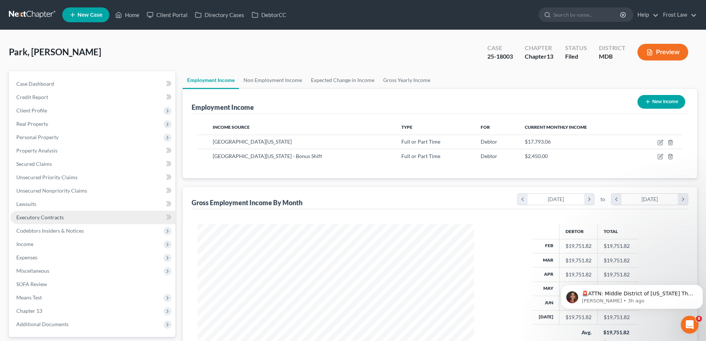
click at [63, 214] on link "Executory Contracts" at bounding box center [92, 216] width 165 height 13
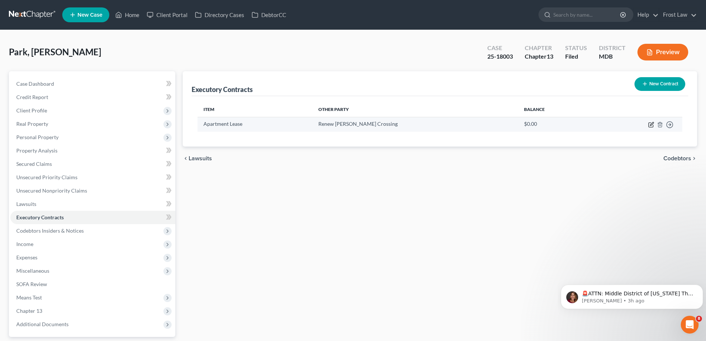
click at [648, 125] on icon "button" at bounding box center [650, 125] width 4 height 4
select select "3"
select select "21"
select select "3"
select select "0"
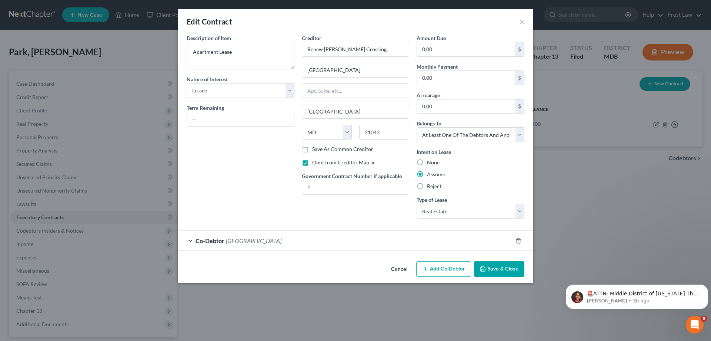
click at [507, 266] on button "Save & Close" at bounding box center [499, 269] width 50 height 16
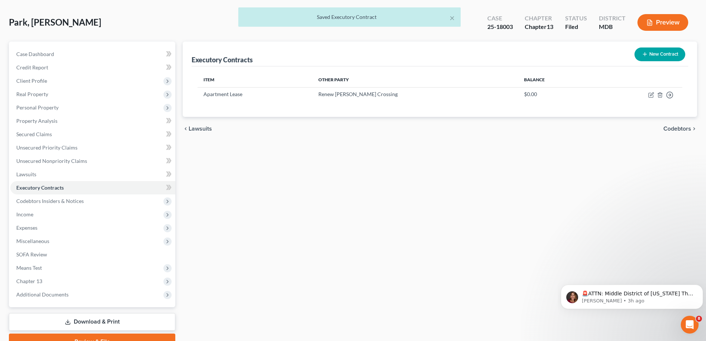
scroll to position [67, 0]
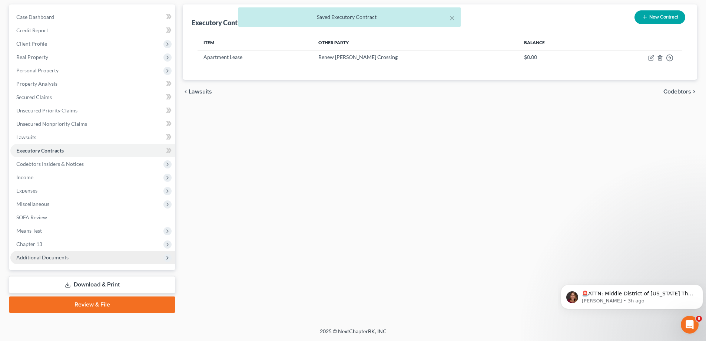
click at [64, 260] on span "Additional Documents" at bounding box center [42, 257] width 52 height 6
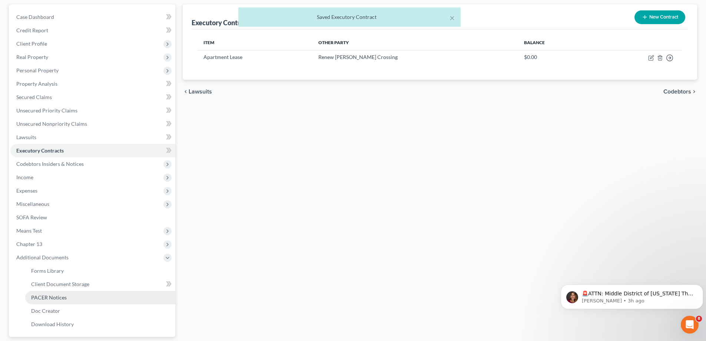
click at [76, 294] on link "PACER Notices" at bounding box center [100, 297] width 150 height 13
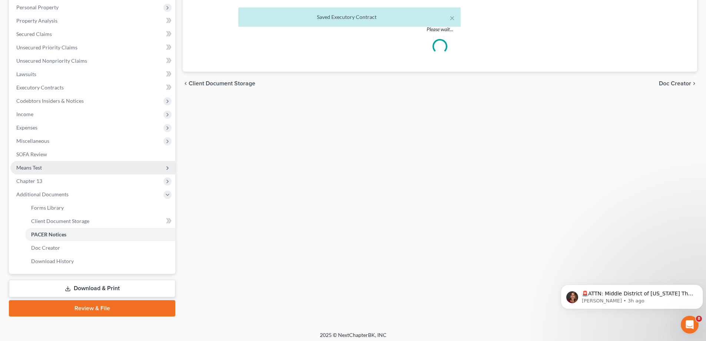
scroll to position [133, 0]
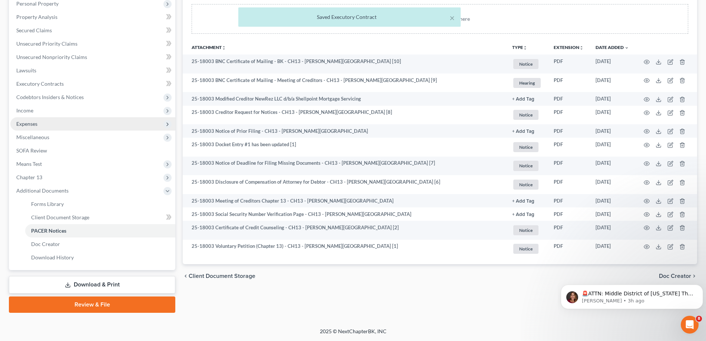
click at [48, 126] on span "Expenses" at bounding box center [92, 123] width 165 height 13
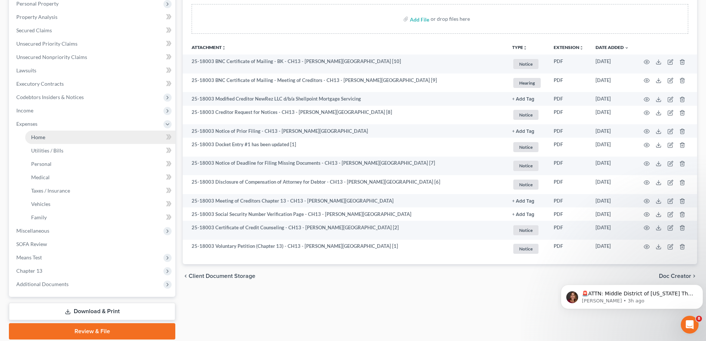
click at [50, 133] on link "Home" at bounding box center [100, 136] width 150 height 13
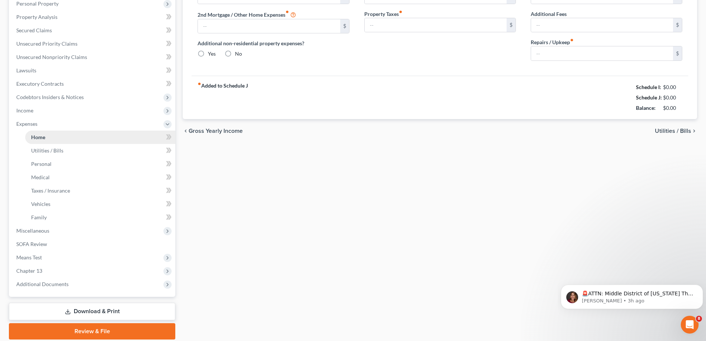
type input "2,700.00"
type input "1,600.00"
radio input "true"
type input "0.00"
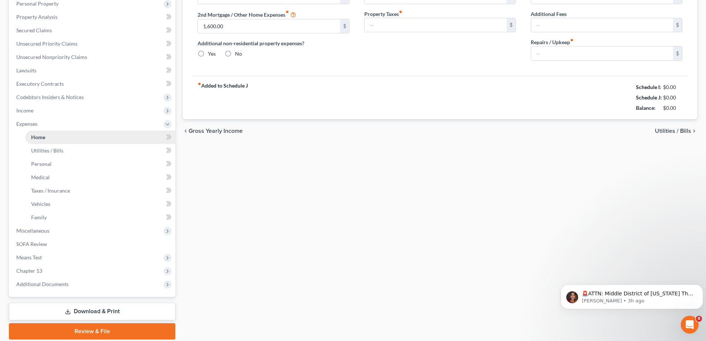
type input "0.00"
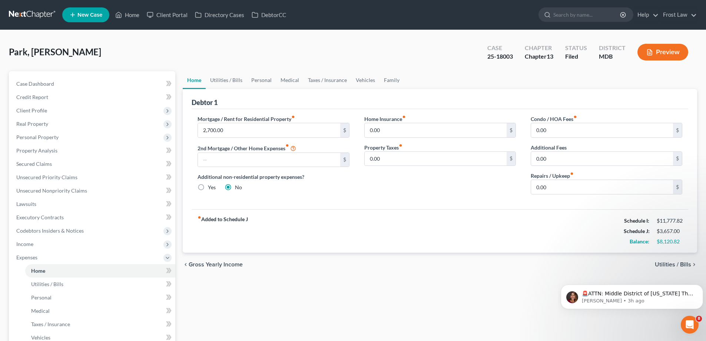
click at [208, 187] on label "Yes" at bounding box center [212, 186] width 8 height 7
click at [211, 187] on input "Yes" at bounding box center [213, 185] width 5 height 5
radio input "true"
radio input "false"
click at [439, 80] on link "Other Properties" at bounding box center [428, 80] width 48 height 18
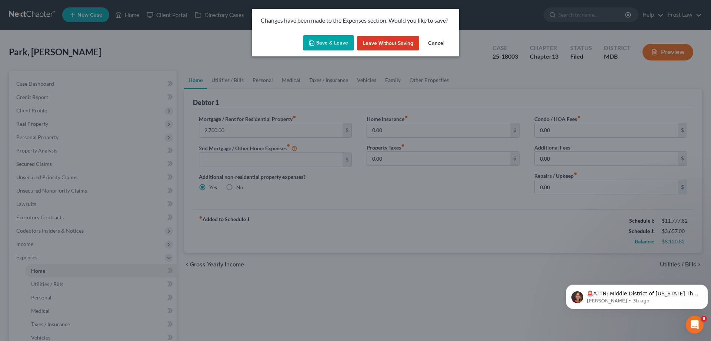
click at [339, 40] on button "Save & Leave" at bounding box center [328, 43] width 51 height 16
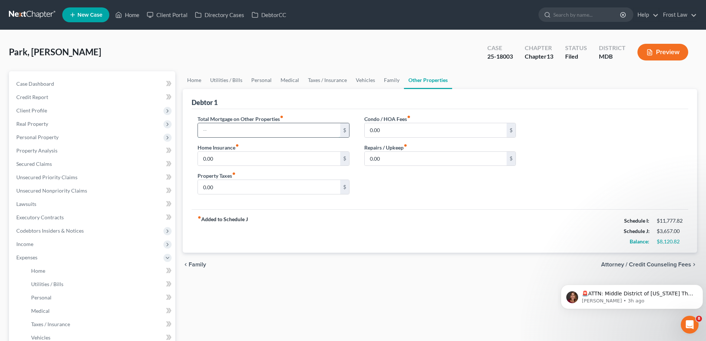
click at [248, 129] on input "text" at bounding box center [269, 130] width 142 height 14
type input "1,836.58"
click at [202, 77] on link "Home" at bounding box center [194, 80] width 23 height 18
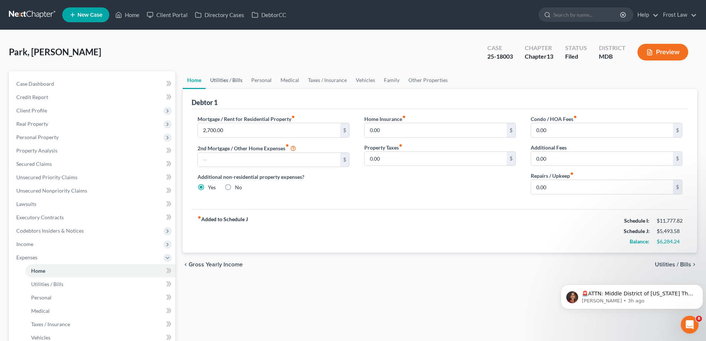
click at [228, 82] on link "Utilities / Bills" at bounding box center [226, 80] width 41 height 18
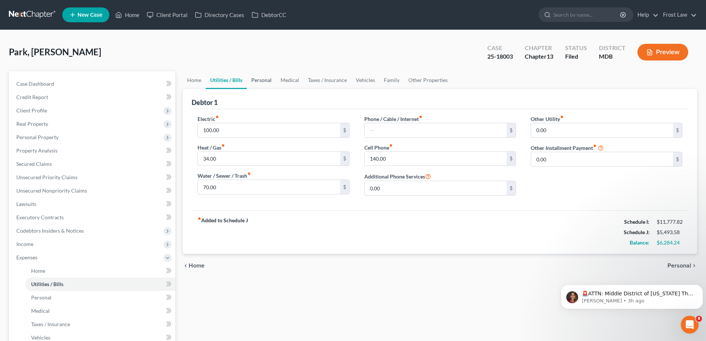
click at [265, 82] on link "Personal" at bounding box center [261, 80] width 29 height 18
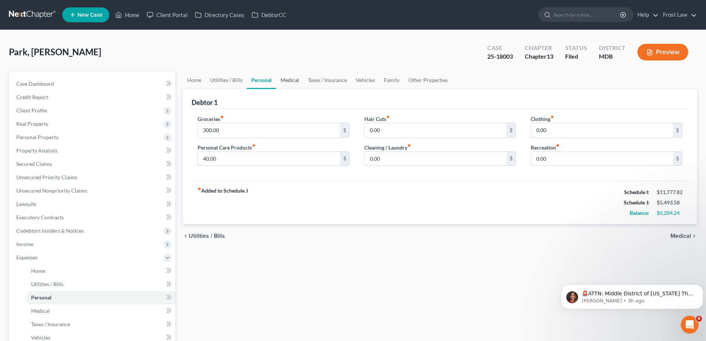
click at [281, 82] on link "Medical" at bounding box center [289, 80] width 27 height 18
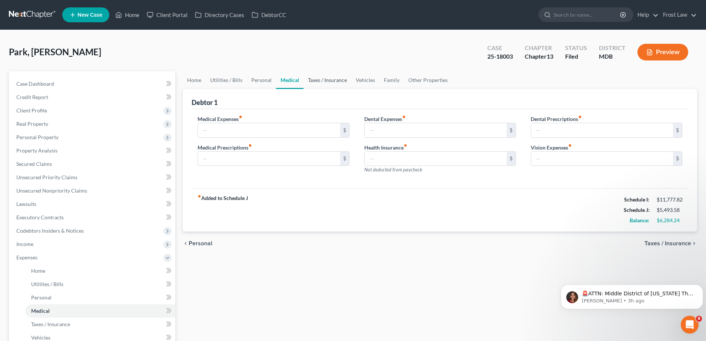
click at [337, 83] on link "Taxes / Insurance" at bounding box center [327, 80] width 48 height 18
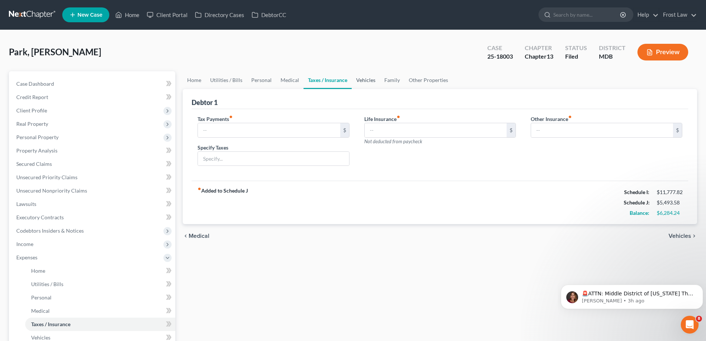
click at [366, 82] on link "Vehicles" at bounding box center [366, 80] width 28 height 18
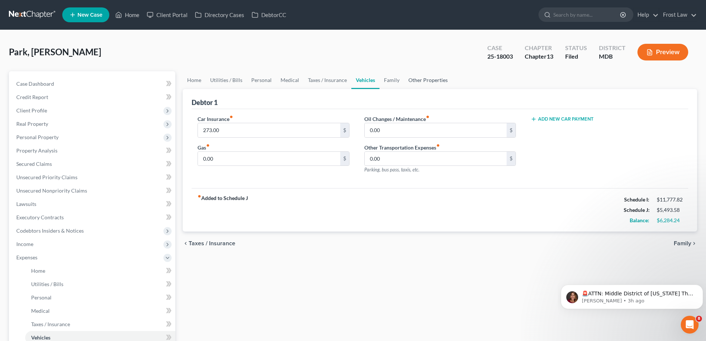
click at [405, 81] on link "Other Properties" at bounding box center [428, 80] width 48 height 18
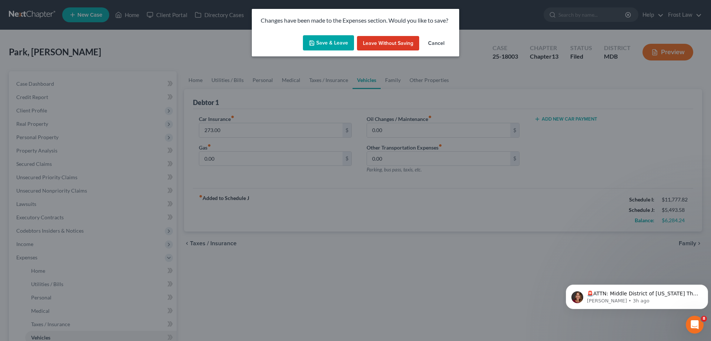
click at [333, 44] on button "Save & Leave" at bounding box center [328, 43] width 51 height 16
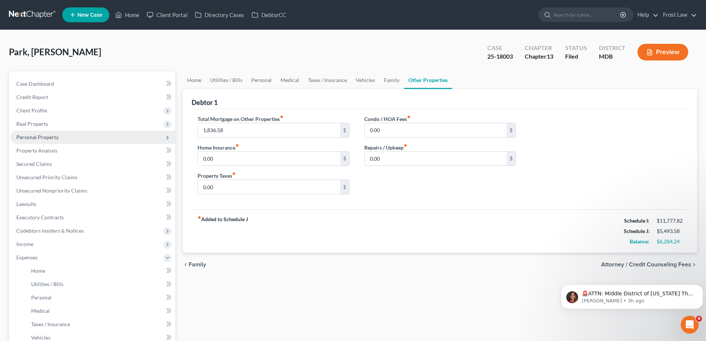
click at [69, 124] on span "Real Property" at bounding box center [92, 123] width 165 height 13
click at [82, 138] on link "Properties Owned" at bounding box center [100, 136] width 150 height 13
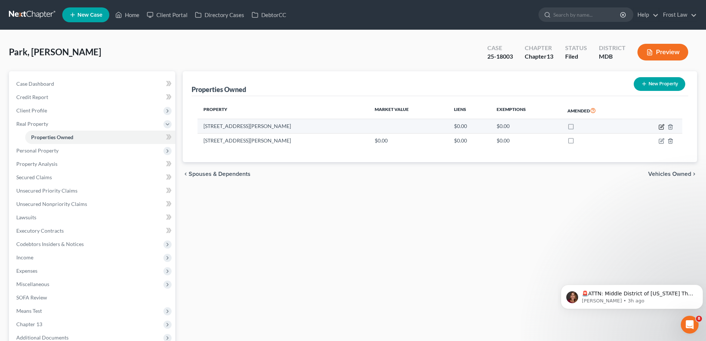
click at [663, 126] on icon "button" at bounding box center [661, 125] width 3 height 3
select select "10"
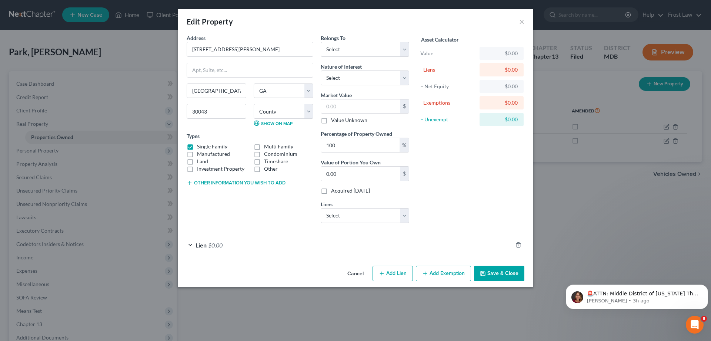
click at [350, 275] on button "Cancel" at bounding box center [356, 273] width 28 height 15
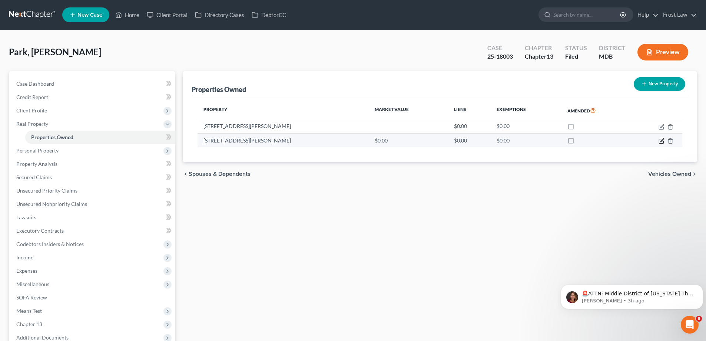
click at [659, 141] on icon "button" at bounding box center [661, 141] width 6 height 6
select select "10"
select select "66"
select select "0"
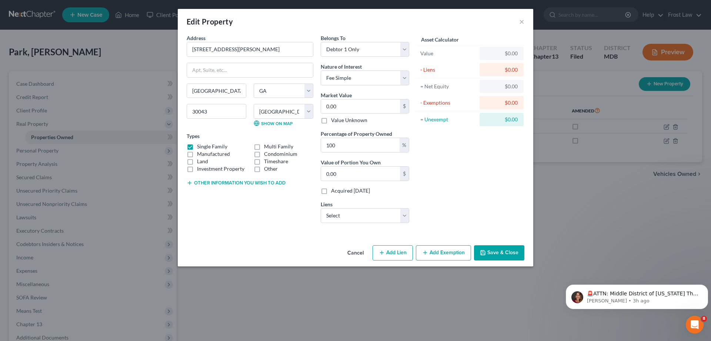
click at [352, 249] on button "Cancel" at bounding box center [356, 253] width 28 height 15
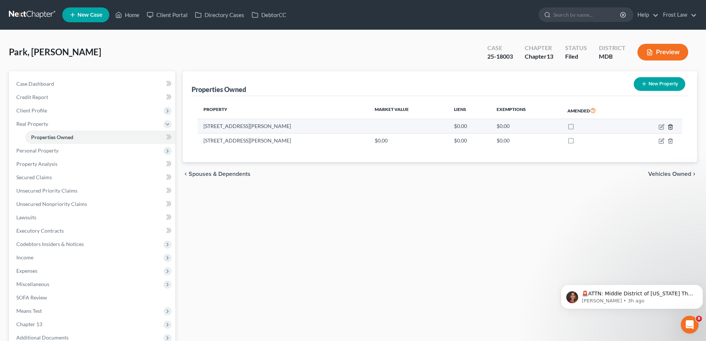
click at [670, 126] on line "button" at bounding box center [670, 126] width 0 height 1
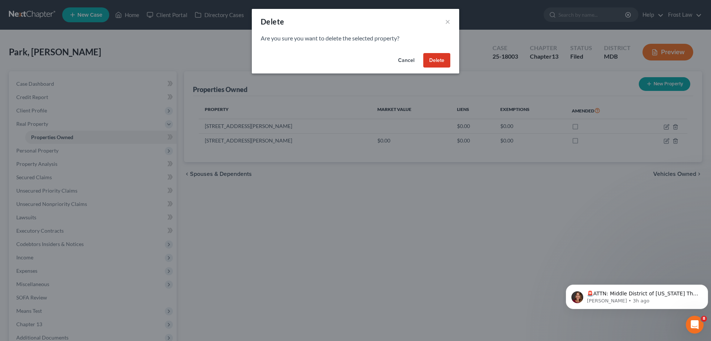
click at [446, 59] on button "Delete" at bounding box center [437, 60] width 27 height 15
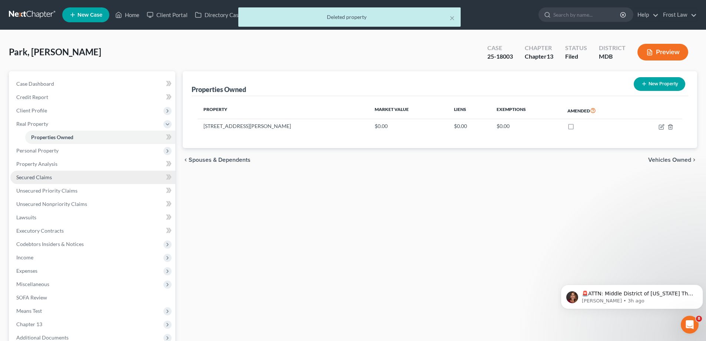
click at [67, 179] on link "Secured Claims" at bounding box center [92, 176] width 165 height 13
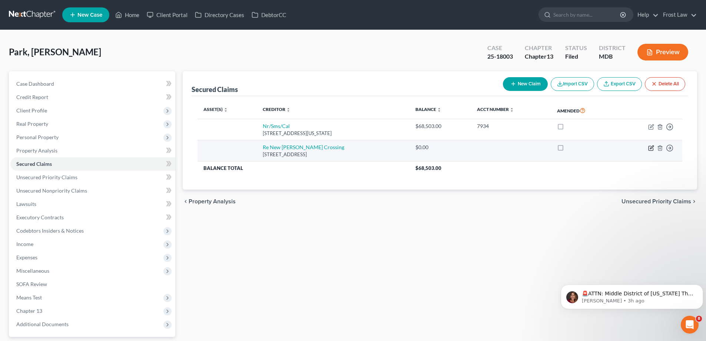
click at [651, 147] on icon "button" at bounding box center [651, 146] width 3 height 3
select select "21"
select select "0"
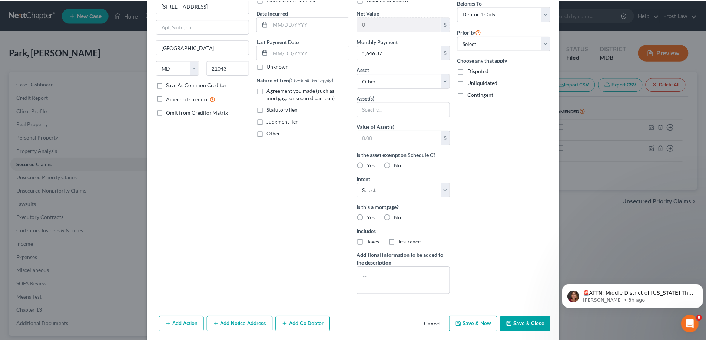
scroll to position [92, 0]
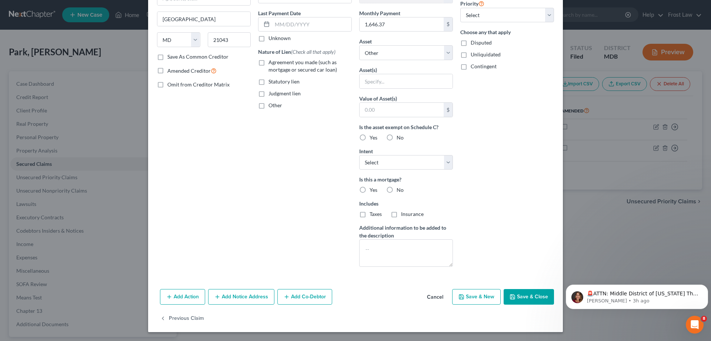
click at [433, 297] on button "Cancel" at bounding box center [435, 296] width 28 height 15
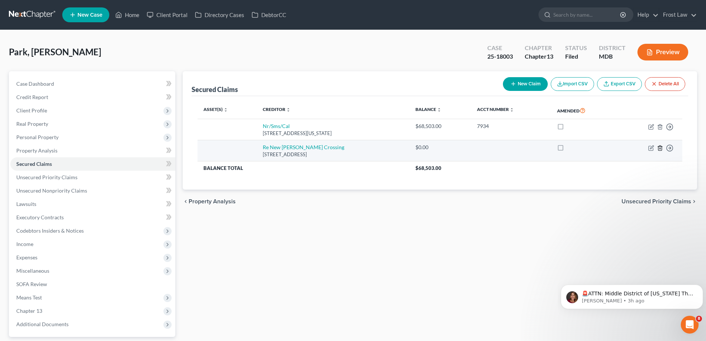
click at [658, 148] on icon "button" at bounding box center [659, 147] width 3 height 5
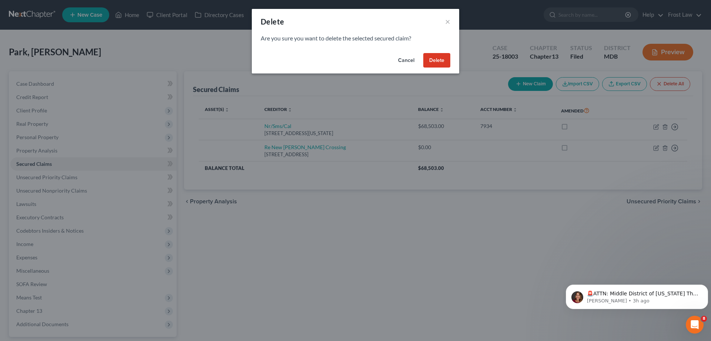
click at [436, 61] on button "Delete" at bounding box center [437, 60] width 27 height 15
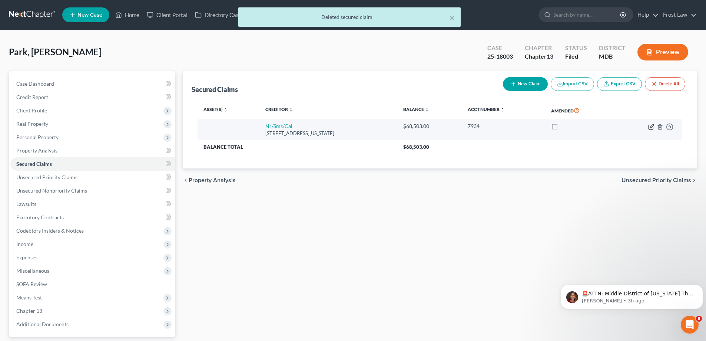
click at [651, 128] on icon "button" at bounding box center [651, 127] width 6 height 6
select select "39"
select select "0"
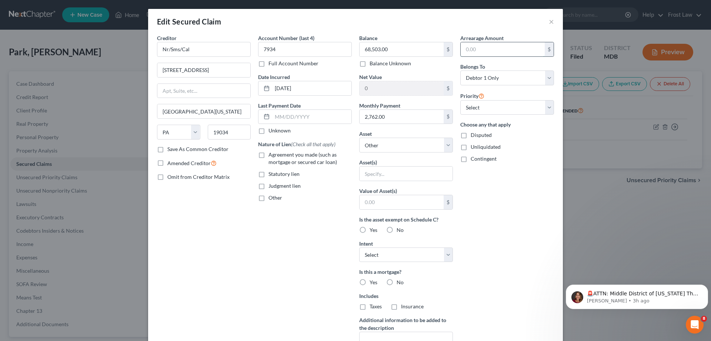
click at [473, 50] on input "text" at bounding box center [503, 49] width 84 height 14
type input "31,307.43"
click at [513, 218] on div "Arrearage Amount 31,307.43 $ Belongs To * Select Debtor 1 Only Debtor 2 Only De…" at bounding box center [507, 199] width 101 height 331
click at [269, 156] on label "Agreement you made (such as mortgage or secured car loan)" at bounding box center [310, 158] width 83 height 15
click at [272, 156] on input "Agreement you made (such as mortgage or secured car loan)" at bounding box center [274, 153] width 5 height 5
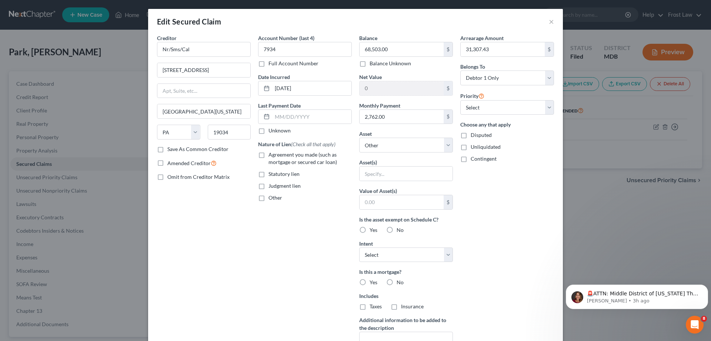
checkbox input "true"
click at [378, 151] on select "Select Other Multiple Assets 2013 Kia Sportage - $3000.0 Electronics - Computer…" at bounding box center [406, 144] width 94 height 15
select select "5"
click at [359, 137] on select "Select Other Multiple Assets 2013 Kia Sportage - $3000.0 Electronics - Computer…" at bounding box center [406, 144] width 94 height 15
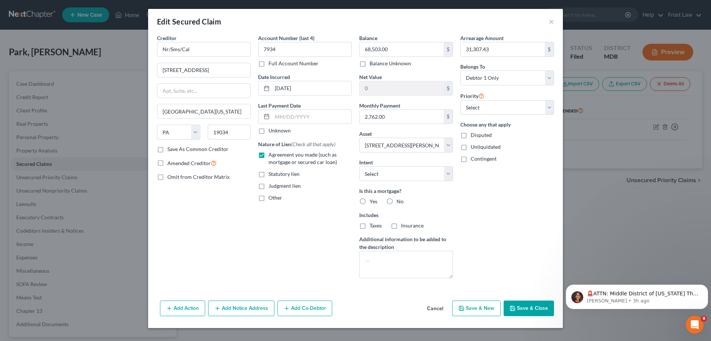
click at [371, 200] on span "Yes" at bounding box center [374, 201] width 8 height 6
click at [373, 200] on input "Yes" at bounding box center [375, 200] width 5 height 5
radio input "true"
click at [370, 226] on label "Taxes" at bounding box center [376, 225] width 12 height 7
click at [373, 226] on input "Taxes" at bounding box center [375, 224] width 5 height 5
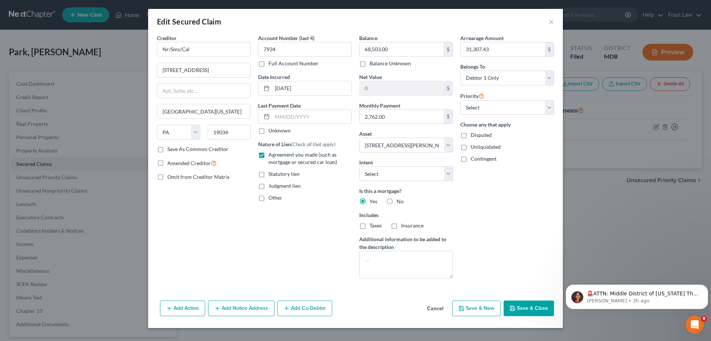
checkbox input "true"
click at [401, 228] on label "Insurance" at bounding box center [412, 225] width 23 height 7
click at [404, 226] on input "Insurance" at bounding box center [406, 224] width 5 height 5
checkbox input "true"
click at [536, 311] on button "Save & Close" at bounding box center [529, 308] width 50 height 16
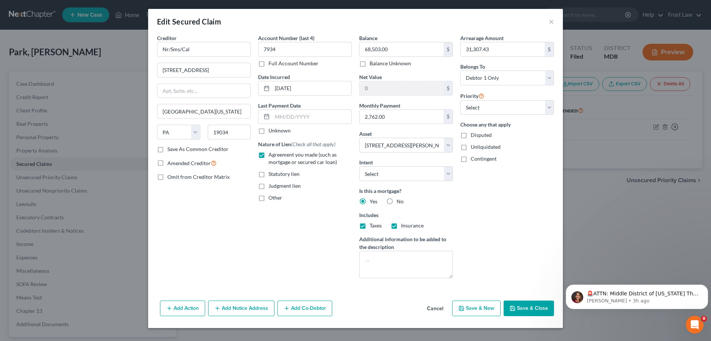
select select
type input "-68,503.00"
select select "5"
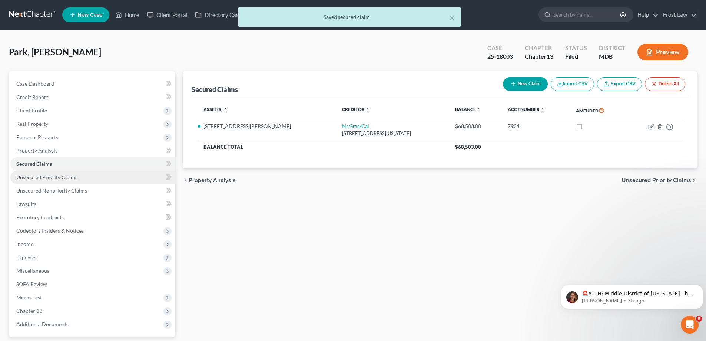
click at [36, 176] on span "Unsecured Priority Claims" at bounding box center [46, 177] width 61 height 6
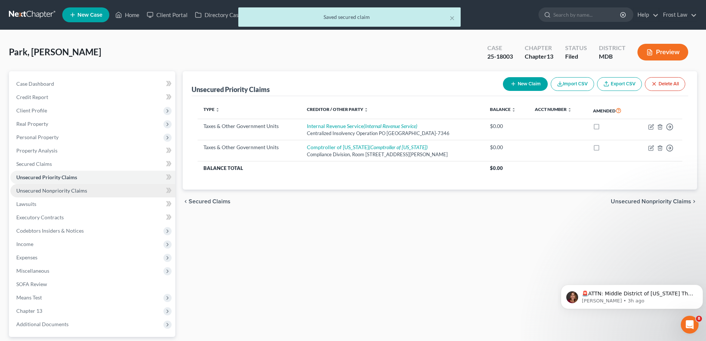
click at [69, 192] on span "Unsecured Nonpriority Claims" at bounding box center [51, 190] width 71 height 6
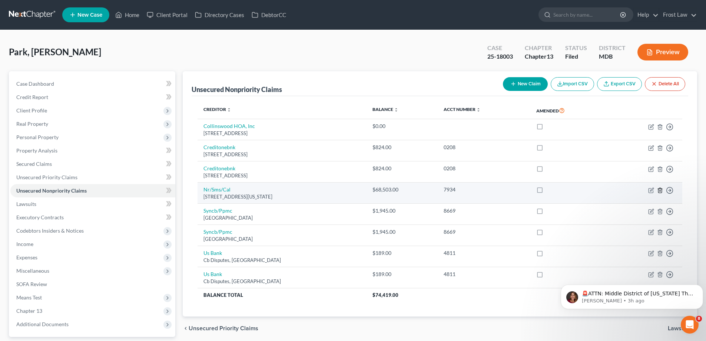
click at [661, 190] on icon "button" at bounding box center [660, 190] width 6 height 6
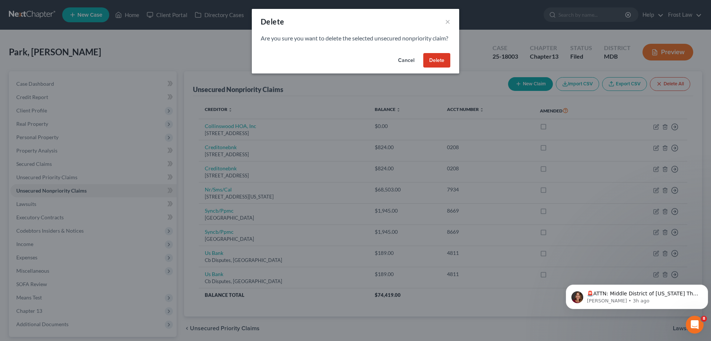
click at [436, 68] on button "Delete" at bounding box center [437, 60] width 27 height 15
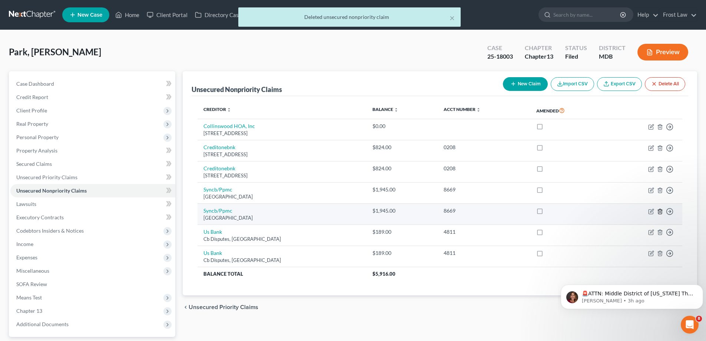
click at [661, 210] on polyline "button" at bounding box center [660, 210] width 4 height 0
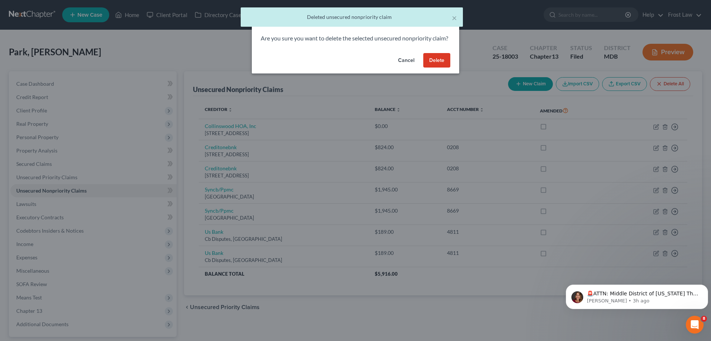
click at [432, 66] on button "Delete" at bounding box center [437, 60] width 27 height 15
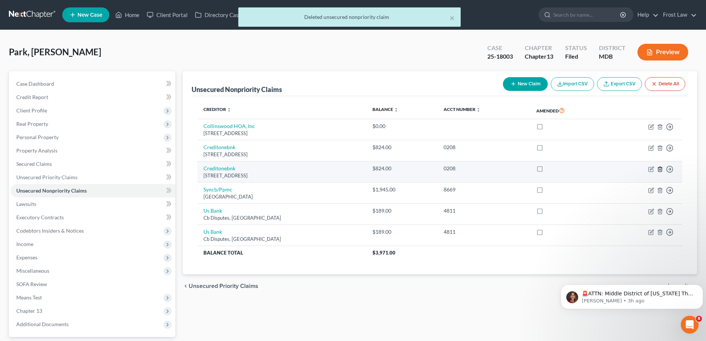
click at [661, 167] on icon "button" at bounding box center [659, 168] width 3 height 5
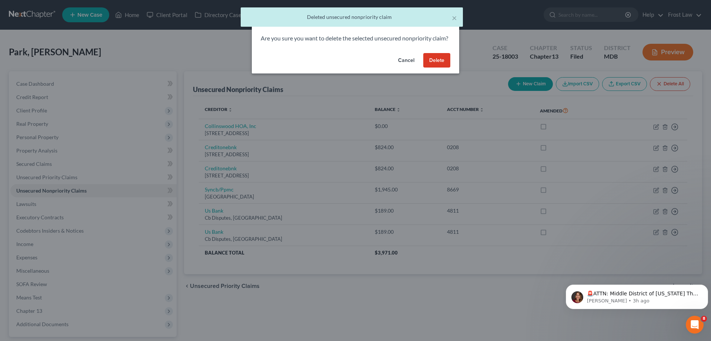
click at [441, 67] on button "Delete" at bounding box center [437, 60] width 27 height 15
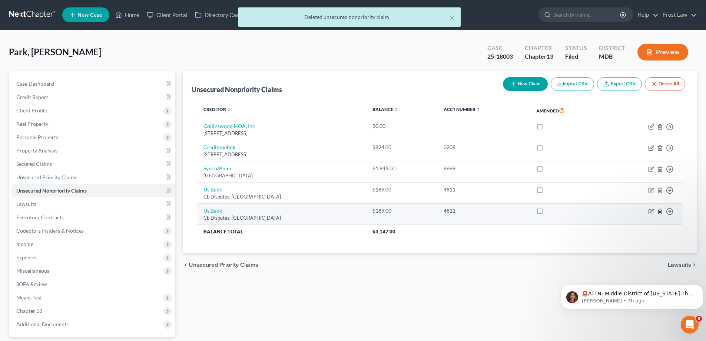
click at [658, 210] on icon "button" at bounding box center [659, 211] width 3 height 5
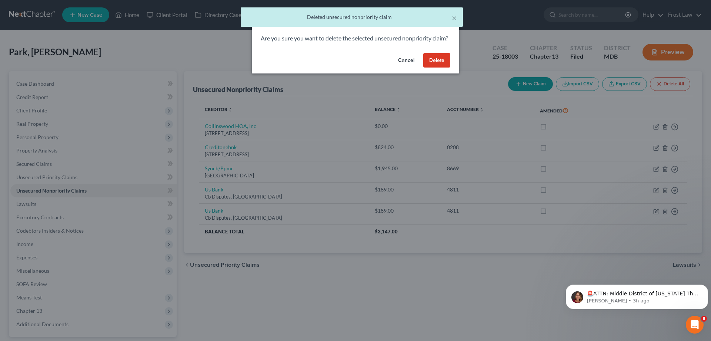
click at [430, 68] on button "Delete" at bounding box center [437, 60] width 27 height 15
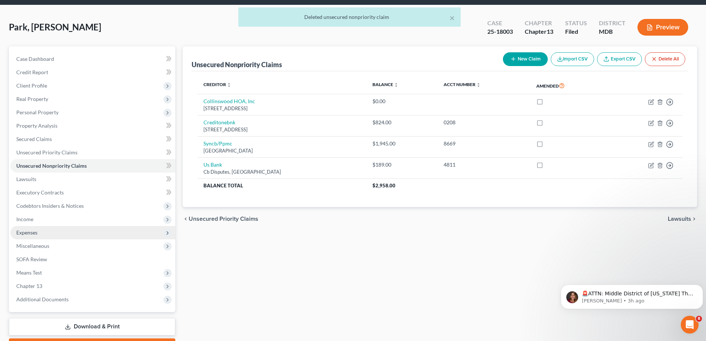
scroll to position [67, 0]
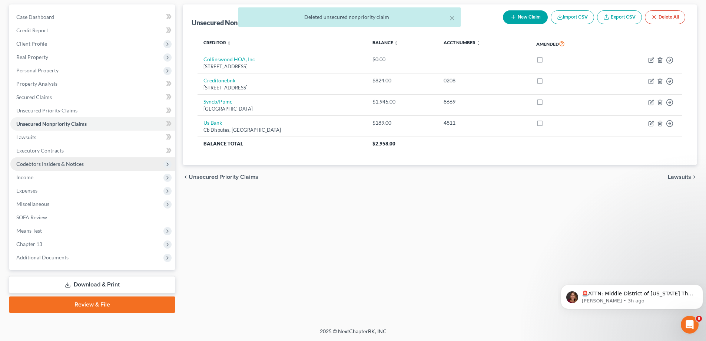
click at [60, 165] on span "Codebtors Insiders & Notices" at bounding box center [49, 163] width 67 height 6
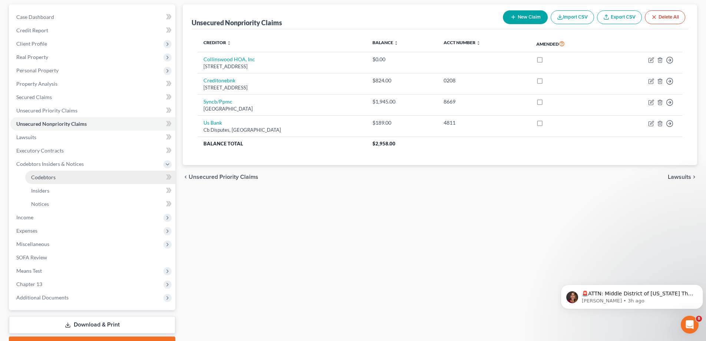
click at [53, 176] on span "Codebtors" at bounding box center [43, 177] width 24 height 6
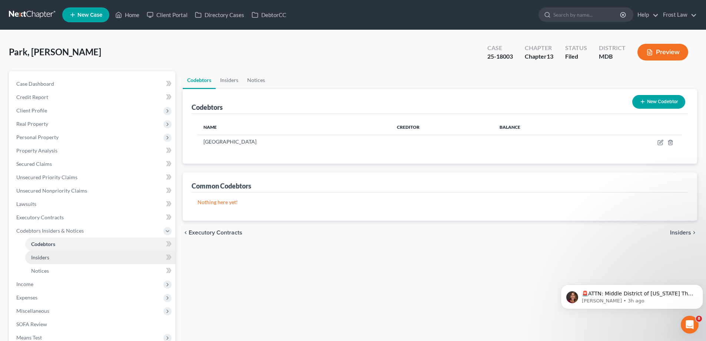
click at [54, 258] on link "Insiders" at bounding box center [100, 256] width 150 height 13
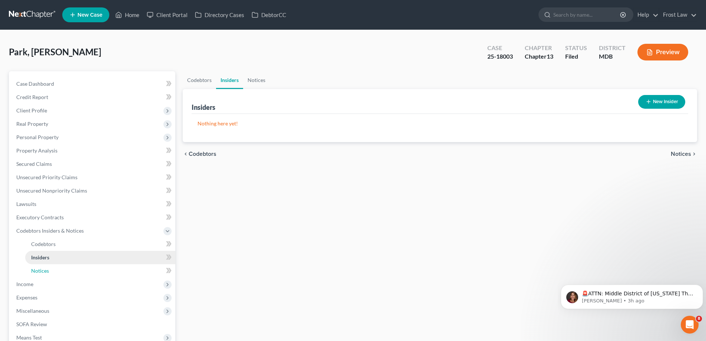
drag, startPoint x: 50, startPoint y: 269, endPoint x: 50, endPoint y: 261, distance: 8.2
click at [50, 269] on link "Notices" at bounding box center [100, 270] width 150 height 13
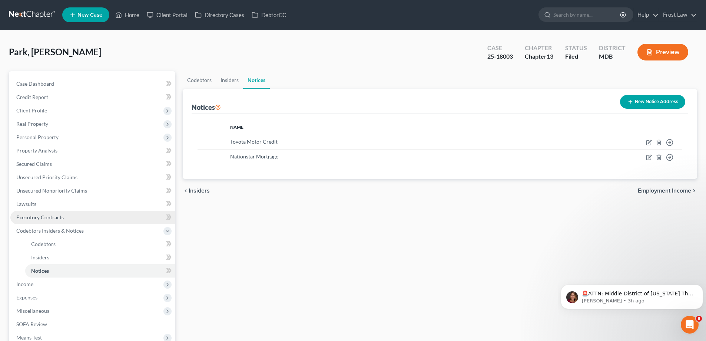
click at [53, 216] on span "Executory Contracts" at bounding box center [39, 217] width 47 height 6
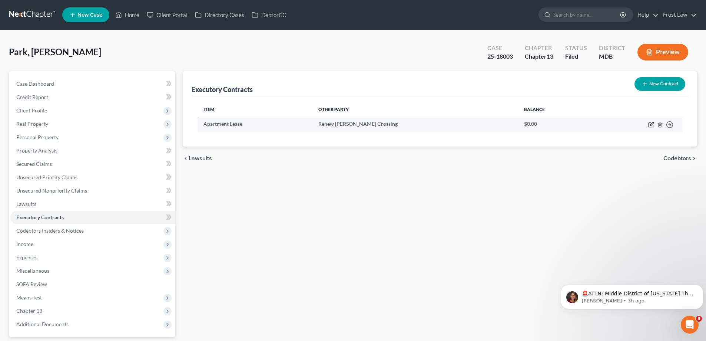
click at [649, 125] on icon "button" at bounding box center [650, 125] width 4 height 4
select select "3"
select select "21"
select select "3"
select select "0"
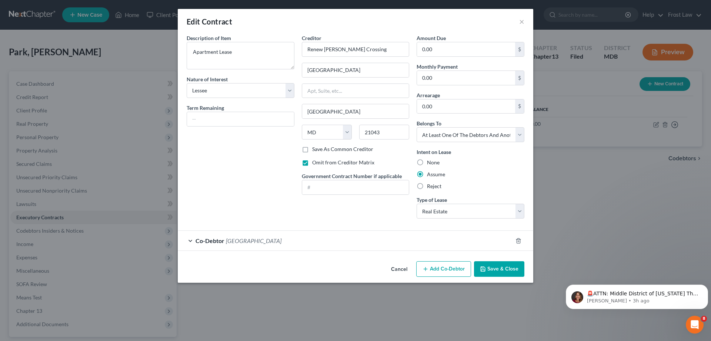
click at [391, 264] on button "Cancel" at bounding box center [399, 269] width 28 height 15
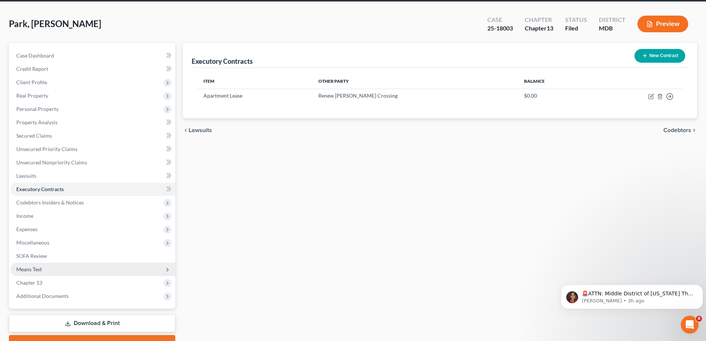
scroll to position [67, 0]
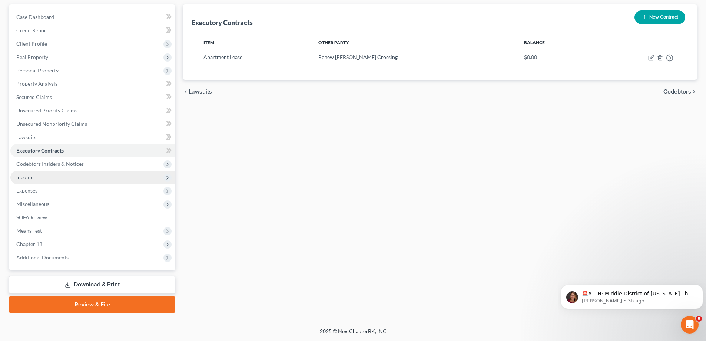
click at [35, 179] on span "Income" at bounding box center [92, 176] width 165 height 13
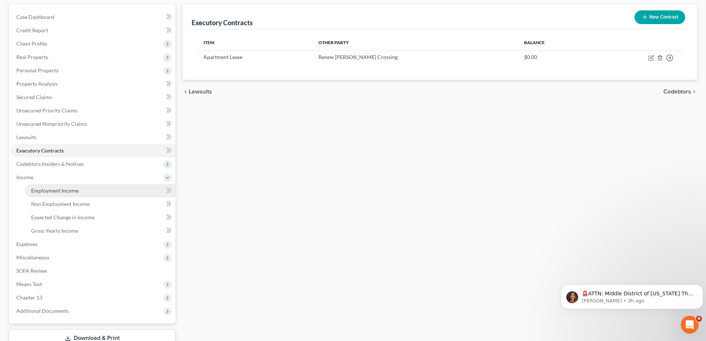
click at [41, 189] on span "Employment Income" at bounding box center [54, 190] width 47 height 6
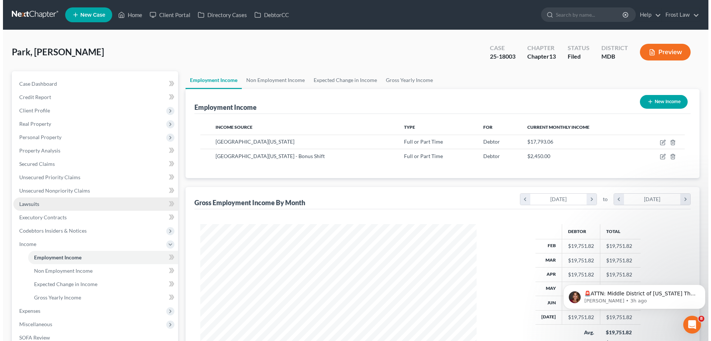
scroll to position [138, 291]
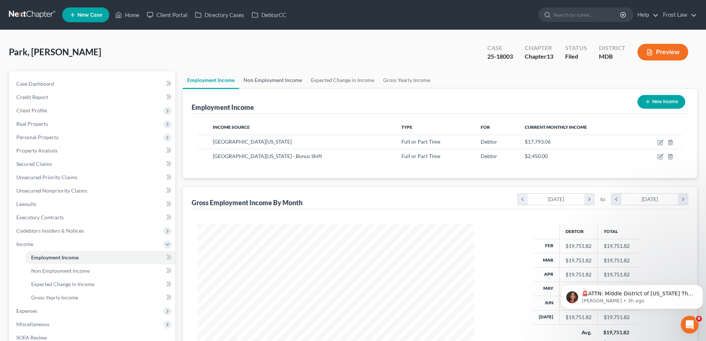
click at [271, 88] on link "Non Employment Income" at bounding box center [272, 80] width 67 height 18
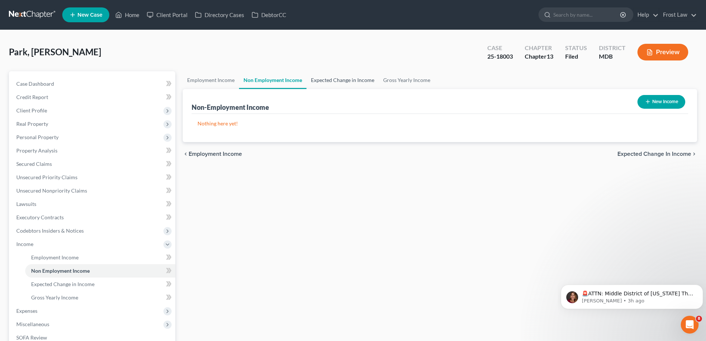
click at [318, 84] on link "Expected Change in Income" at bounding box center [342, 80] width 72 height 18
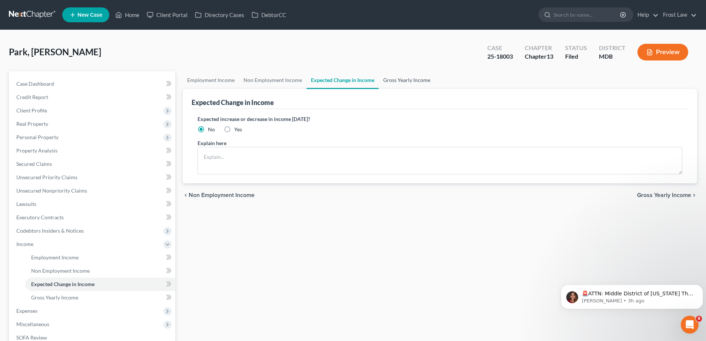
click at [405, 78] on link "Gross Yearly Income" at bounding box center [407, 80] width 56 height 18
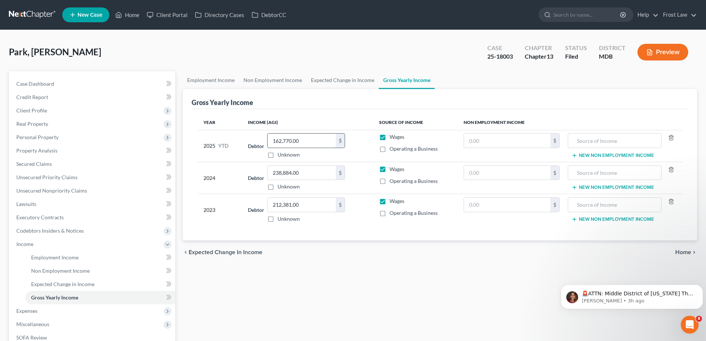
click at [311, 137] on input "162,770.00" at bounding box center [302, 140] width 68 height 14
type input "134,494.41"
click at [373, 181] on td "Debtor 238,884.00 $ Unknown Balance Undetermined 238,884.00 $ Unknown" at bounding box center [307, 178] width 131 height 32
click at [79, 137] on span "Personal Property" at bounding box center [92, 136] width 165 height 13
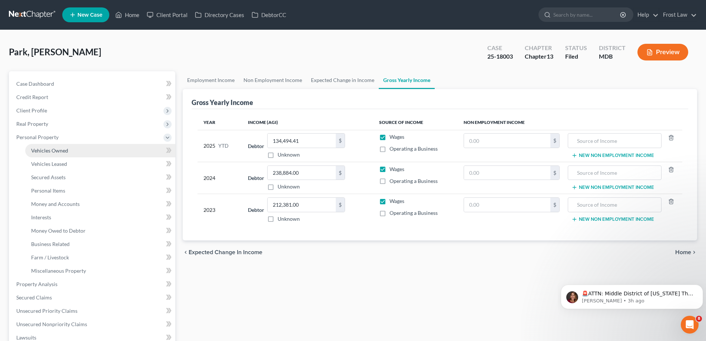
click at [81, 151] on link "Vehicles Owned" at bounding box center [100, 150] width 150 height 13
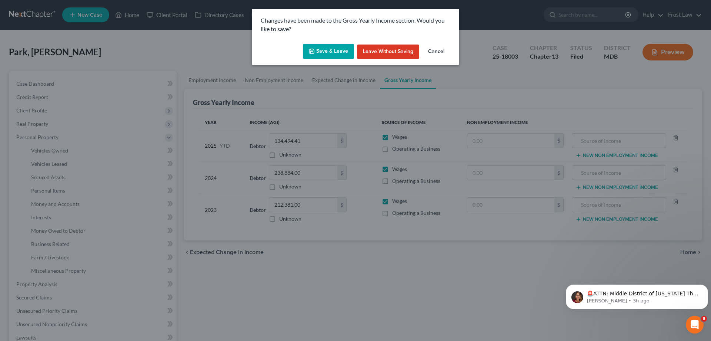
click at [332, 54] on button "Save & Leave" at bounding box center [328, 52] width 51 height 16
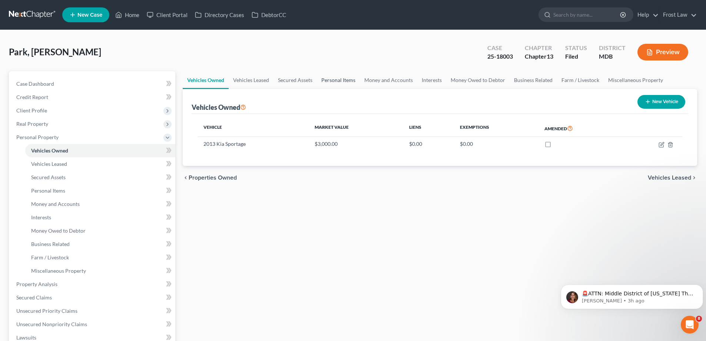
drag, startPoint x: 338, startPoint y: 81, endPoint x: 335, endPoint y: 85, distance: 4.8
click at [338, 80] on link "Personal Items" at bounding box center [338, 80] width 43 height 18
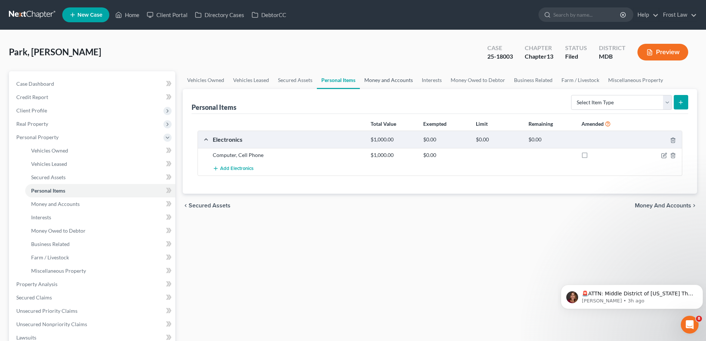
click at [389, 82] on link "Money and Accounts" at bounding box center [388, 80] width 57 height 18
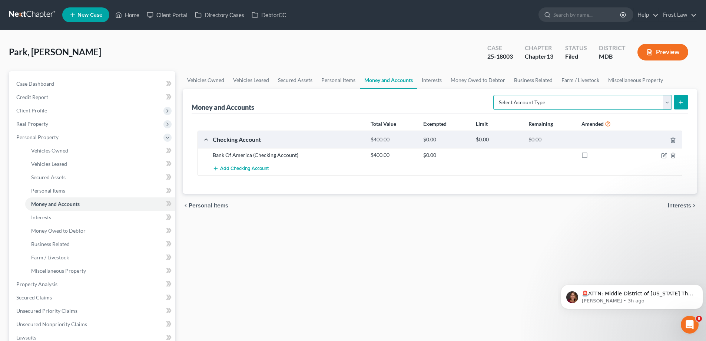
drag, startPoint x: 528, startPoint y: 104, endPoint x: 528, endPoint y: 108, distance: 4.1
click at [528, 104] on select "Select Account Type Brokerage (A/B: 18, SOFA: 20) Cash on Hand (A/B: 16) Certif…" at bounding box center [582, 102] width 179 height 15
select select "security_deposits"
click at [495, 95] on select "Select Account Type Brokerage (A/B: 18, SOFA: 20) Cash on Hand (A/B: 16) Certif…" at bounding box center [582, 102] width 179 height 15
click at [683, 102] on icon "submit" at bounding box center [681, 102] width 6 height 6
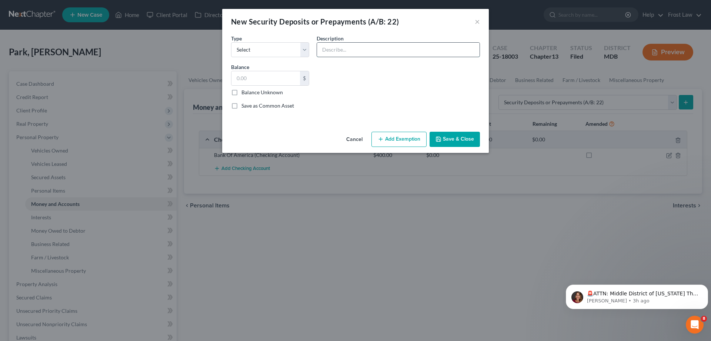
click at [332, 52] on input "text" at bounding box center [398, 50] width 163 height 14
type input "Security Deposit held by Landlord"
click at [262, 78] on input "text" at bounding box center [266, 78] width 69 height 14
drag, startPoint x: 247, startPoint y: 42, endPoint x: 248, endPoint y: 47, distance: 4.9
click at [247, 42] on select "Select Electric Gas Heating Oil Security Deposit On Rental Unit Prepaid Rent Te…" at bounding box center [270, 49] width 78 height 15
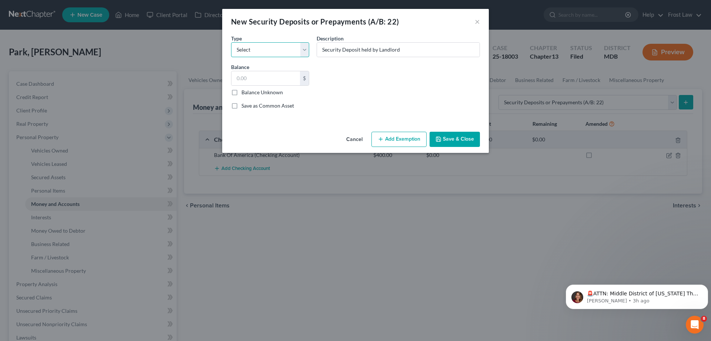
select select "3"
click at [231, 42] on select "Select Electric Gas Heating Oil Security Deposit On Rental Unit Prepaid Rent Te…" at bounding box center [270, 49] width 78 height 15
click at [272, 79] on input "text" at bounding box center [266, 78] width 69 height 14
type input "1,535.00"
click at [390, 142] on button "Add Exemption" at bounding box center [399, 140] width 55 height 16
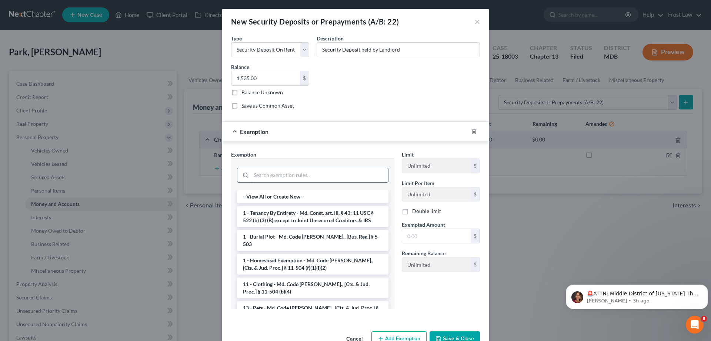
click at [308, 179] on input "search" at bounding box center [319, 175] width 137 height 14
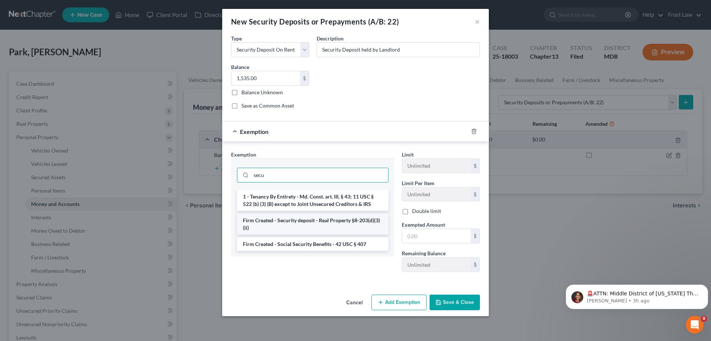
type input "secu"
click at [309, 222] on li "Firm Created - Security deposit - Real Property §8-203(d)(3)(ii)" at bounding box center [313, 223] width 152 height 21
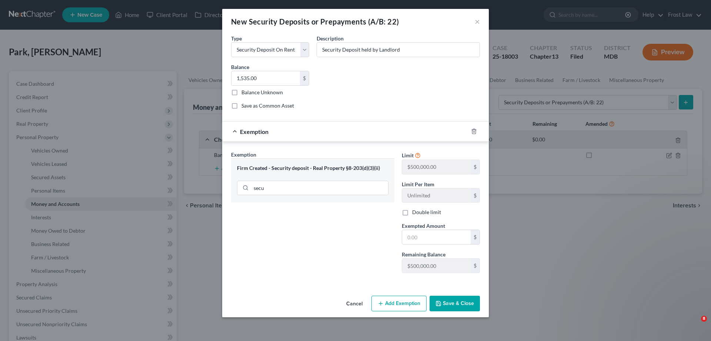
select select "security_deposits"
select select "3"
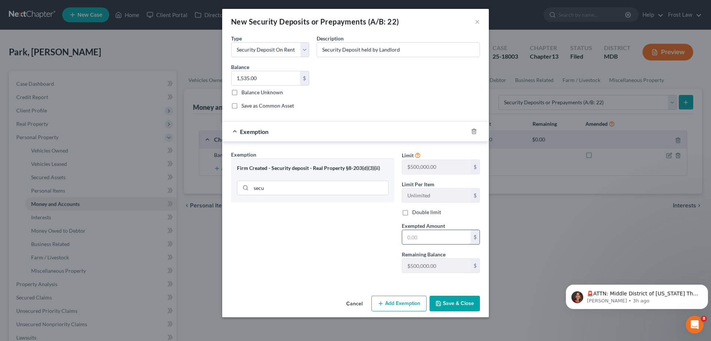
click at [433, 242] on input "text" at bounding box center [436, 237] width 69 height 14
type input "1,535.00"
click at [452, 297] on button "Save & Close" at bounding box center [455, 303] width 50 height 16
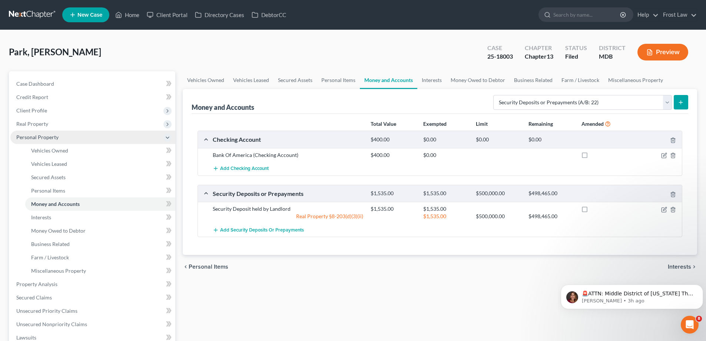
click at [53, 136] on span "Personal Property" at bounding box center [37, 137] width 42 height 6
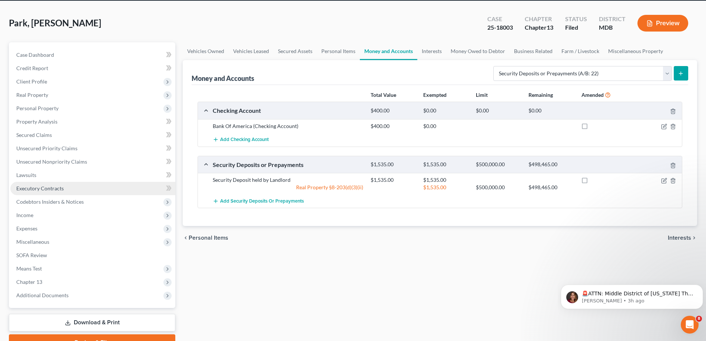
scroll to position [67, 0]
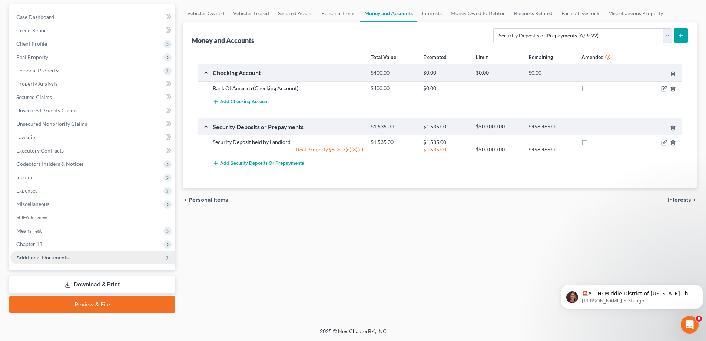
click at [65, 252] on span "Additional Documents" at bounding box center [92, 256] width 165 height 13
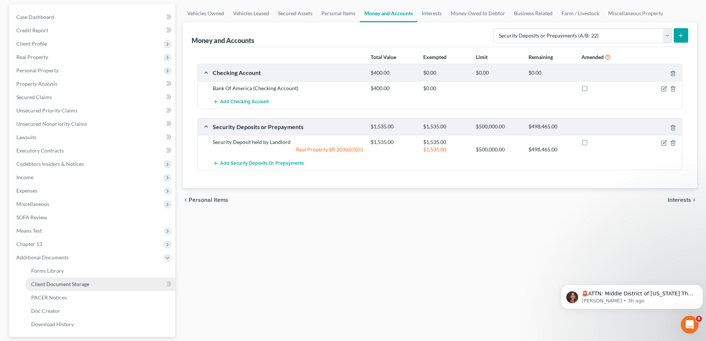
click at [83, 287] on link "Client Document Storage" at bounding box center [100, 283] width 150 height 13
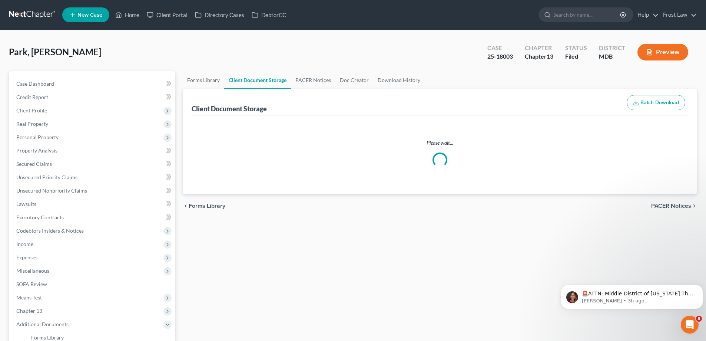
select select "14"
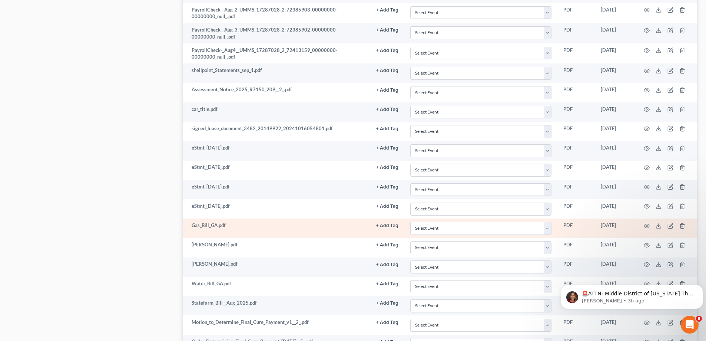
scroll to position [593, 0]
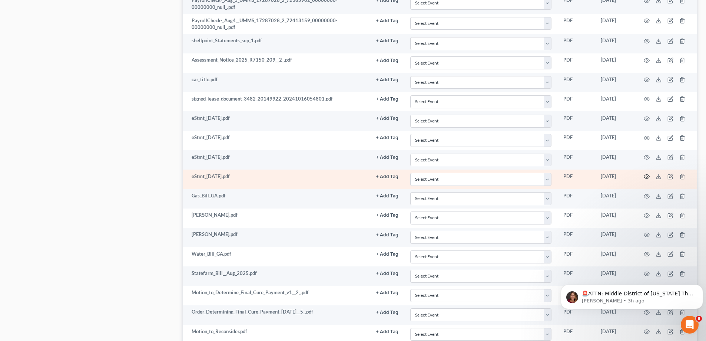
click at [648, 174] on icon "button" at bounding box center [647, 176] width 6 height 6
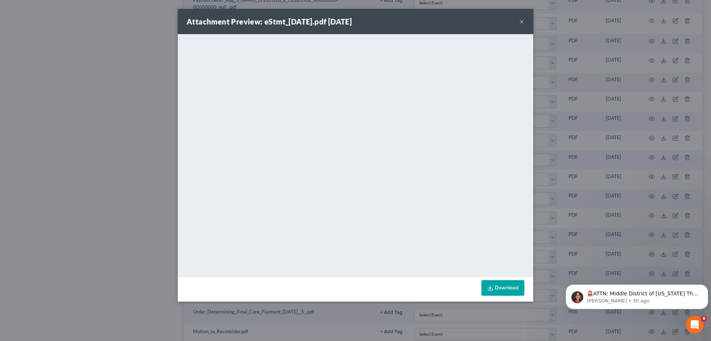
click at [522, 24] on button "×" at bounding box center [522, 21] width 5 height 9
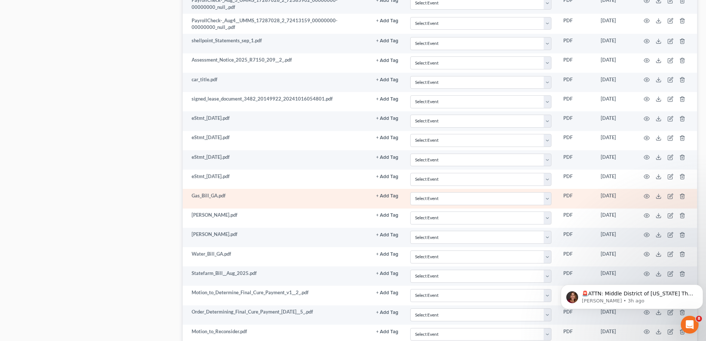
scroll to position [630, 0]
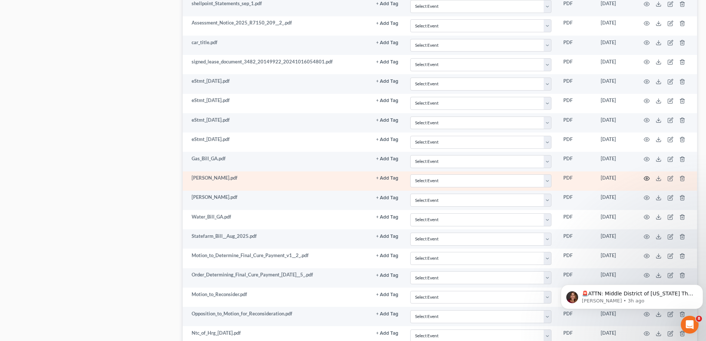
click at [647, 178] on icon "button" at bounding box center [647, 178] width 6 height 6
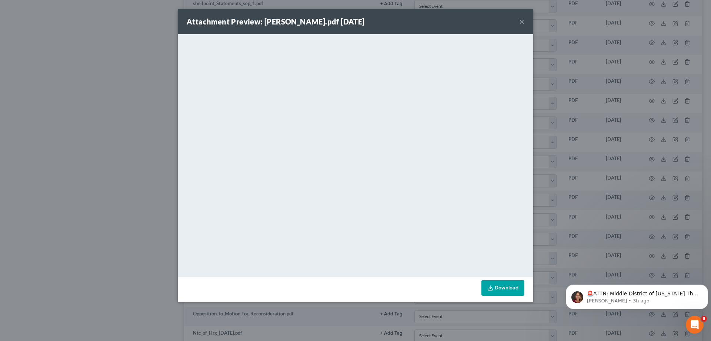
click at [522, 22] on button "×" at bounding box center [522, 21] width 5 height 9
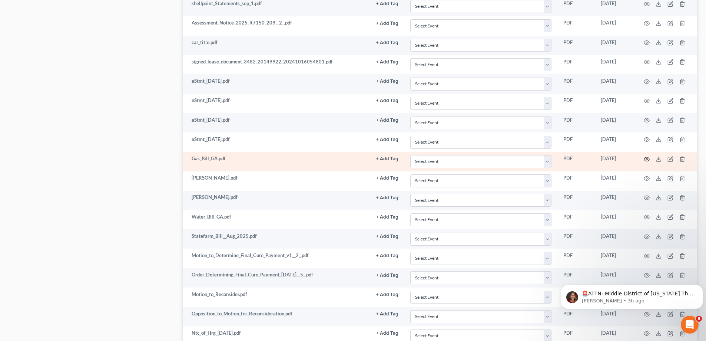
click at [648, 156] on icon "button" at bounding box center [647, 159] width 6 height 6
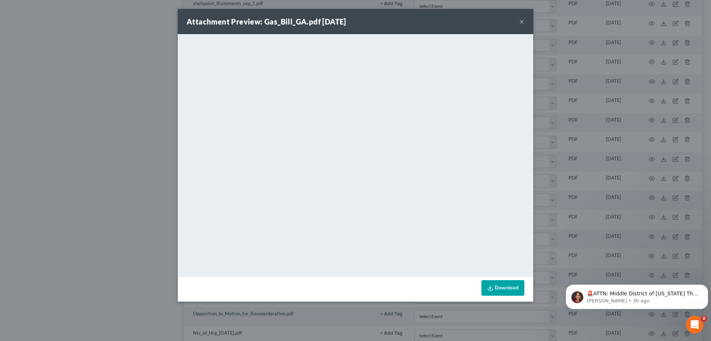
click at [521, 22] on button "×" at bounding box center [522, 21] width 5 height 9
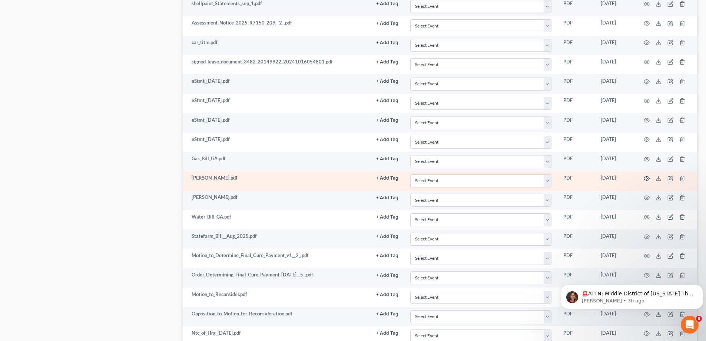
click at [647, 177] on icon "button" at bounding box center [647, 178] width 6 height 6
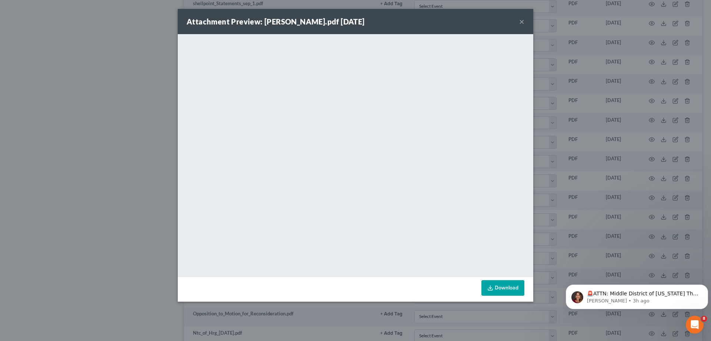
click at [524, 23] on button "×" at bounding box center [522, 21] width 5 height 9
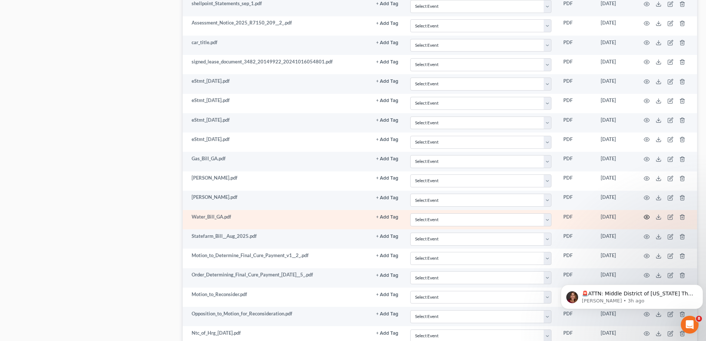
click at [645, 216] on icon "button" at bounding box center [647, 217] width 6 height 6
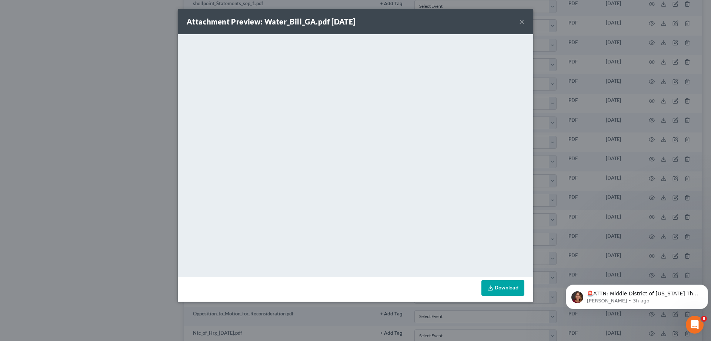
click at [524, 21] on button "×" at bounding box center [522, 21] width 5 height 9
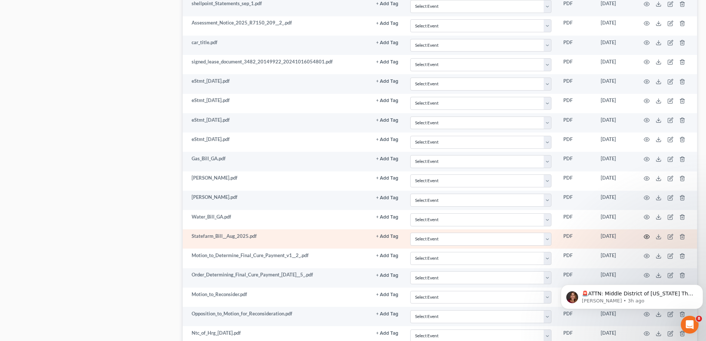
click at [645, 236] on icon "button" at bounding box center [647, 236] width 6 height 6
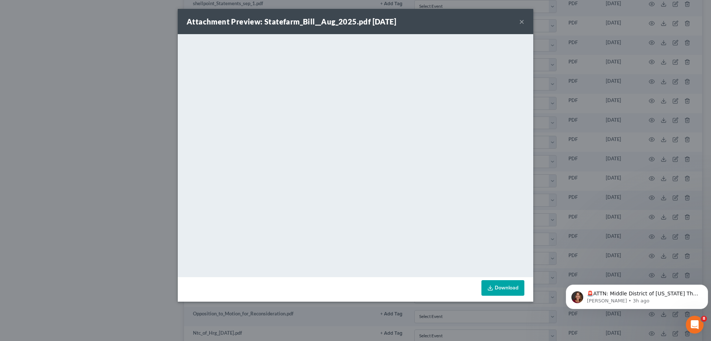
click at [521, 20] on button "×" at bounding box center [522, 21] width 5 height 9
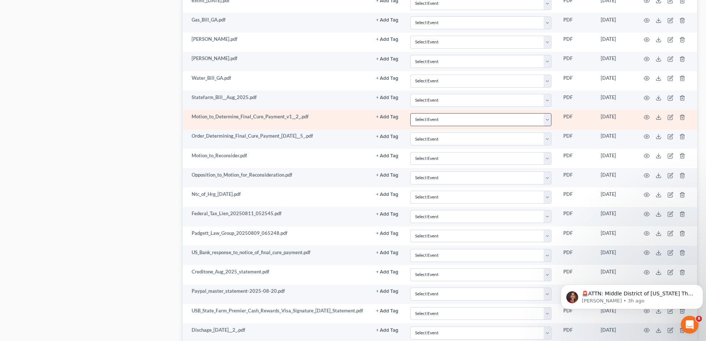
scroll to position [815, 0]
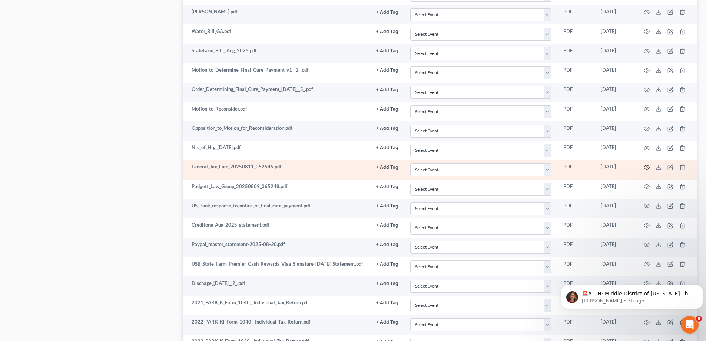
click at [649, 168] on icon "button" at bounding box center [647, 167] width 6 height 4
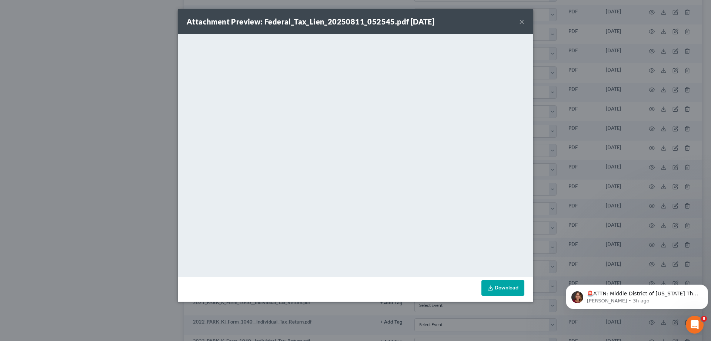
click at [522, 23] on button "×" at bounding box center [522, 21] width 5 height 9
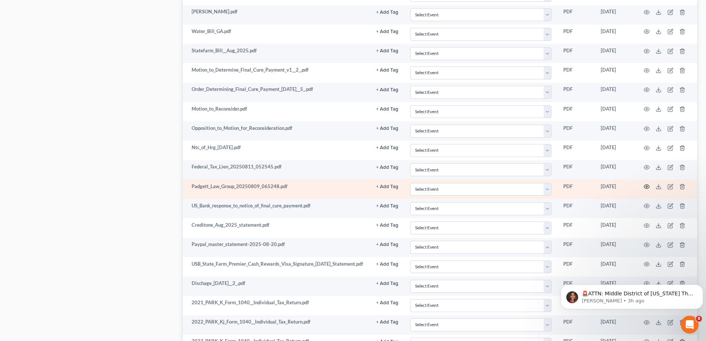
click at [647, 186] on icon "button" at bounding box center [647, 186] width 6 height 6
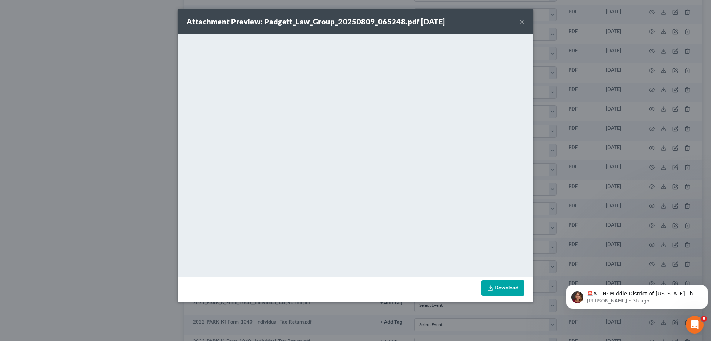
click at [521, 21] on button "×" at bounding box center [522, 21] width 5 height 9
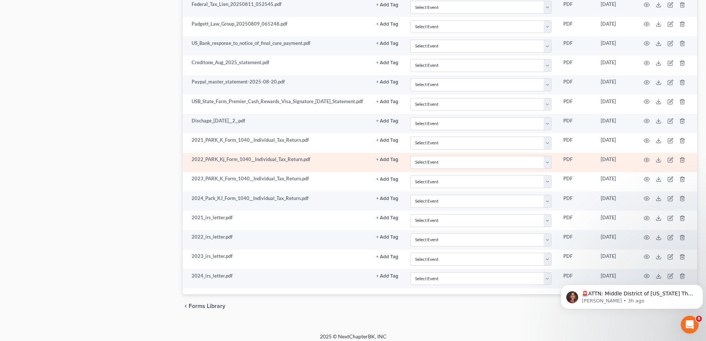
scroll to position [983, 0]
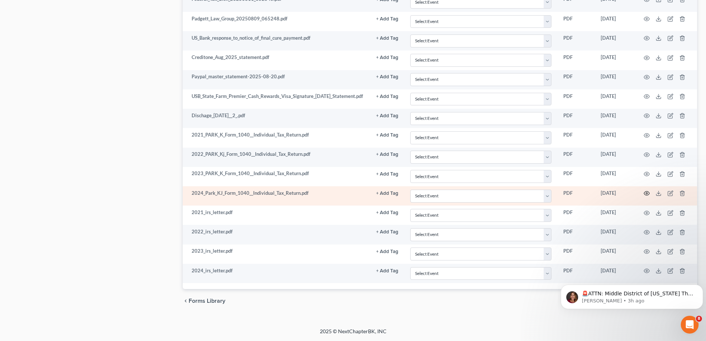
click at [645, 192] on icon "button" at bounding box center [647, 193] width 6 height 6
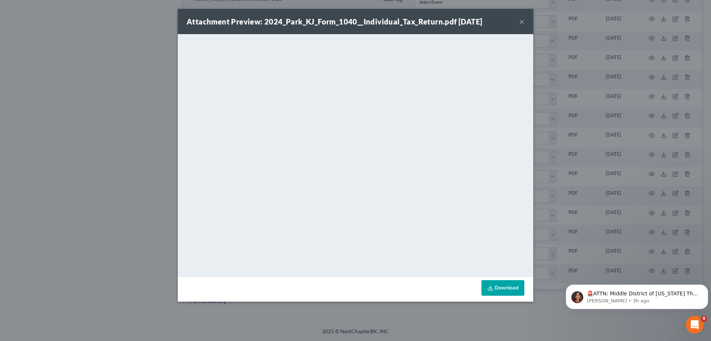
click at [520, 21] on button "×" at bounding box center [522, 21] width 5 height 9
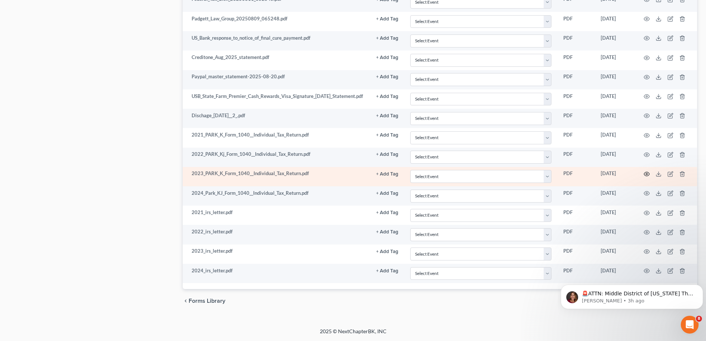
click at [647, 172] on icon "button" at bounding box center [647, 174] width 6 height 4
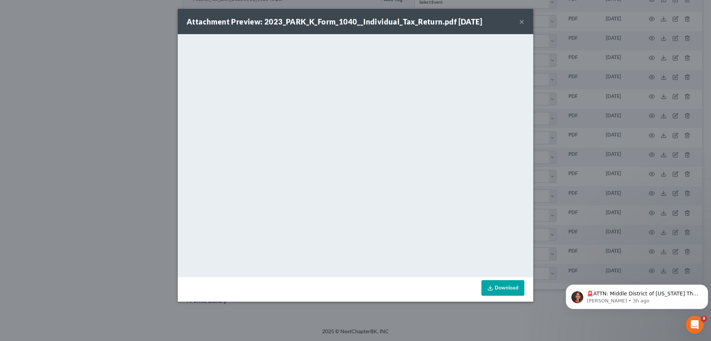
click at [520, 22] on button "×" at bounding box center [522, 21] width 5 height 9
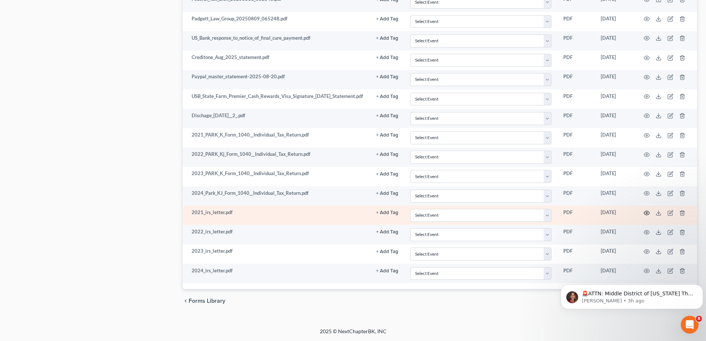
click at [647, 213] on circle "button" at bounding box center [646, 212] width 1 height 1
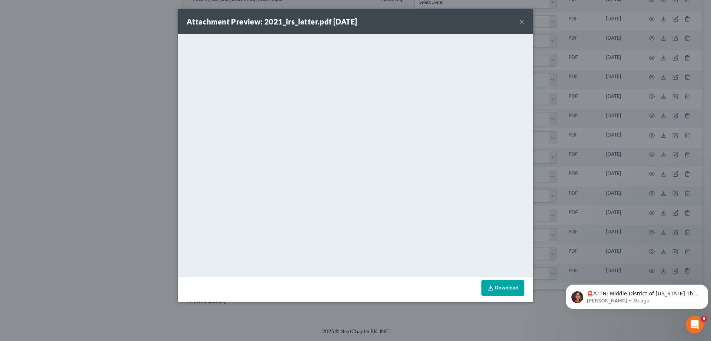
click at [521, 22] on button "×" at bounding box center [522, 21] width 5 height 9
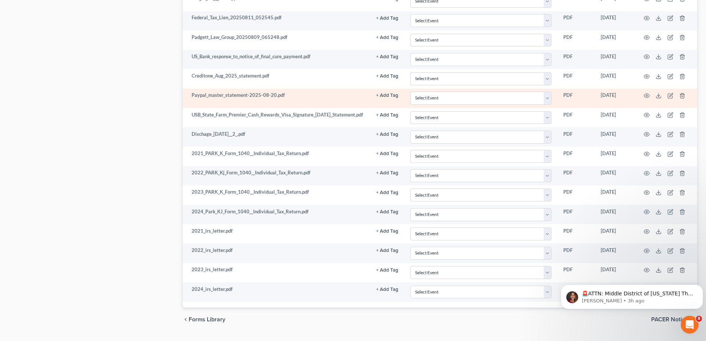
scroll to position [946, 0]
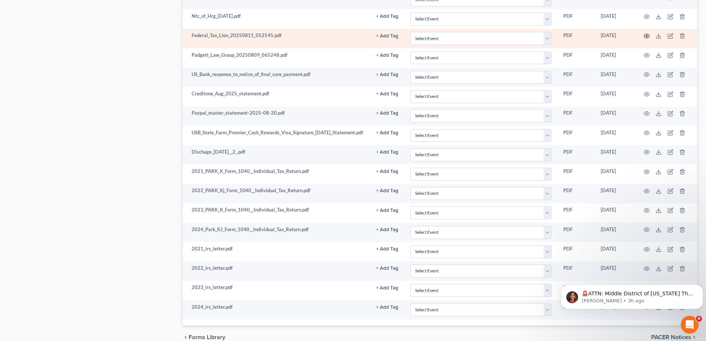
click at [645, 34] on icon "button" at bounding box center [647, 36] width 6 height 6
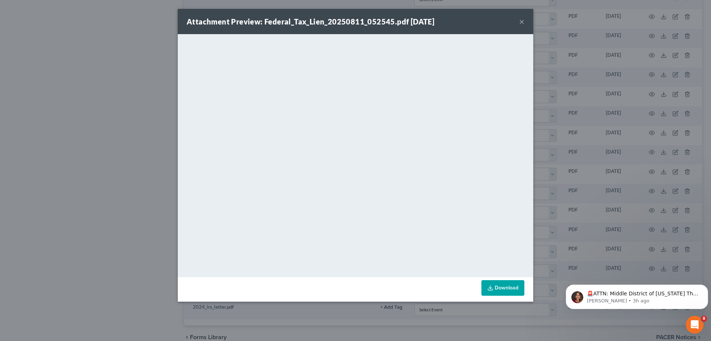
click at [521, 22] on button "×" at bounding box center [522, 21] width 5 height 9
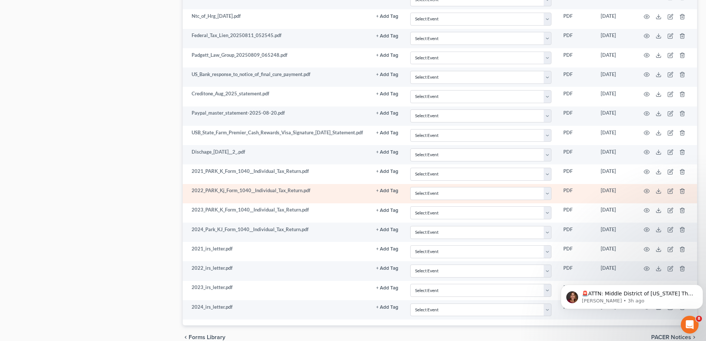
scroll to position [983, 0]
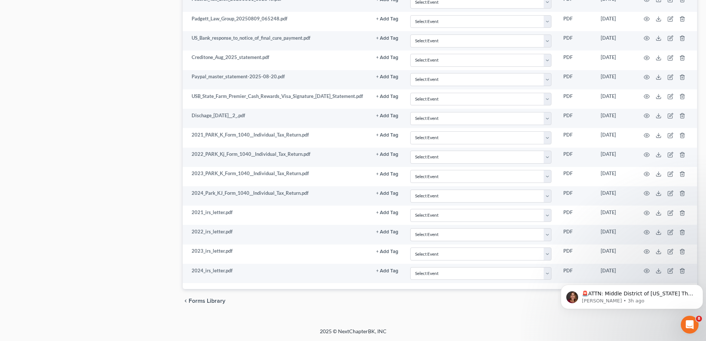
click at [644, 271] on html "🚨ATTN: Middle District of Florida The court has added a new Credit Counseling F…" at bounding box center [632, 295] width 148 height 52
click at [700, 284] on icon "Dismiss notification" at bounding box center [701, 286] width 4 height 4
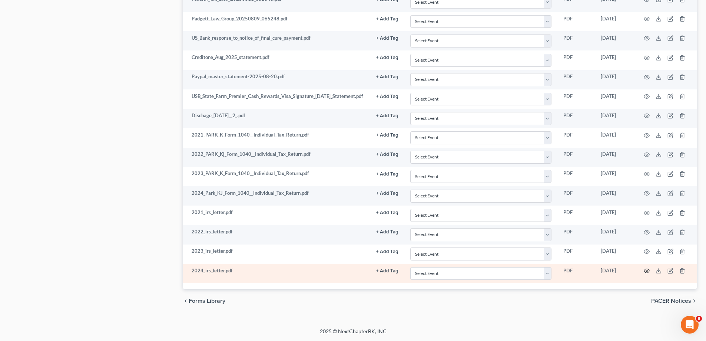
click at [645, 270] on icon "button" at bounding box center [647, 271] width 6 height 6
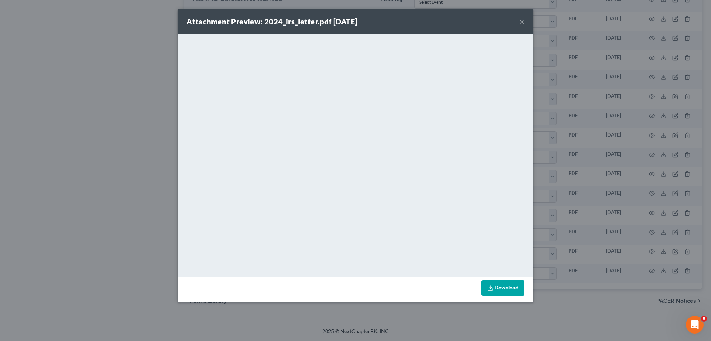
click at [523, 23] on button "×" at bounding box center [522, 21] width 5 height 9
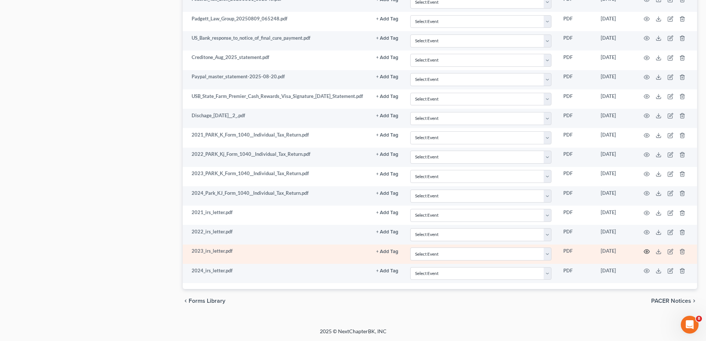
click at [648, 250] on icon "button" at bounding box center [647, 251] width 6 height 6
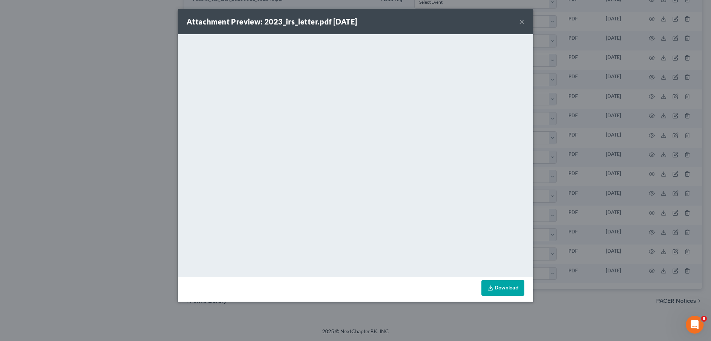
click at [522, 21] on button "×" at bounding box center [522, 21] width 5 height 9
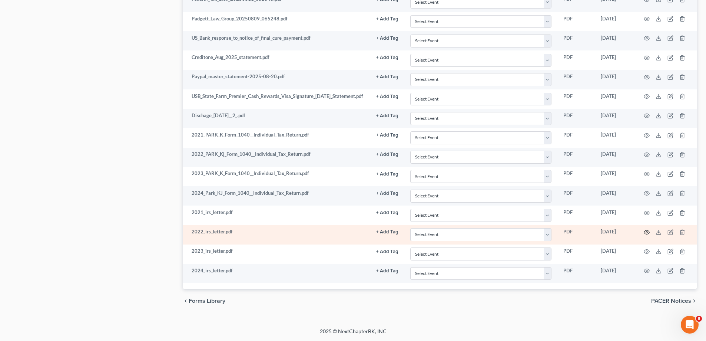
click at [648, 230] on icon "button" at bounding box center [647, 232] width 6 height 4
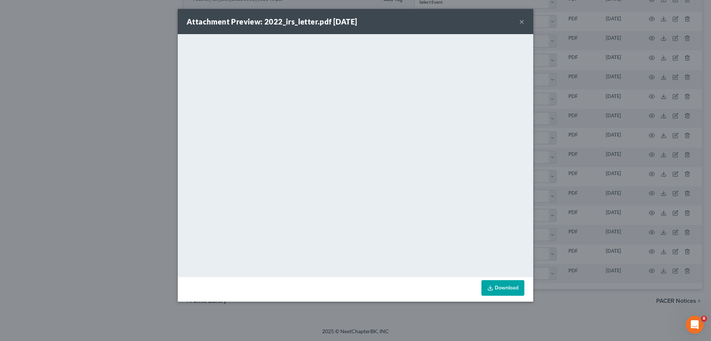
click at [523, 22] on button "×" at bounding box center [522, 21] width 5 height 9
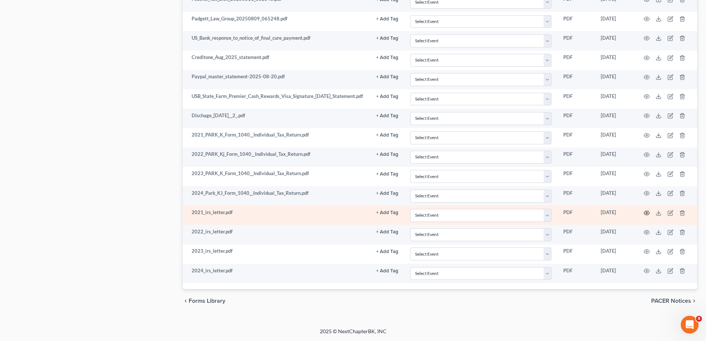
click at [646, 213] on icon "button" at bounding box center [647, 213] width 6 height 6
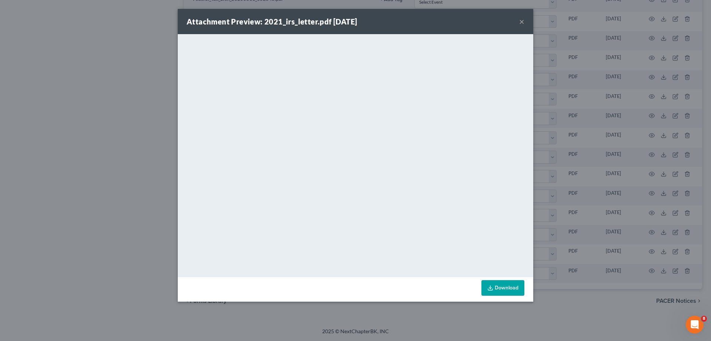
drag, startPoint x: 522, startPoint y: 23, endPoint x: 518, endPoint y: 27, distance: 6.0
click at [522, 23] on button "×" at bounding box center [522, 21] width 5 height 9
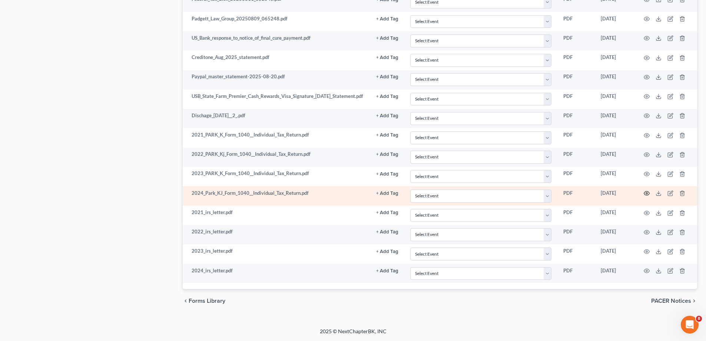
click at [647, 195] on icon "button" at bounding box center [647, 193] width 6 height 6
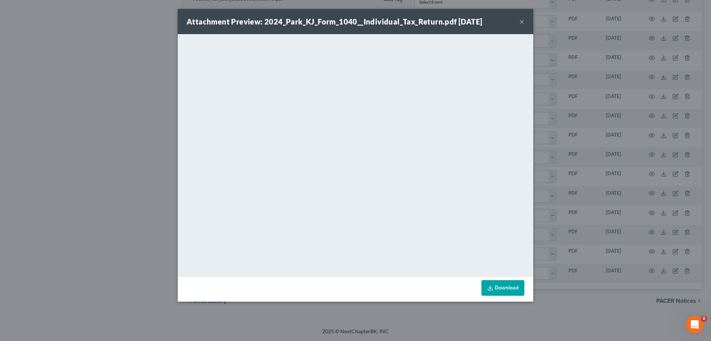
drag, startPoint x: 521, startPoint y: 21, endPoint x: 626, endPoint y: 202, distance: 209.2
click at [521, 21] on button "×" at bounding box center [522, 21] width 5 height 9
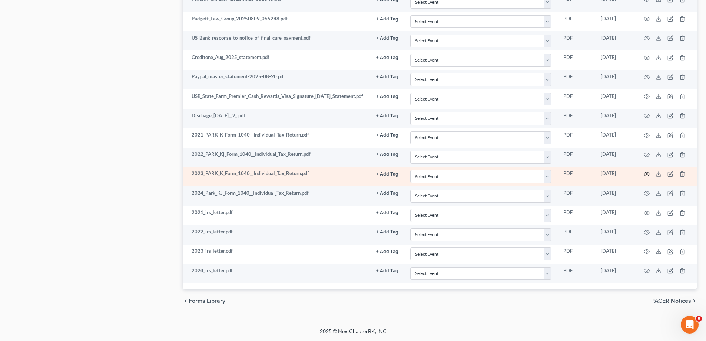
click at [648, 174] on icon "button" at bounding box center [647, 174] width 6 height 6
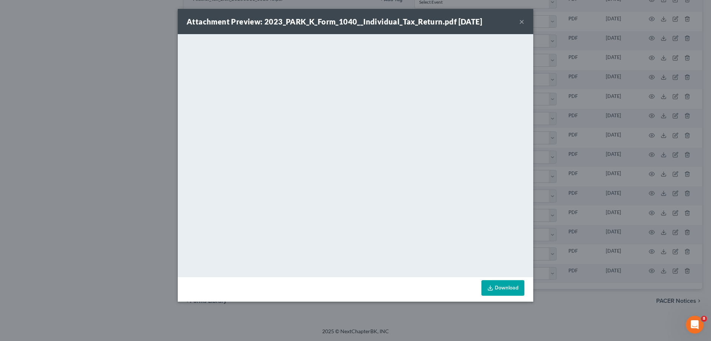
click at [520, 20] on button "×" at bounding box center [522, 21] width 5 height 9
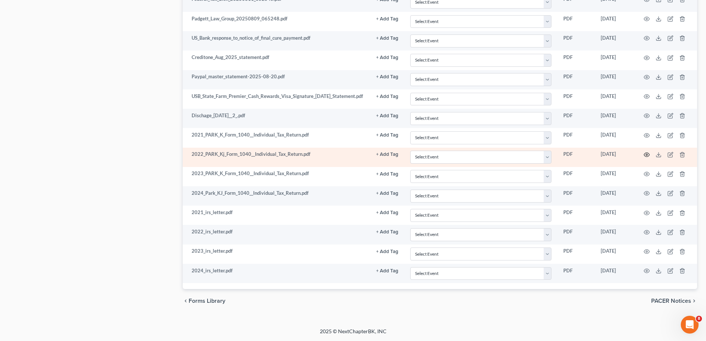
click at [647, 154] on circle "button" at bounding box center [646, 154] width 1 height 1
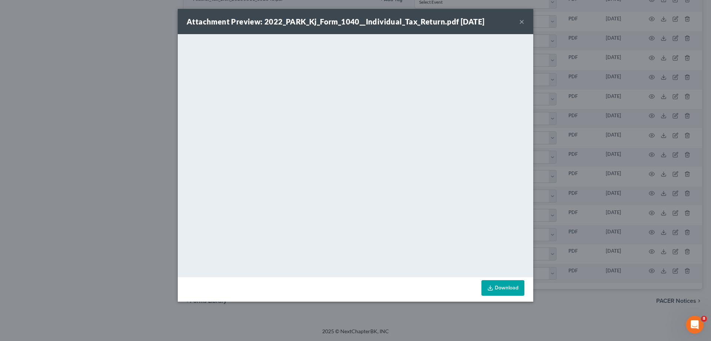
click at [521, 24] on button "×" at bounding box center [522, 21] width 5 height 9
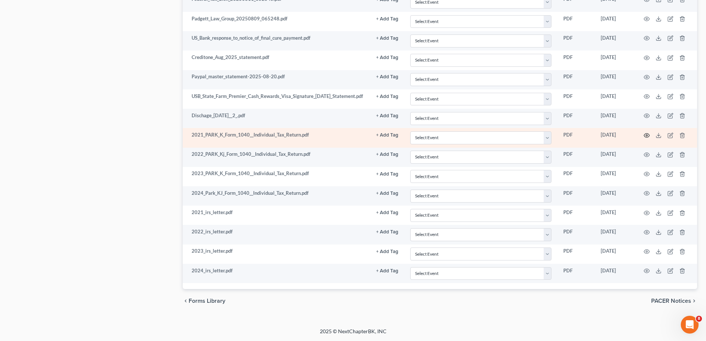
click at [647, 133] on icon "button" at bounding box center [647, 135] width 6 height 6
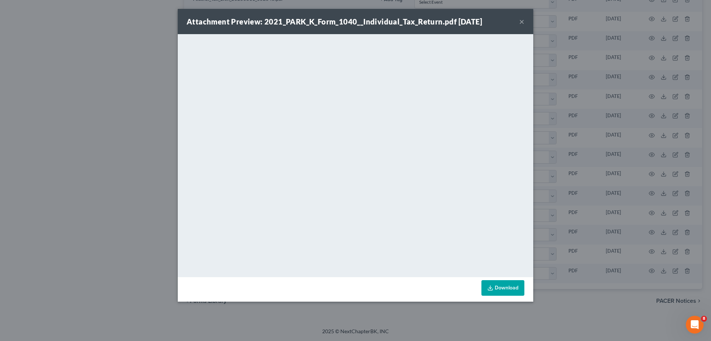
click at [527, 23] on div "Attachment Preview: 2021_PARK_K_Form_1040__Individual_Tax_Return.pdf 09/05/2025…" at bounding box center [356, 21] width 356 height 25
drag, startPoint x: 522, startPoint y: 23, endPoint x: 505, endPoint y: 36, distance: 21.7
click at [523, 23] on button "×" at bounding box center [522, 21] width 5 height 9
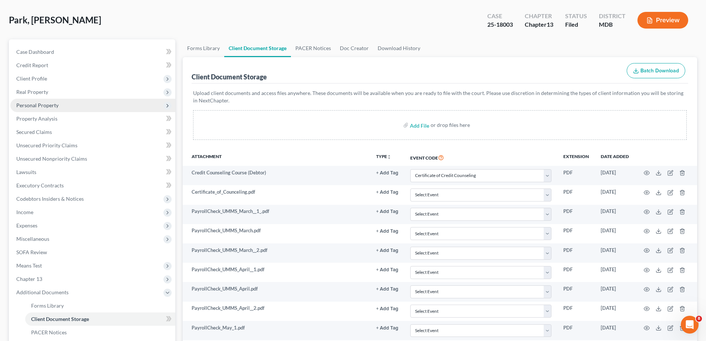
scroll to position [0, 0]
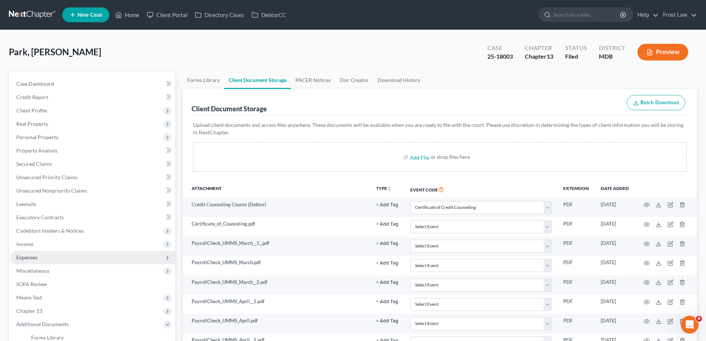
click at [79, 259] on span "Expenses" at bounding box center [92, 256] width 165 height 13
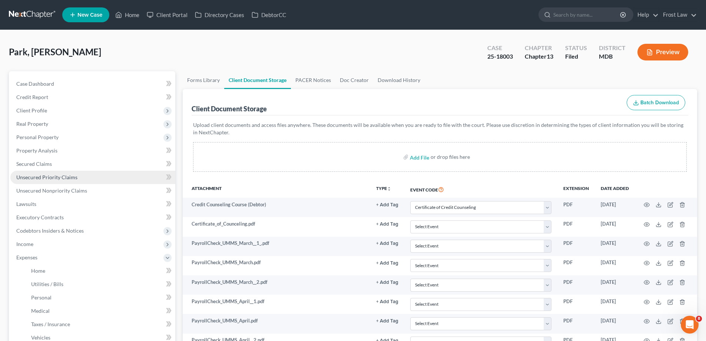
click at [68, 177] on span "Unsecured Priority Claims" at bounding box center [46, 177] width 61 height 6
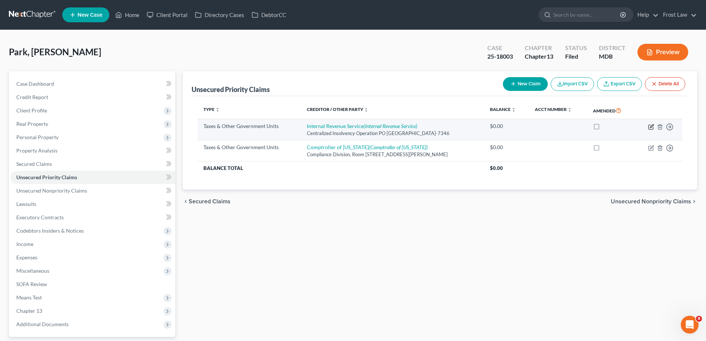
click at [651, 127] on icon "button" at bounding box center [651, 127] width 6 height 6
select select "0"
select select "39"
select select "0"
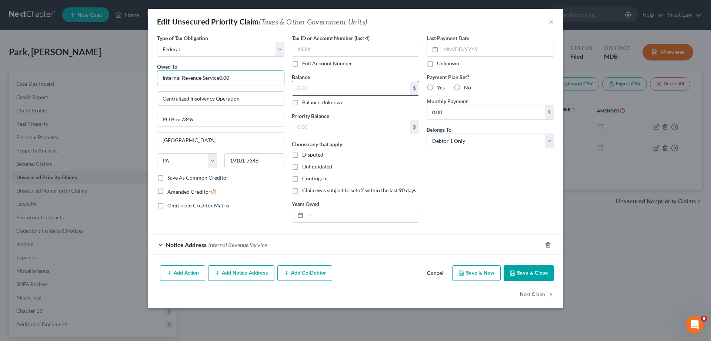
type input "Internal Revenue Service"
click at [335, 82] on input "text" at bounding box center [351, 88] width 118 height 14
paste input "95,228.8"
type input "95,228.8"
click at [340, 127] on input "text" at bounding box center [351, 127] width 118 height 14
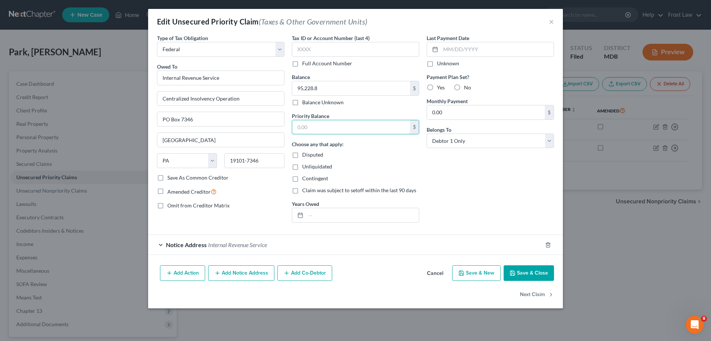
paste input "95,228.8"
type input "95,228.80"
click at [341, 89] on input "95,228.8" at bounding box center [351, 88] width 118 height 14
drag, startPoint x: 321, startPoint y: 88, endPoint x: 298, endPoint y: 88, distance: 23.7
click at [298, 88] on input "0" at bounding box center [351, 88] width 118 height 14
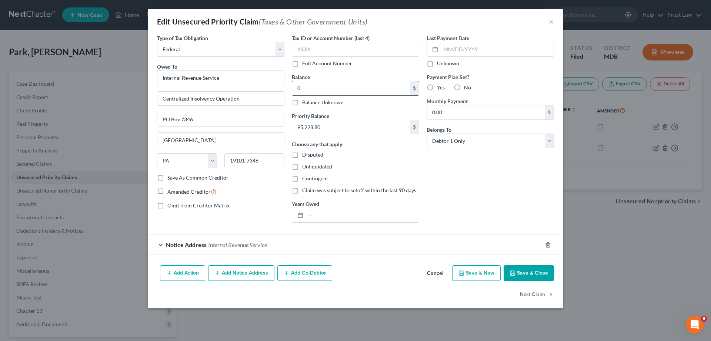
paste input "95,228.8"
type input "95,228.80"
click at [541, 272] on button "Save & Close" at bounding box center [529, 273] width 50 height 16
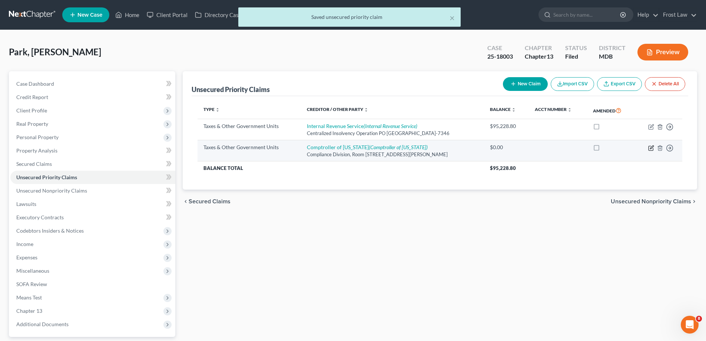
click at [649, 146] on icon "button" at bounding box center [650, 148] width 4 height 4
select select "2"
select select "21"
select select "0"
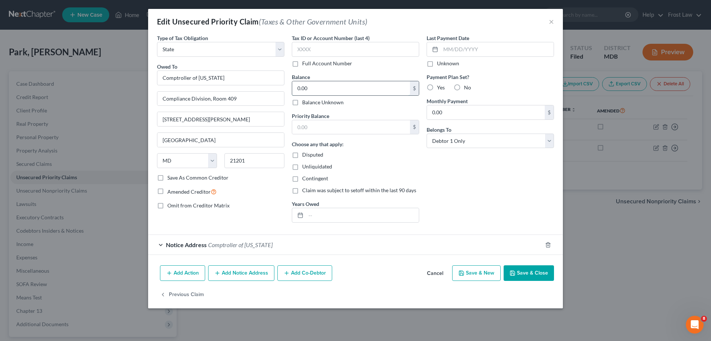
click at [319, 92] on input "0.00" at bounding box center [351, 88] width 118 height 14
type input "1,158.30"
click at [330, 127] on input "text" at bounding box center [351, 127] width 118 height 14
click at [428, 198] on div "Last Payment Date Unknown Payment Plan Set? Yes No Monthly Payment 0.00 $ Belon…" at bounding box center [490, 131] width 135 height 194
click at [514, 208] on div "Last Payment Date Unknown Payment Plan Set? Yes No Monthly Payment 0.00 $ Belon…" at bounding box center [490, 131] width 135 height 194
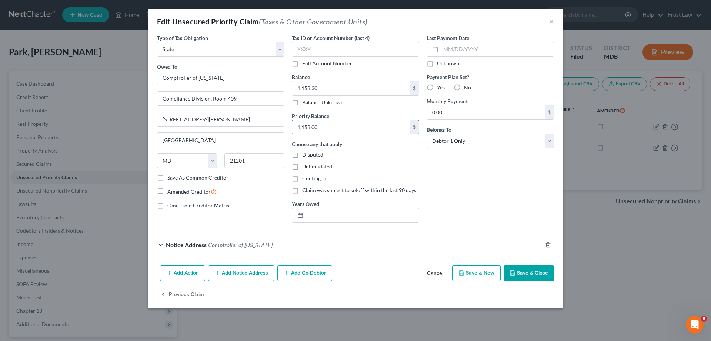
click at [315, 126] on input "1,158.00" at bounding box center [351, 127] width 118 height 14
type input "1,158.30"
click at [532, 278] on button "Save & Close" at bounding box center [529, 273] width 50 height 16
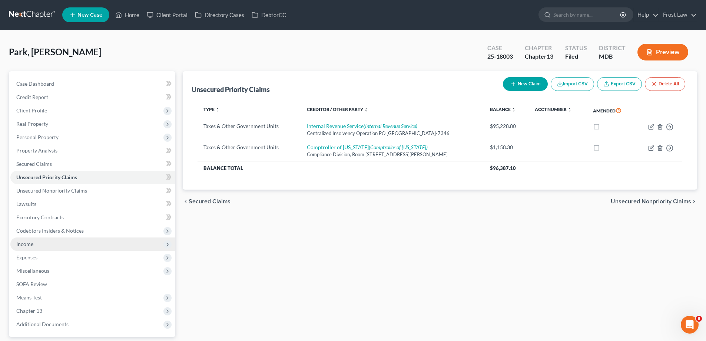
click at [46, 246] on span "Income" at bounding box center [92, 243] width 165 height 13
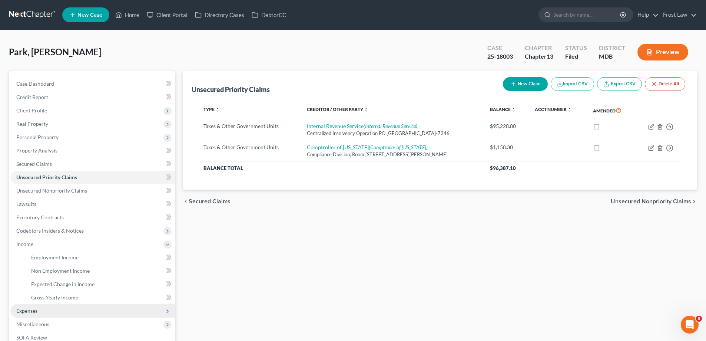
click at [46, 308] on span "Expenses" at bounding box center [92, 310] width 165 height 13
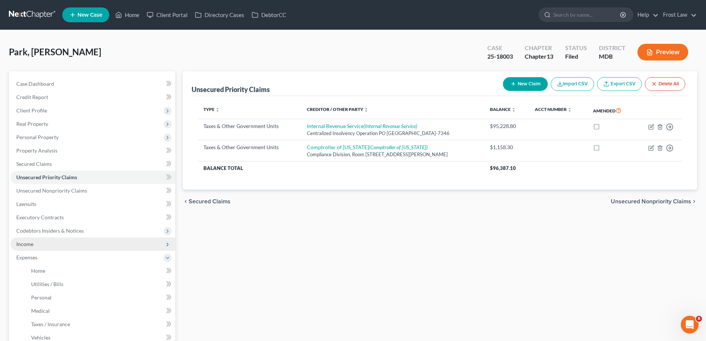
click at [47, 249] on span "Income" at bounding box center [92, 243] width 165 height 13
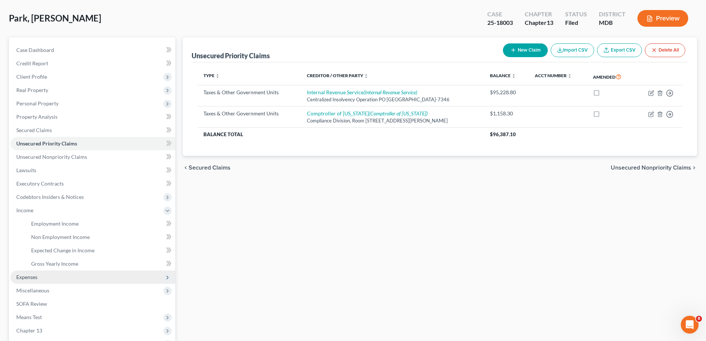
scroll to position [74, 0]
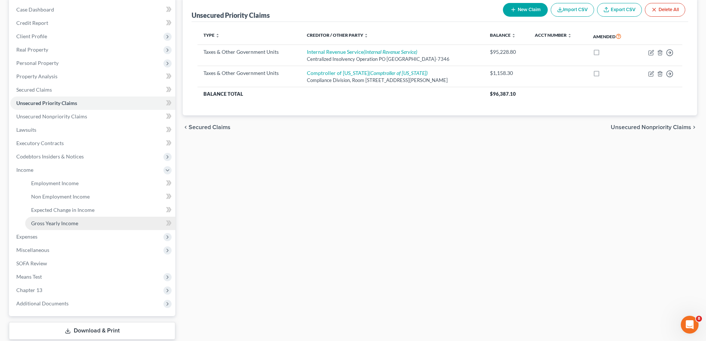
click at [79, 219] on link "Gross Yearly Income" at bounding box center [100, 222] width 150 height 13
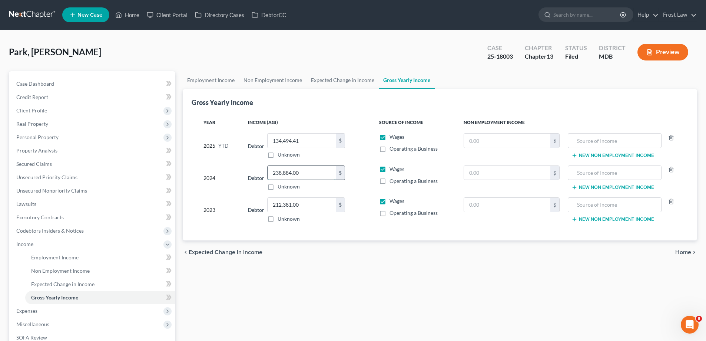
click at [301, 171] on input "238,884.00" at bounding box center [302, 173] width 68 height 14
type input "214,514.00"
click at [484, 173] on input "text" at bounding box center [507, 173] width 86 height 14
type input "30,165.00"
click at [579, 173] on input "text" at bounding box center [614, 173] width 85 height 14
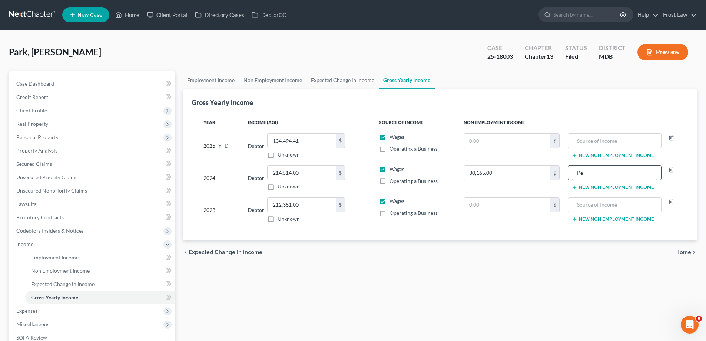
type input "P"
drag, startPoint x: 632, startPoint y: 171, endPoint x: 578, endPoint y: 211, distance: 67.0
click at [569, 175] on div "Retirement Withdraw" at bounding box center [614, 172] width 93 height 15
type input "Retirement Withdraw"
click at [587, 207] on input "text" at bounding box center [614, 205] width 85 height 14
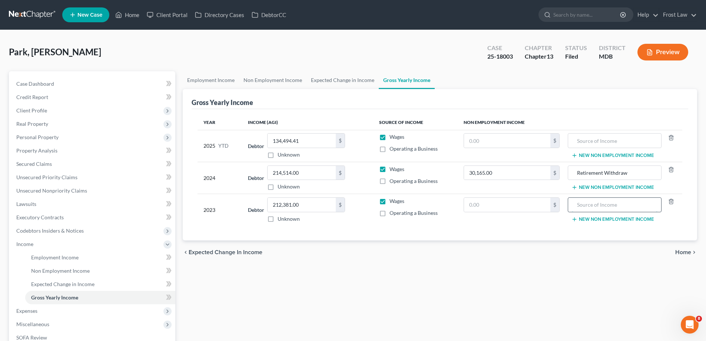
paste input "Retirement Withdraw"
type input "Retirement Withdraw"
click at [496, 205] on input "text" at bounding box center [507, 205] width 86 height 14
type input "18,830.00"
click at [455, 271] on div "Employment Income Non Employment Income Expected Change in Income Gross Yearly …" at bounding box center [440, 251] width 522 height 361
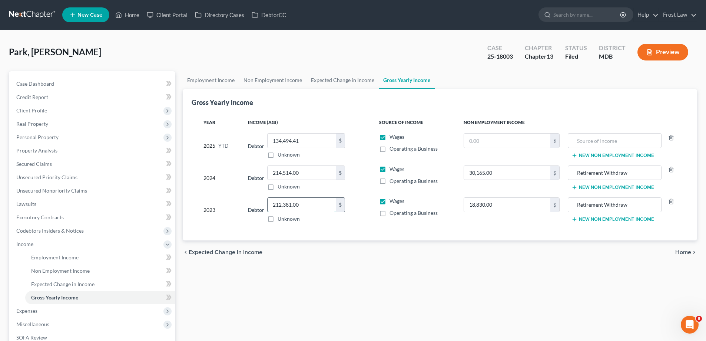
click at [304, 207] on input "212,381.00" at bounding box center [302, 205] width 68 height 14
type input "193,551.00"
click at [297, 275] on div "Employment Income Non Employment Income Expected Change in Income Gross Yearly …" at bounding box center [440, 251] width 522 height 361
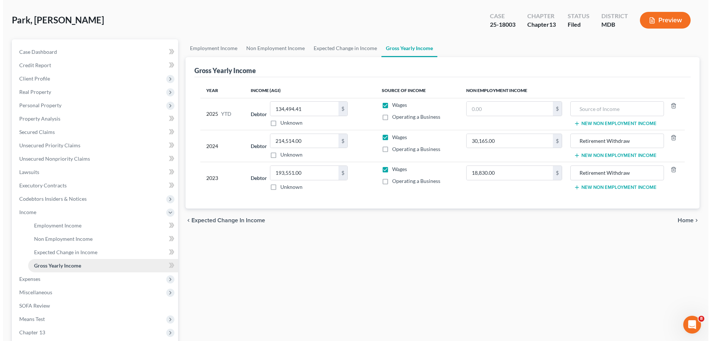
scroll to position [74, 0]
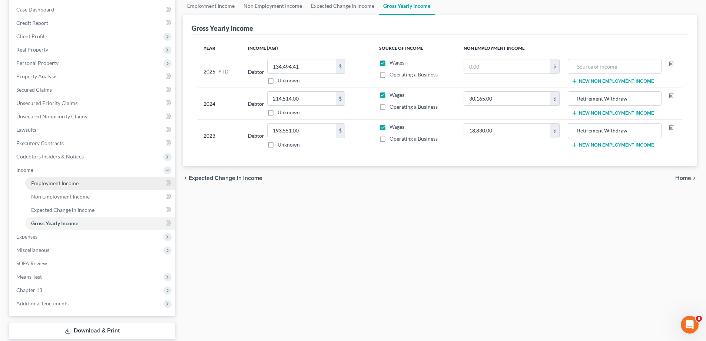
click at [58, 186] on span "Employment Income" at bounding box center [54, 183] width 47 height 6
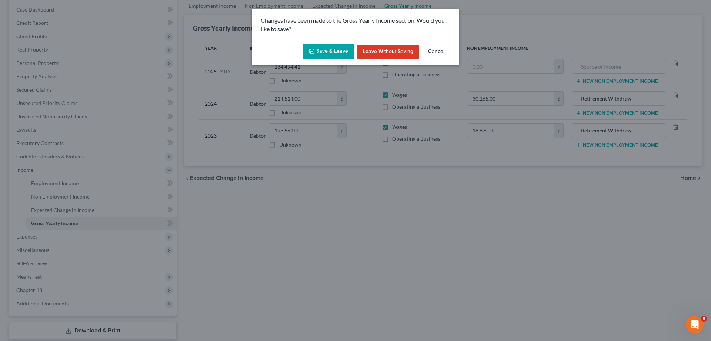
click at [332, 51] on button "Save & Leave" at bounding box center [328, 52] width 51 height 16
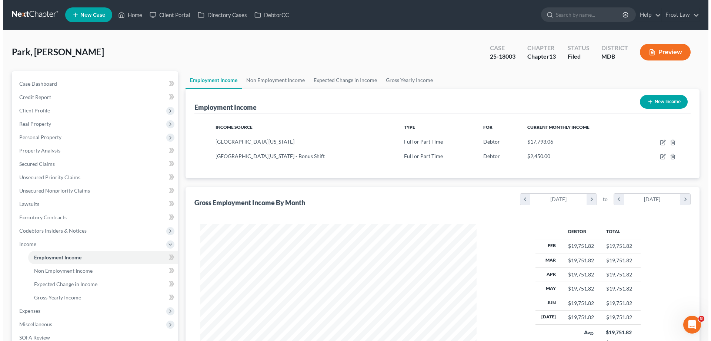
scroll to position [111, 0]
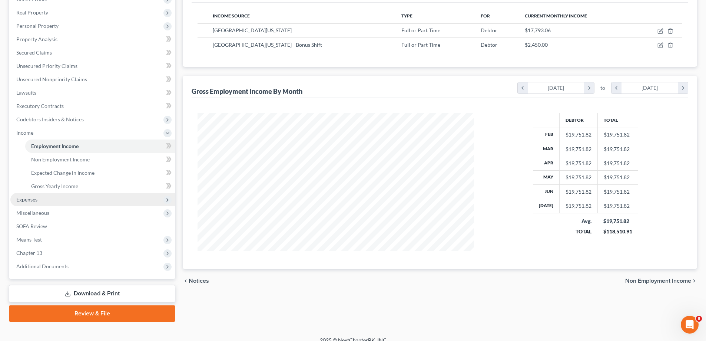
click at [53, 199] on span "Expenses" at bounding box center [92, 199] width 165 height 13
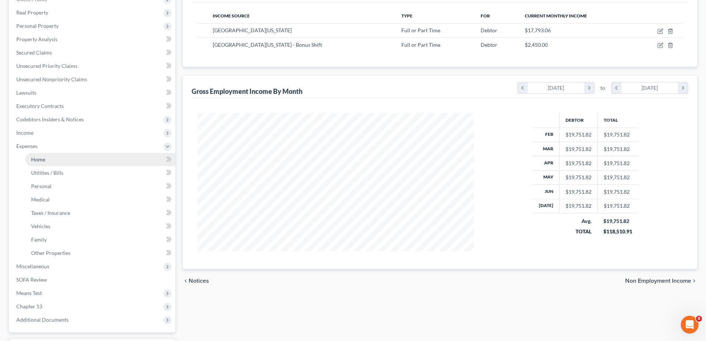
click at [86, 160] on link "Home" at bounding box center [100, 159] width 150 height 13
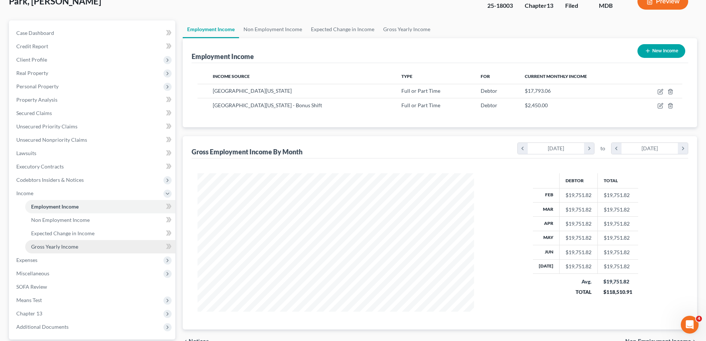
scroll to position [111, 0]
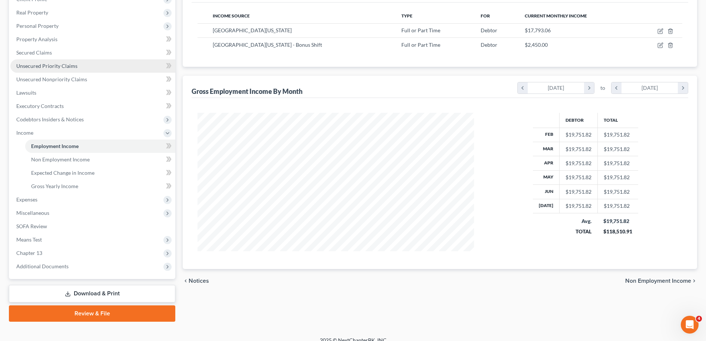
click at [59, 64] on span "Unsecured Priority Claims" at bounding box center [46, 66] width 61 height 6
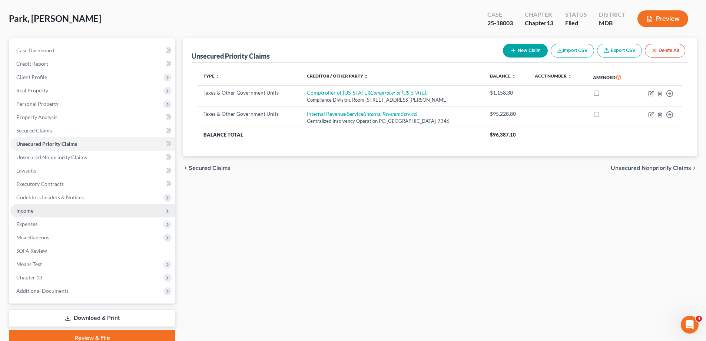
scroll to position [67, 0]
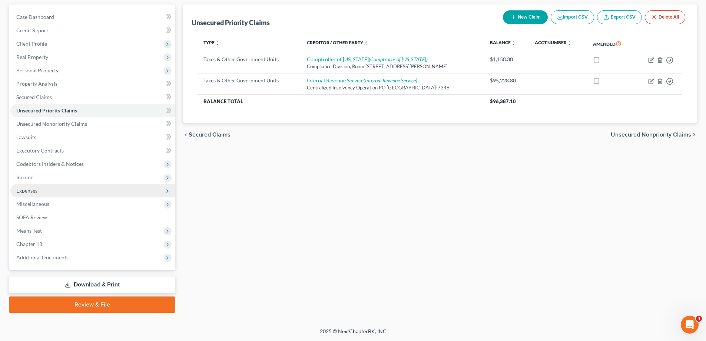
click at [45, 192] on span "Expenses" at bounding box center [92, 190] width 165 height 13
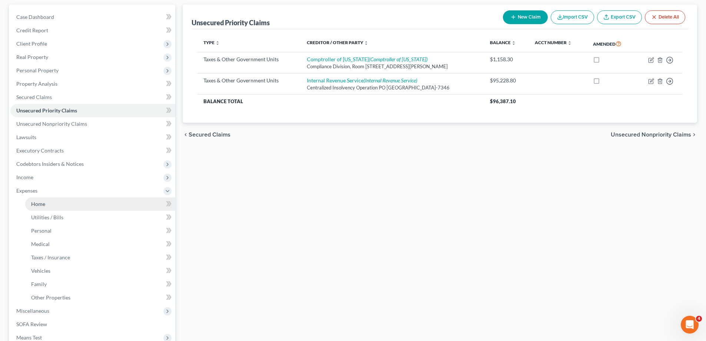
click at [50, 200] on link "Home" at bounding box center [100, 203] width 150 height 13
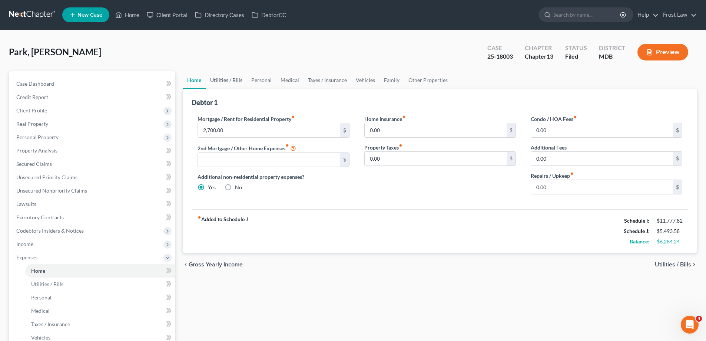
click at [223, 75] on link "Utilities / Bills" at bounding box center [226, 80] width 41 height 18
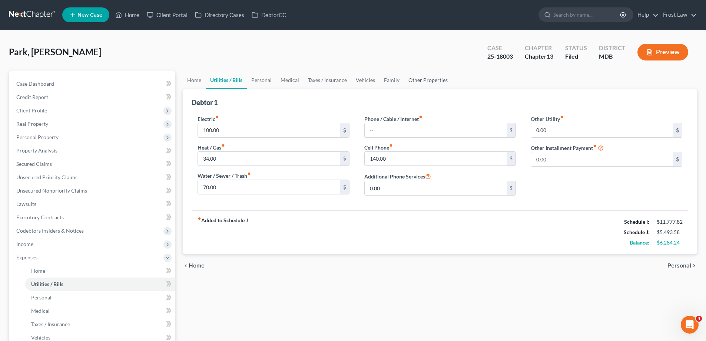
click at [425, 74] on link "Other Properties" at bounding box center [428, 80] width 48 height 18
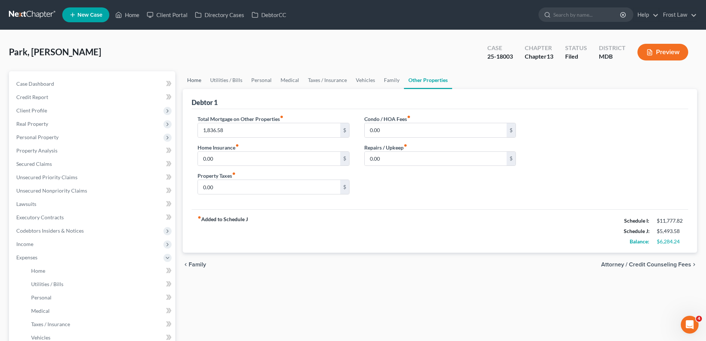
click at [190, 81] on link "Home" at bounding box center [194, 80] width 23 height 18
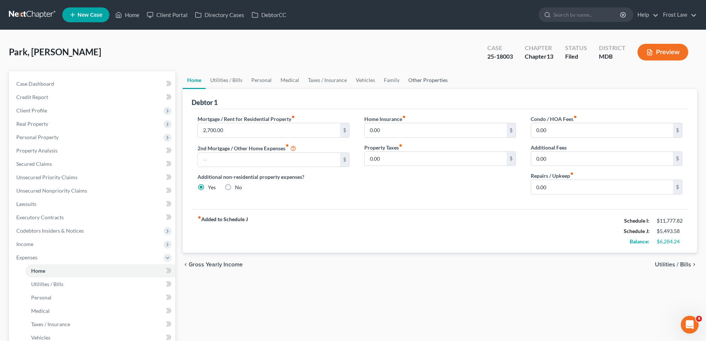
click at [426, 80] on link "Other Properties" at bounding box center [428, 80] width 48 height 18
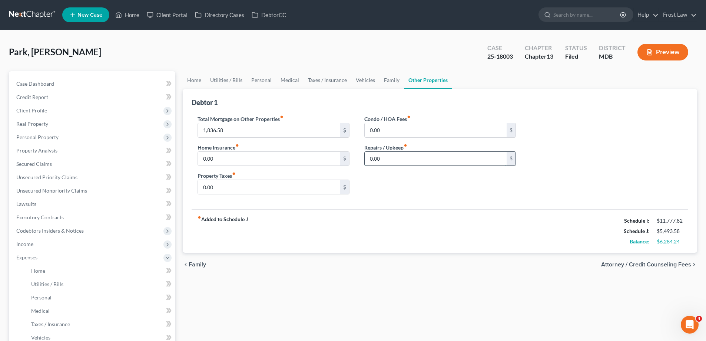
click at [411, 165] on input "0.00" at bounding box center [436, 159] width 142 height 14
click at [388, 159] on input "200.00" at bounding box center [436, 159] width 142 height 14
click at [391, 159] on input "200.00" at bounding box center [436, 159] width 142 height 14
click at [397, 161] on input "200.00" at bounding box center [436, 159] width 142 height 14
type input "2"
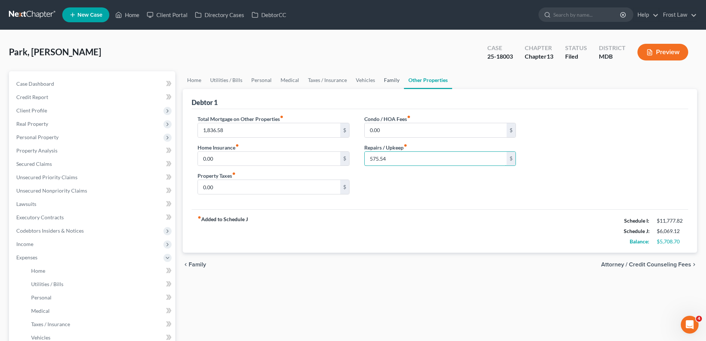
type input "575.54"
click at [383, 82] on link "Family" at bounding box center [391, 80] width 24 height 18
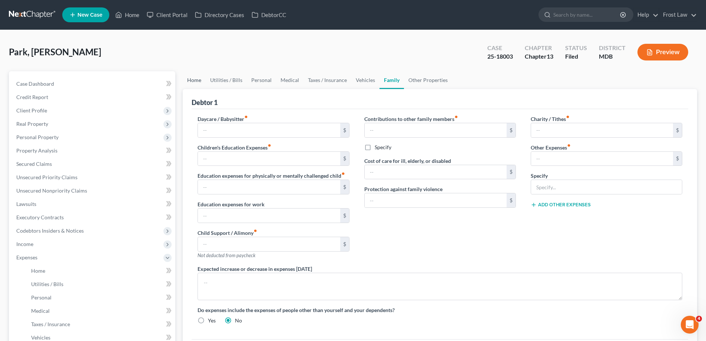
click at [198, 80] on link "Home" at bounding box center [194, 80] width 23 height 18
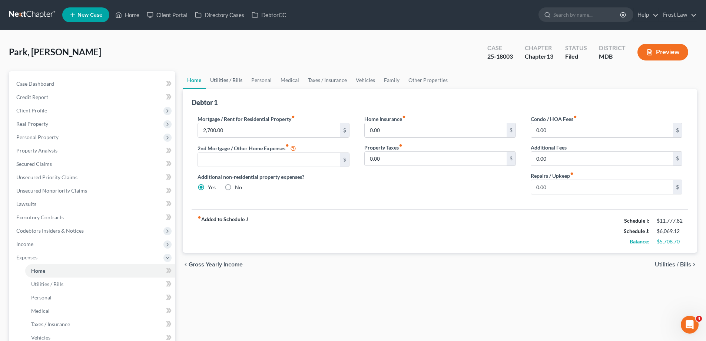
click at [225, 80] on link "Utilities / Bills" at bounding box center [226, 80] width 41 height 18
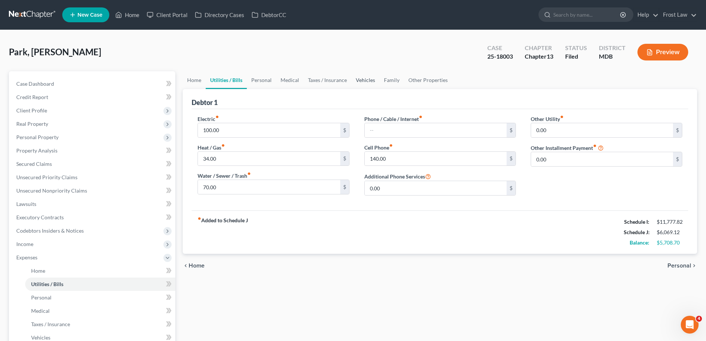
click at [369, 84] on link "Vehicles" at bounding box center [365, 80] width 28 height 18
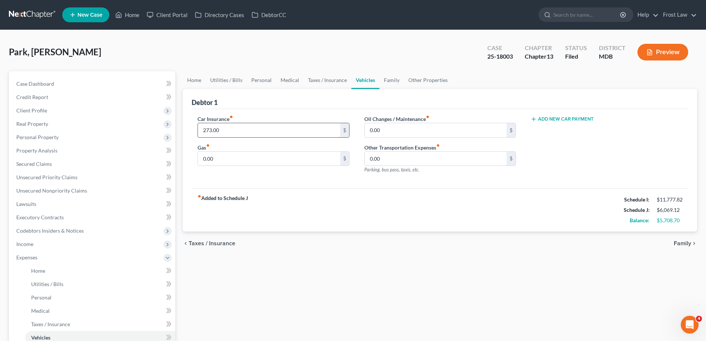
click at [260, 126] on input "273.00" at bounding box center [269, 130] width 142 height 14
click at [259, 147] on div "Gas fiber_manual_record 0.00 $" at bounding box center [274, 154] width 152 height 23
click at [239, 125] on input "273.00" at bounding box center [269, 130] width 142 height 14
click at [242, 131] on input "273.00" at bounding box center [269, 130] width 142 height 14
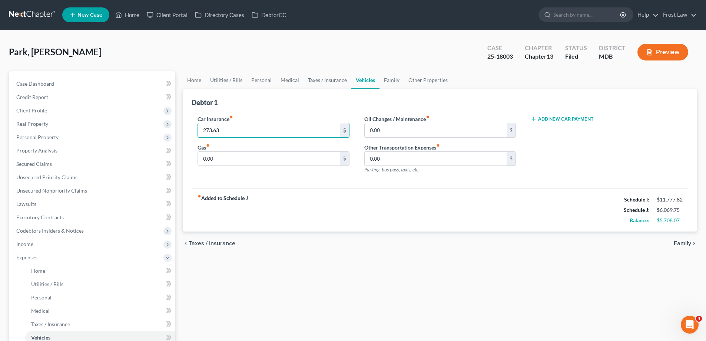
type input "273.63"
click at [297, 194] on div "fiber_manual_record Added to Schedule J Schedule I: $11,777.82 Schedule J: $6,0…" at bounding box center [440, 209] width 497 height 43
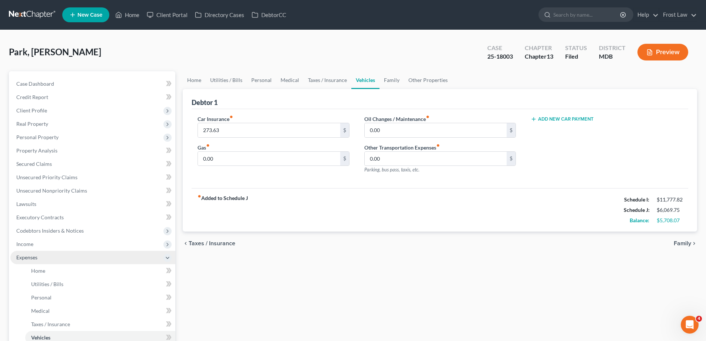
click at [84, 257] on span "Expenses" at bounding box center [92, 256] width 165 height 13
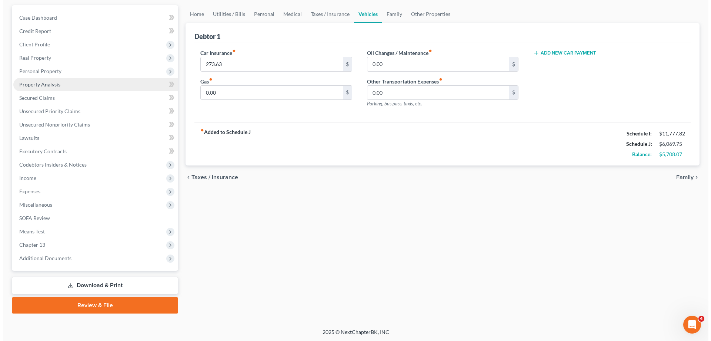
scroll to position [67, 0]
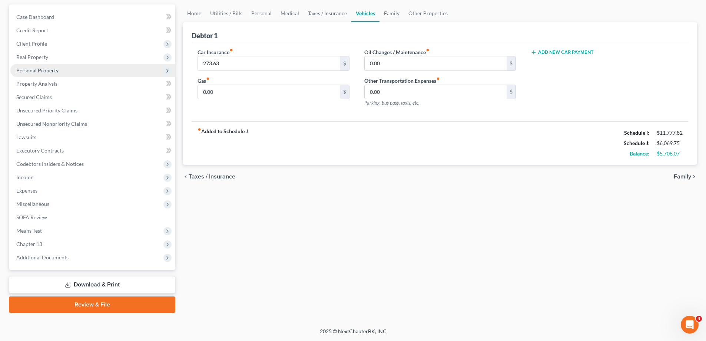
click at [70, 76] on span "Personal Property" at bounding box center [92, 70] width 165 height 13
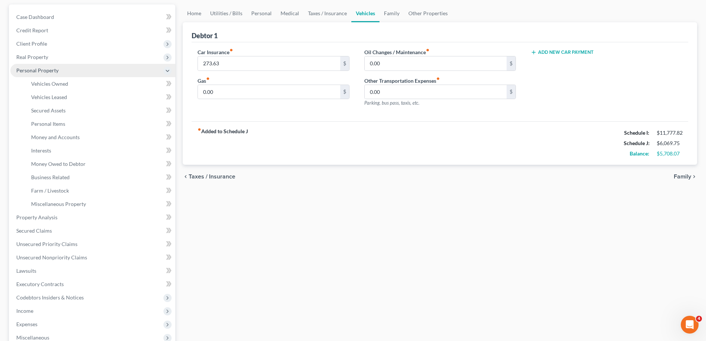
click at [54, 70] on span "Personal Property" at bounding box center [37, 70] width 42 height 6
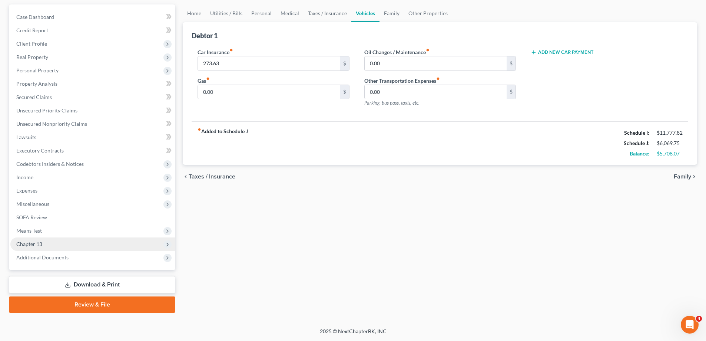
click at [77, 247] on span "Chapter 13" at bounding box center [92, 243] width 165 height 13
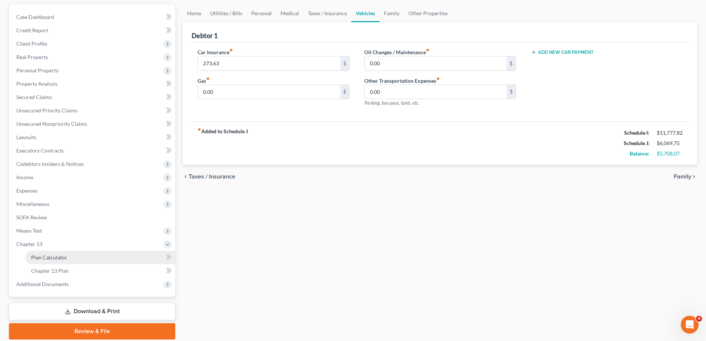
click at [77, 255] on link "Plan Calculator" at bounding box center [100, 256] width 150 height 13
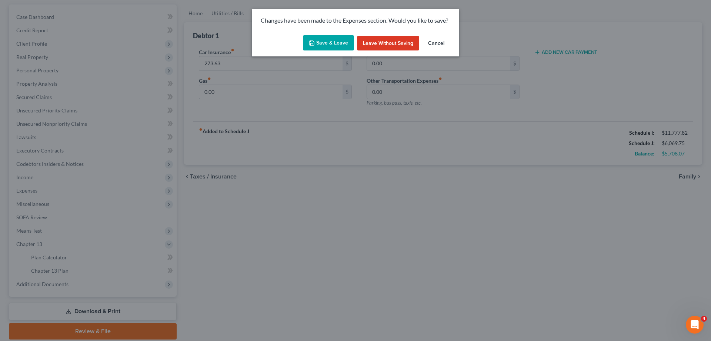
click at [329, 41] on button "Save & Leave" at bounding box center [328, 43] width 51 height 16
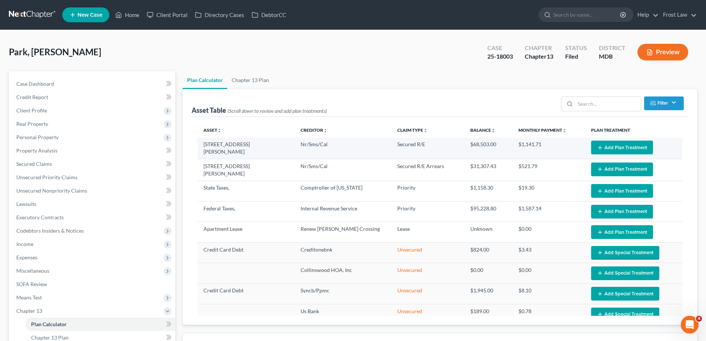
select select "59"
click at [604, 147] on button "Add Plan Treatment" at bounding box center [622, 147] width 62 height 14
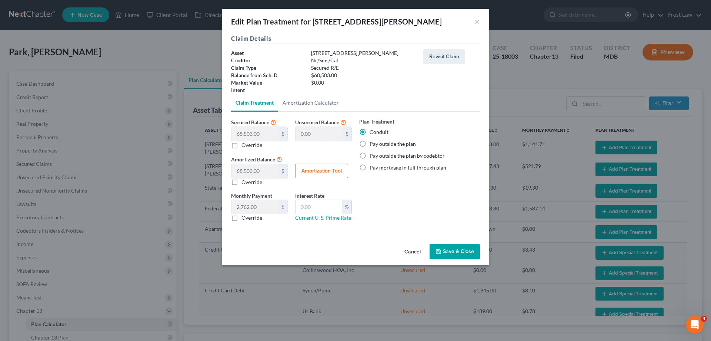
click at [379, 144] on label "Pay outside the plan" at bounding box center [393, 143] width 46 height 7
click at [378, 144] on input "Pay outside the plan" at bounding box center [375, 142] width 5 height 5
radio input "true"
click at [466, 250] on button "Save & Close" at bounding box center [455, 251] width 50 height 16
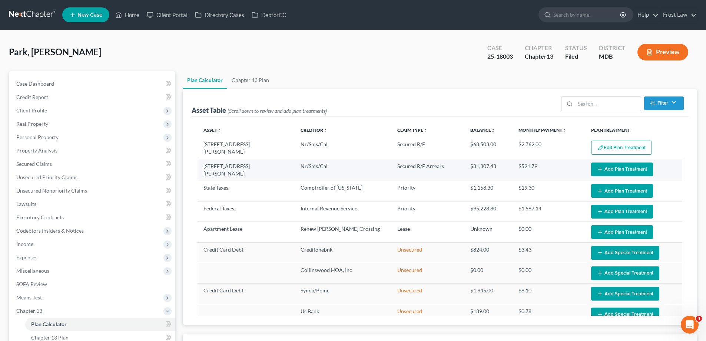
click at [612, 169] on button "Add Plan Treatment" at bounding box center [622, 169] width 62 height 14
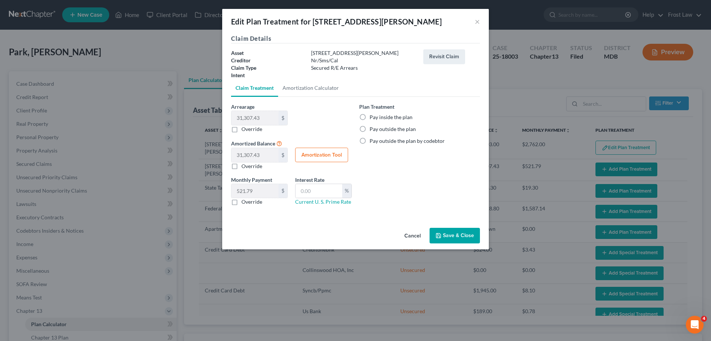
select select "59"
click at [383, 117] on label "Pay inside the plan" at bounding box center [391, 116] width 43 height 7
click at [378, 117] on input "Pay inside the plan" at bounding box center [375, 115] width 5 height 5
radio input "true"
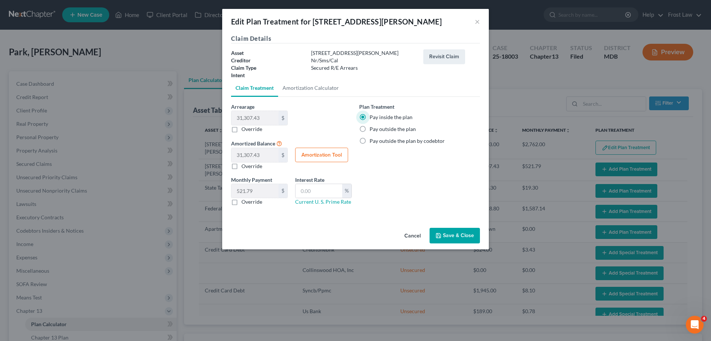
click at [454, 231] on button "Save & Close" at bounding box center [455, 236] width 50 height 16
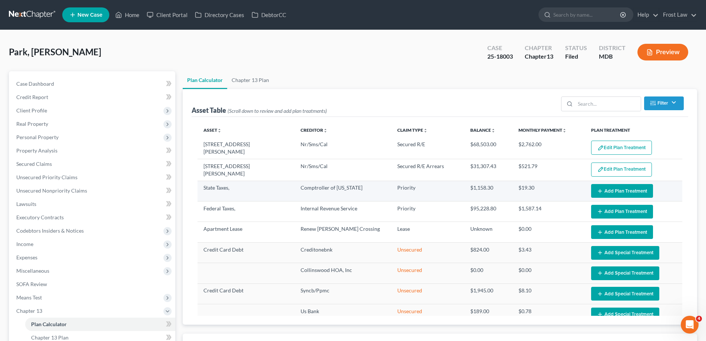
select select "59"
click at [598, 191] on line "button" at bounding box center [599, 191] width 3 height 0
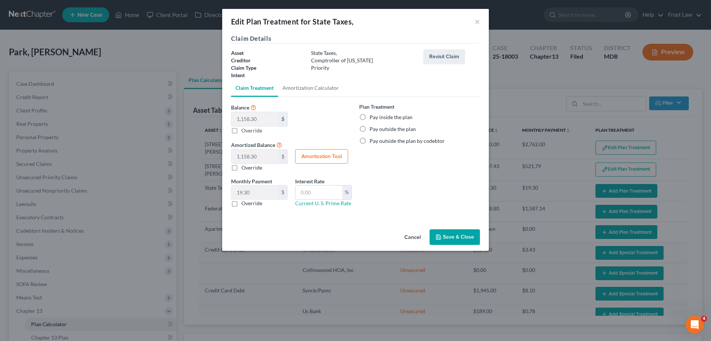
click at [370, 116] on label "Pay inside the plan" at bounding box center [391, 116] width 43 height 7
click at [373, 116] on input "Pay inside the plan" at bounding box center [375, 115] width 5 height 5
radio input "true"
click at [449, 239] on button "Save & Close" at bounding box center [455, 237] width 50 height 16
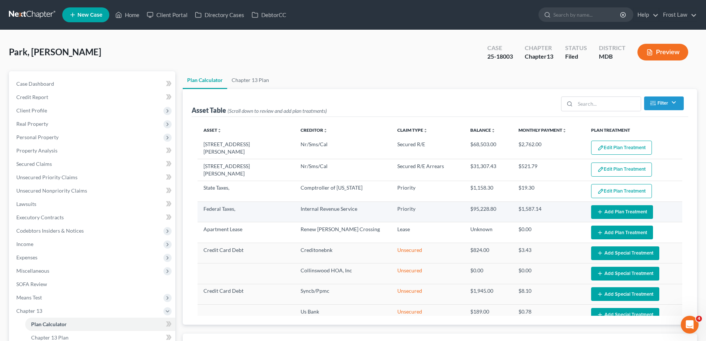
click at [611, 208] on button "Add Plan Treatment" at bounding box center [622, 212] width 62 height 14
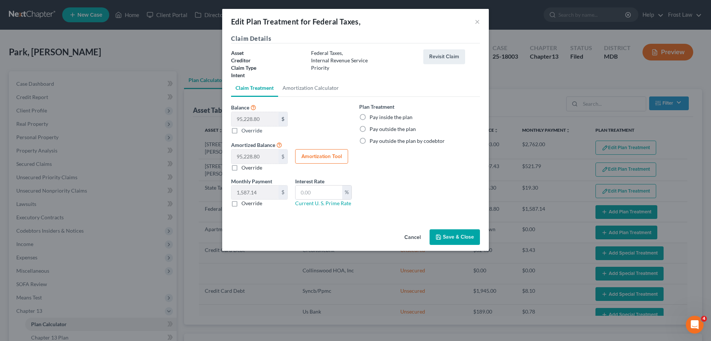
select select "59"
click at [384, 116] on label "Pay inside the plan" at bounding box center [391, 116] width 43 height 7
click at [378, 116] on input "Pay inside the plan" at bounding box center [375, 115] width 5 height 5
radio input "true"
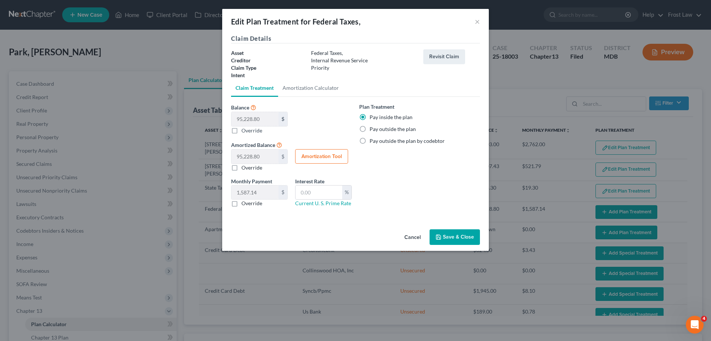
click at [462, 235] on button "Save & Close" at bounding box center [455, 237] width 50 height 16
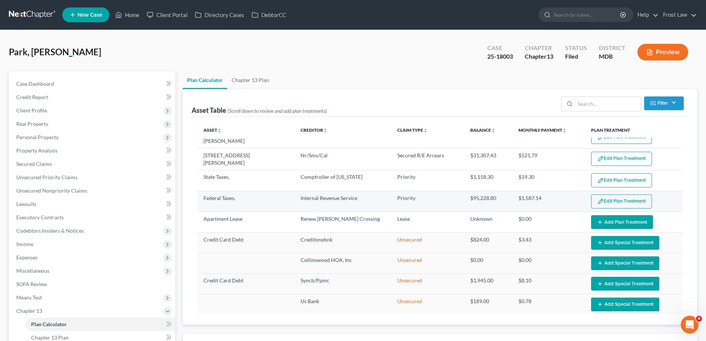
select select "59"
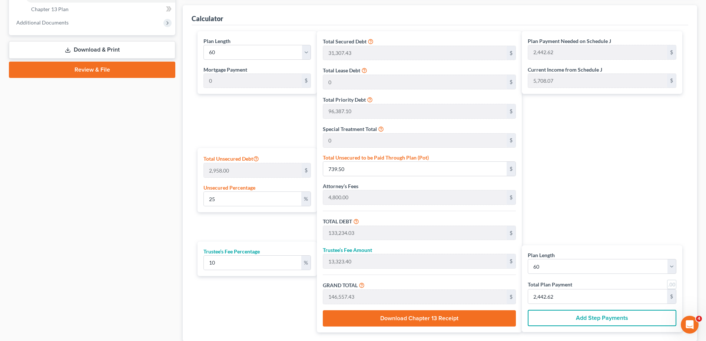
scroll to position [333, 0]
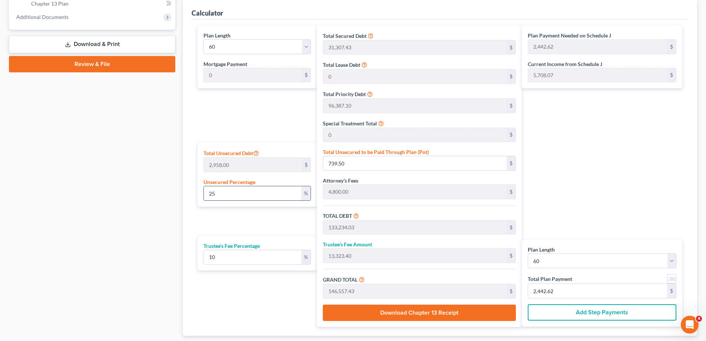
click at [239, 189] on input "25" at bounding box center [252, 193] width 97 height 14
drag, startPoint x: 218, startPoint y: 196, endPoint x: 200, endPoint y: 190, distance: 18.5
click at [202, 191] on div "Total Unsecured Debt 2,958.00 $ Unsecured Percentage 25 %" at bounding box center [257, 174] width 119 height 64
type input "1"
type input "29.58"
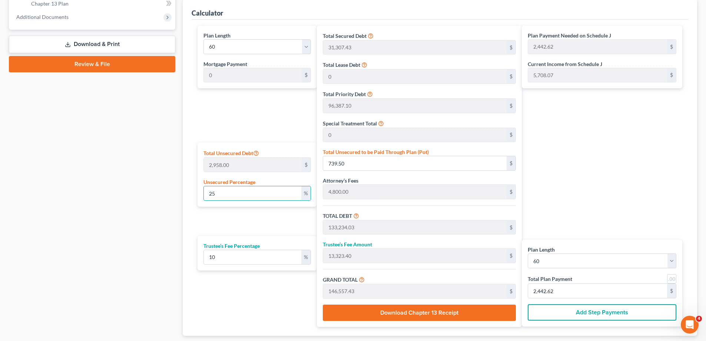
type input "132,524.11"
type input "13,252.41"
type input "145,776.52"
type input "2,429.60"
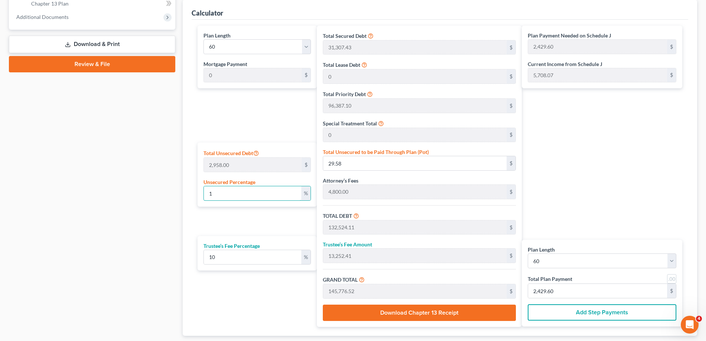
type input "10"
type input "295.80"
type input "132,790.33"
type input "13,279.03"
type input "146,069.36"
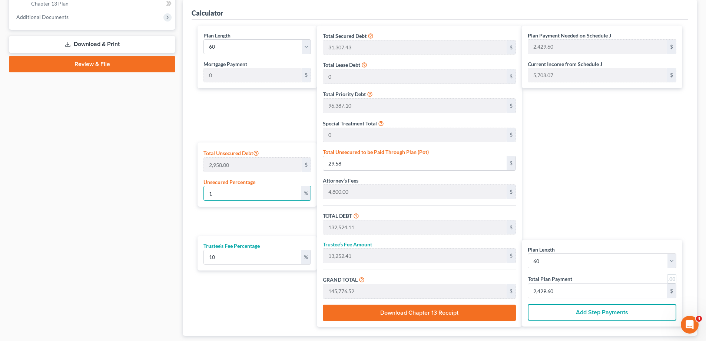
type input "2,434.48"
type input "100"
type input "2,958.00"
type input "135,452.53"
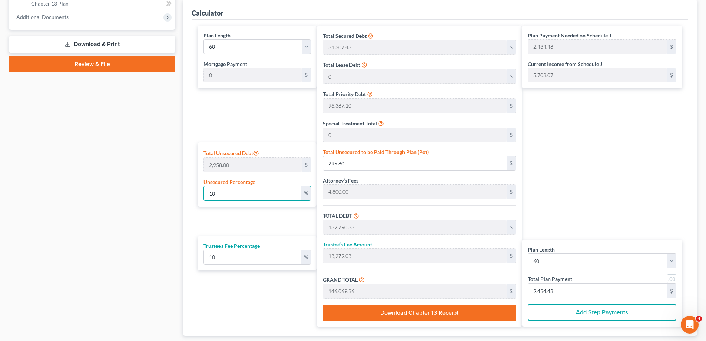
type input "13,545.25"
type input "148,997.78"
type input "2,483.29"
type input "1000"
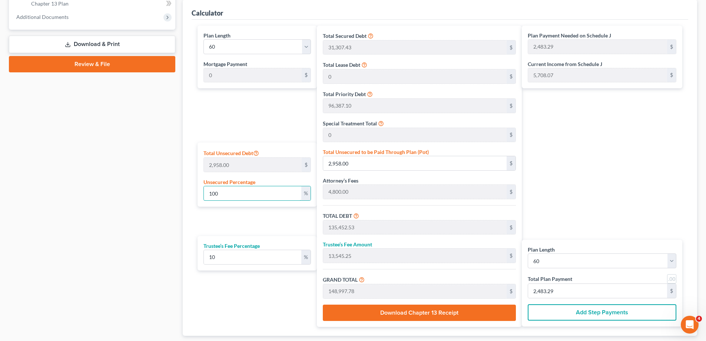
type input "29,580.00"
type input "162,074.53"
type input "16,207.45"
type input "178,281.98"
type input "2,971.36"
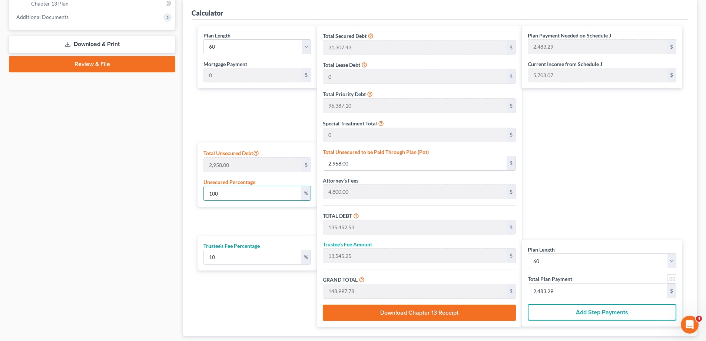
type input "2,971.36"
type input "100"
type input "2,958.00"
type input "135,452.53"
type input "13,545.25"
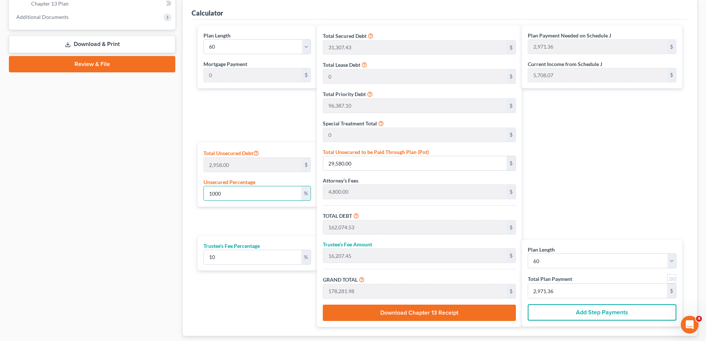
type input "148,997.78"
type input "2,483.29"
type input "100"
click at [273, 223] on div "Plan Length 1 2 3 4 5 6 7 8 9 10 11 12 13 14 15 16 17 18 19 20 21 22 23 24 25 2…" at bounding box center [255, 176] width 123 height 301
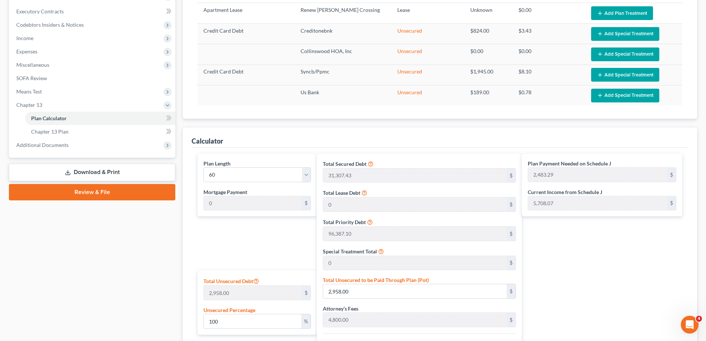
scroll to position [0, 0]
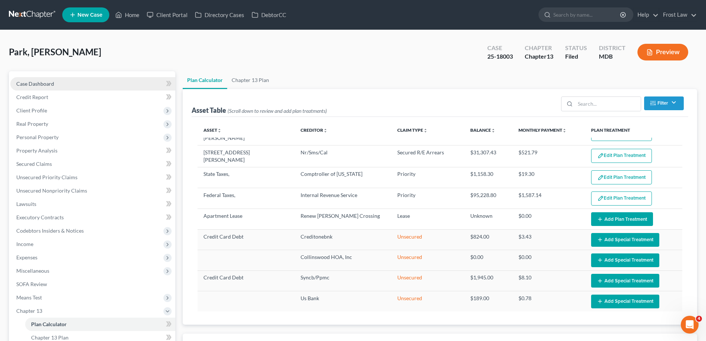
click at [74, 85] on link "Case Dashboard" at bounding box center [92, 83] width 165 height 13
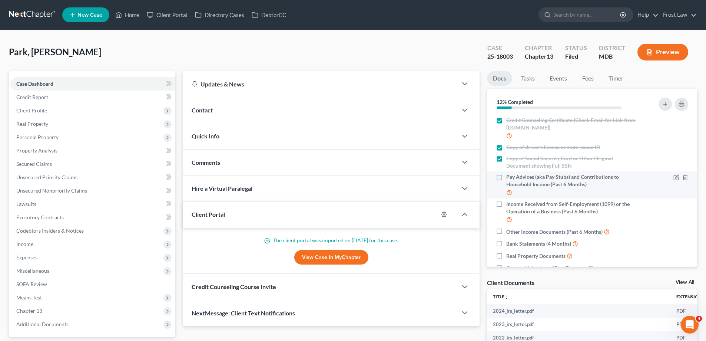
click at [506, 180] on label "Pay Advices (aka Pay Stubs) and Contributions to Household Income (Past 6 Month…" at bounding box center [572, 184] width 132 height 23
click at [509, 178] on input "Pay Advices (aka Pay Stubs) and Contributions to Household Income (Past 6 Month…" at bounding box center [511, 175] width 5 height 5
checkbox input "true"
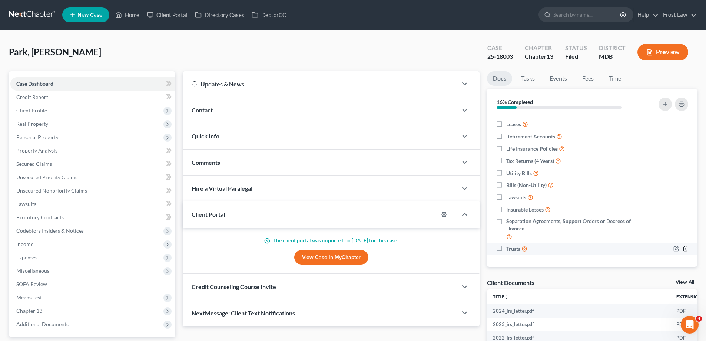
click at [682, 248] on icon "button" at bounding box center [685, 248] width 6 height 6
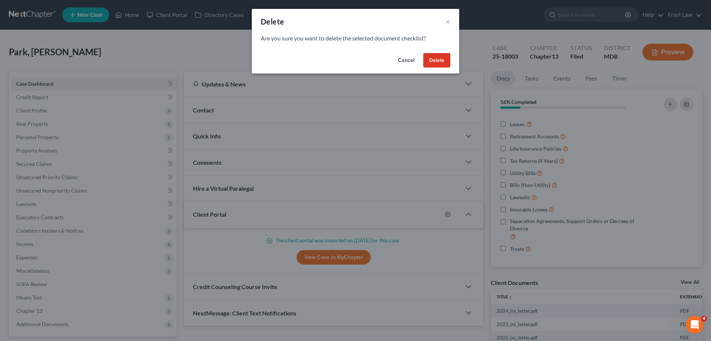
click at [444, 62] on button "Delete" at bounding box center [437, 60] width 27 height 15
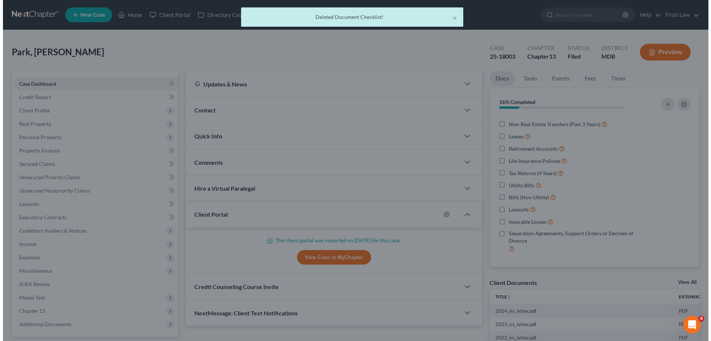
scroll to position [216, 0]
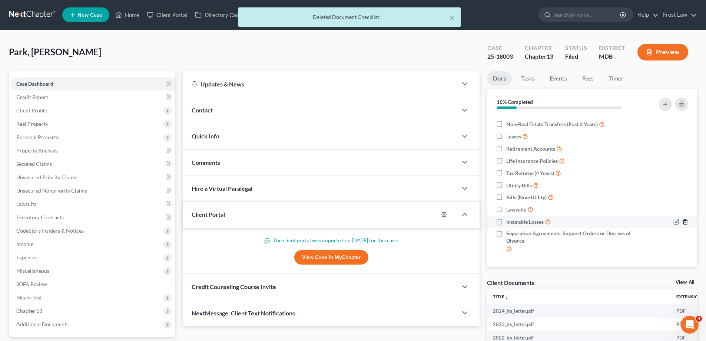
click at [683, 222] on icon "button" at bounding box center [684, 221] width 3 height 5
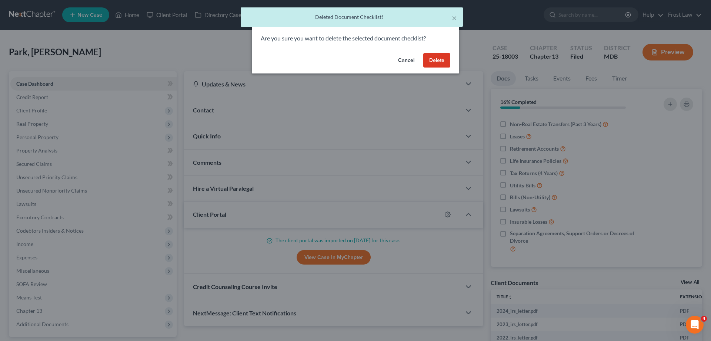
click at [431, 58] on button "Delete" at bounding box center [437, 60] width 27 height 15
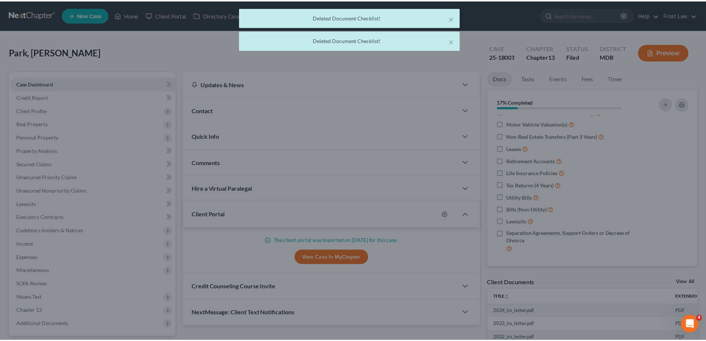
scroll to position [203, 0]
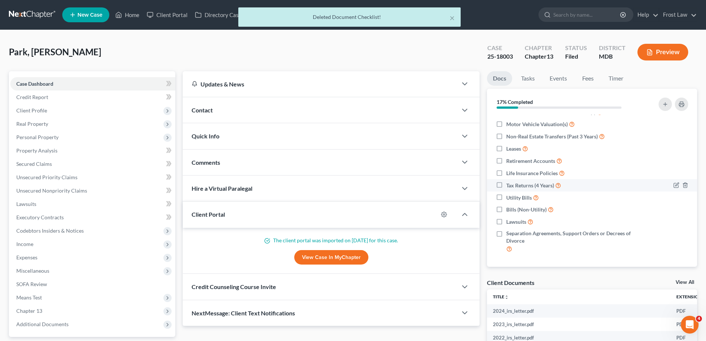
click at [506, 184] on label "Tax Returns (4 Years)" at bounding box center [533, 185] width 55 height 9
click at [509, 184] on input "Tax Returns (4 Years)" at bounding box center [511, 183] width 5 height 5
checkbox input "true"
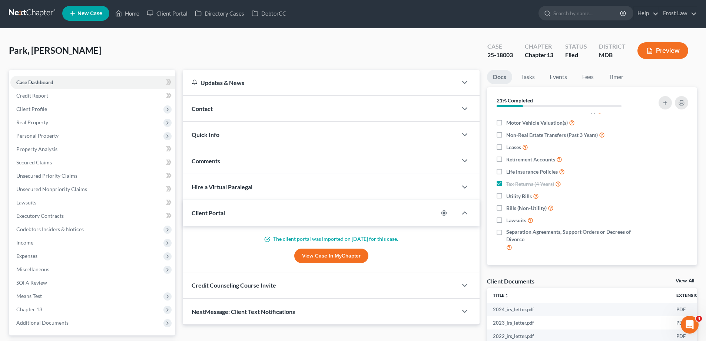
scroll to position [0, 0]
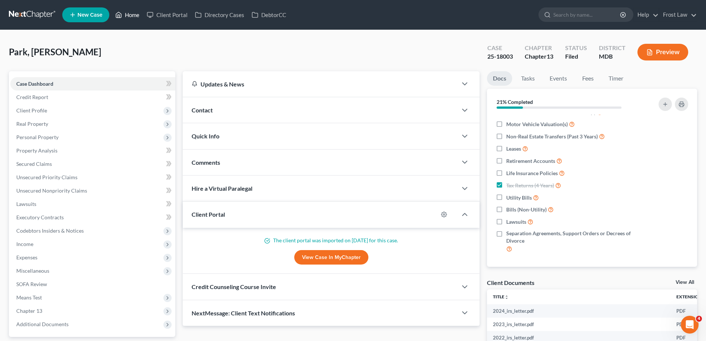
click at [136, 14] on link "Home" at bounding box center [127, 14] width 31 height 13
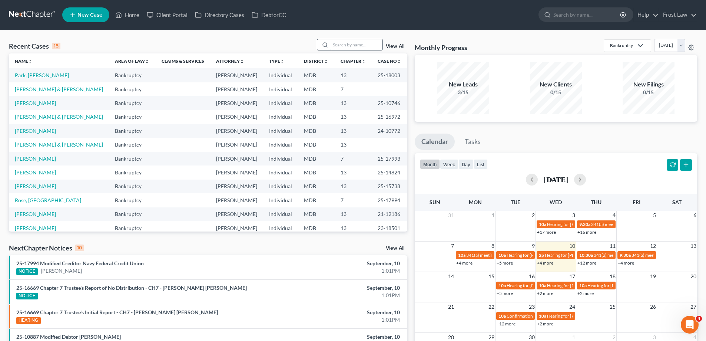
click at [335, 44] on input "search" at bounding box center [357, 44] width 52 height 11
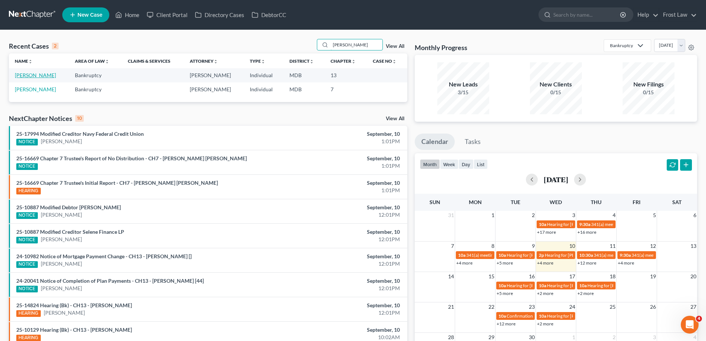
type input "Robinson"
click at [38, 78] on link "Robinson, John" at bounding box center [35, 75] width 41 height 6
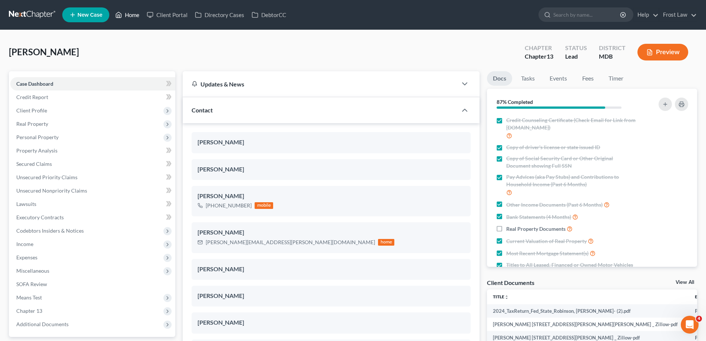
click at [130, 16] on link "Home" at bounding box center [127, 14] width 31 height 13
